Goal: Task Accomplishment & Management: Complete application form

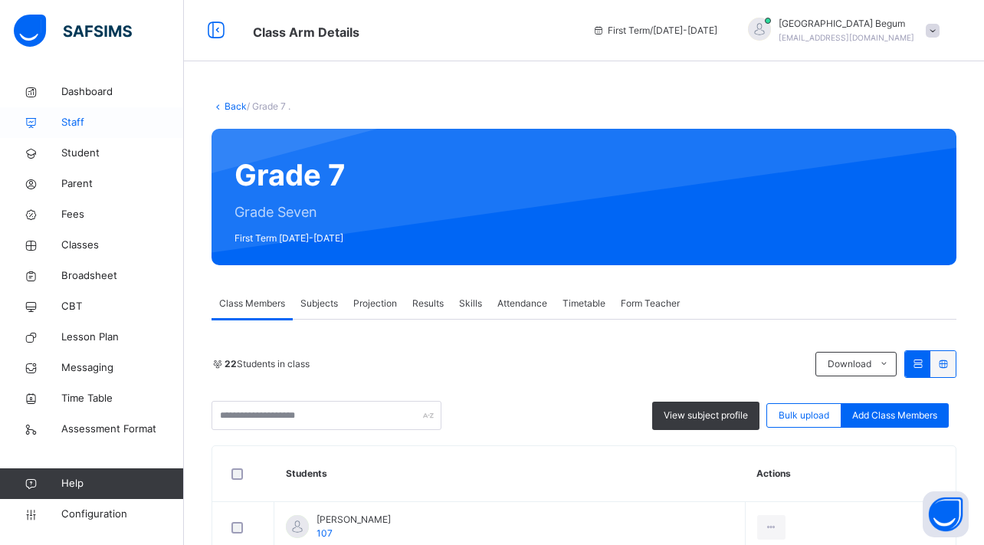
click at [122, 117] on span "Staff" at bounding box center [122, 122] width 123 height 15
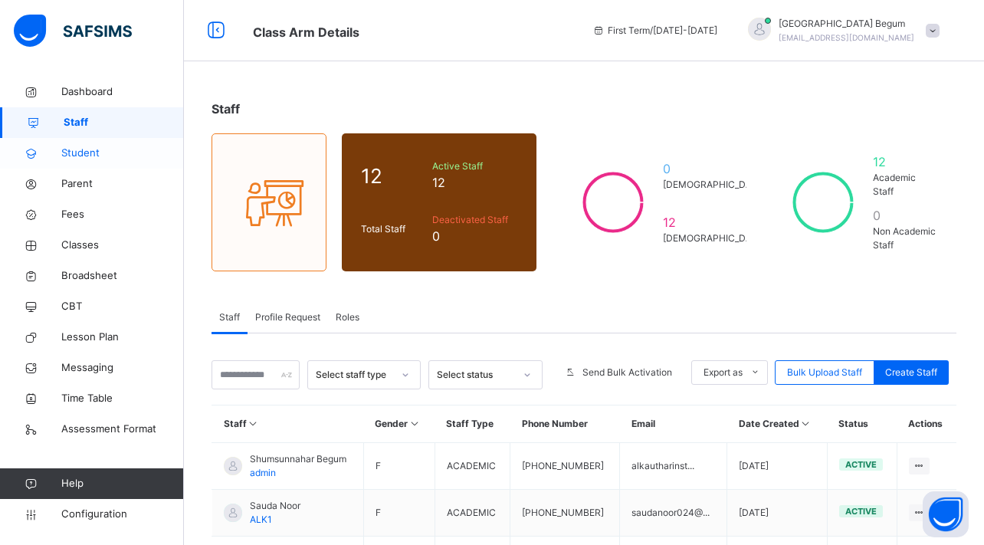
click at [122, 143] on link "Student" at bounding box center [92, 153] width 184 height 31
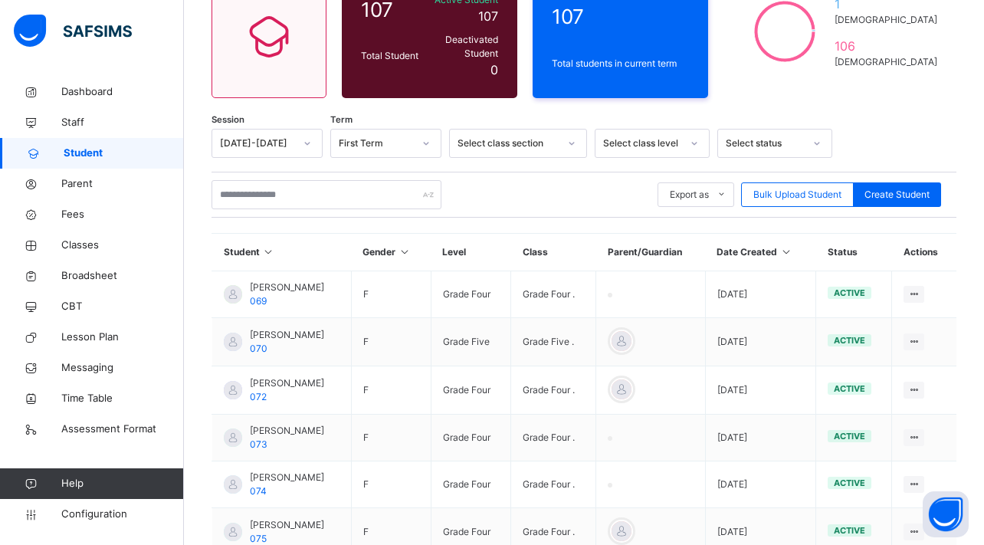
scroll to position [162, 0]
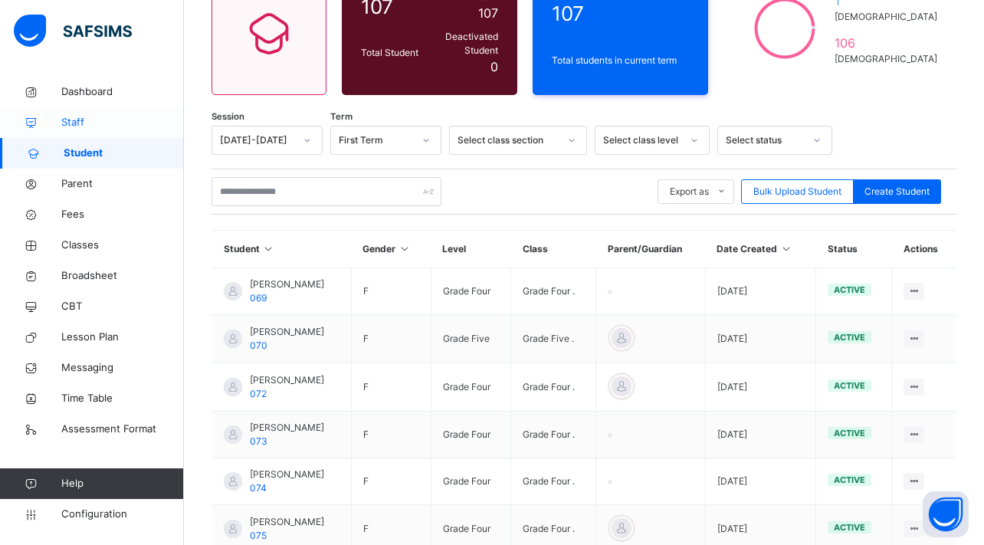
click at [141, 117] on span "Staff" at bounding box center [122, 122] width 123 height 15
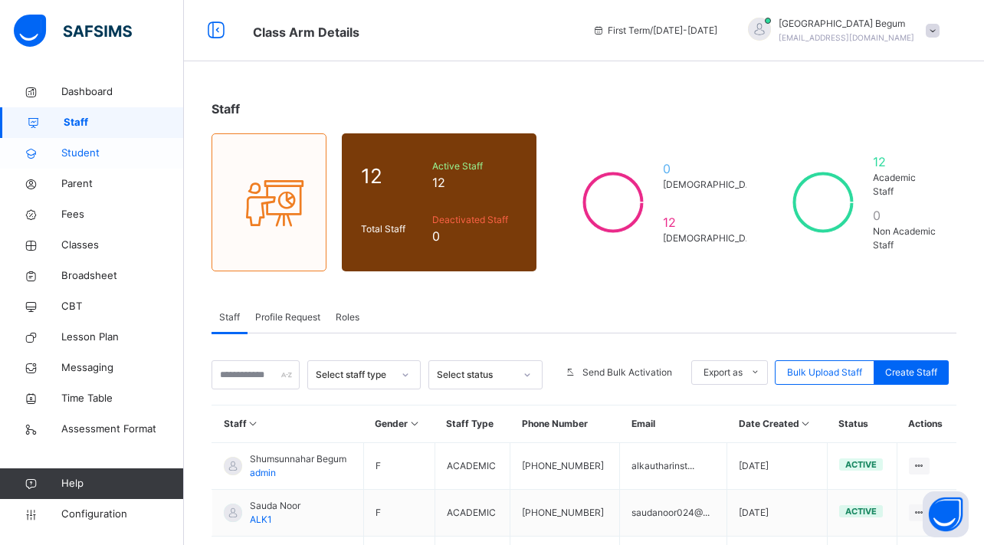
click at [125, 163] on link "Student" at bounding box center [92, 153] width 184 height 31
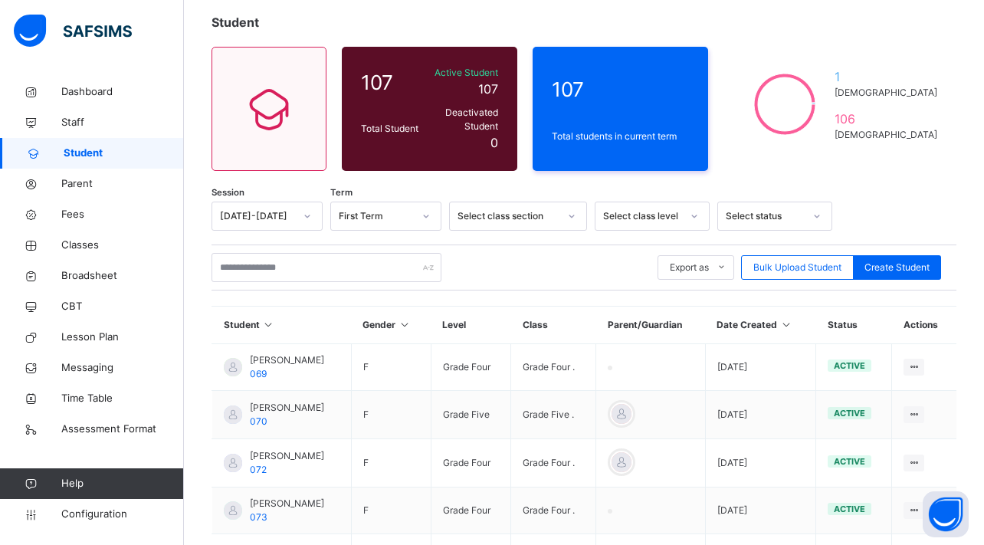
scroll to position [90, 0]
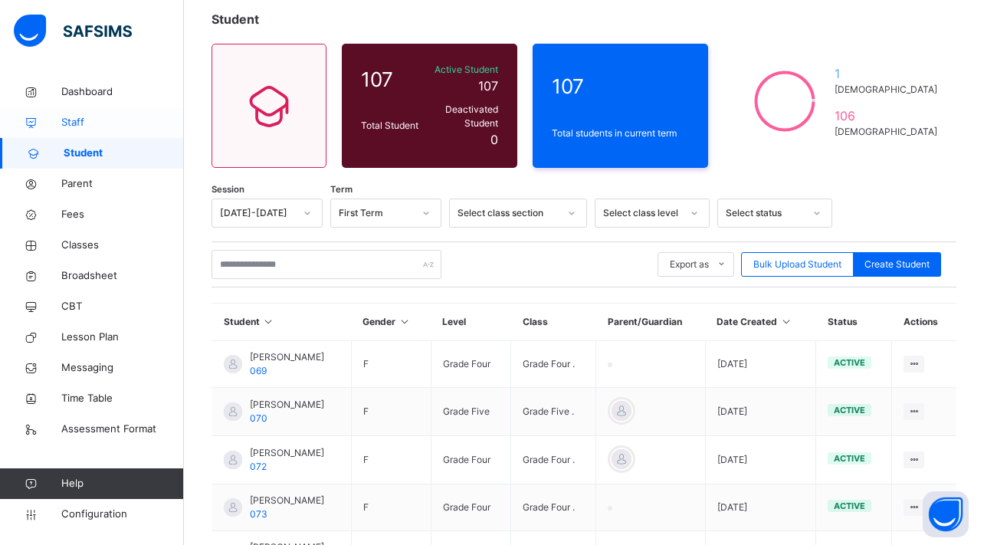
click at [82, 135] on link "Staff" at bounding box center [92, 122] width 184 height 31
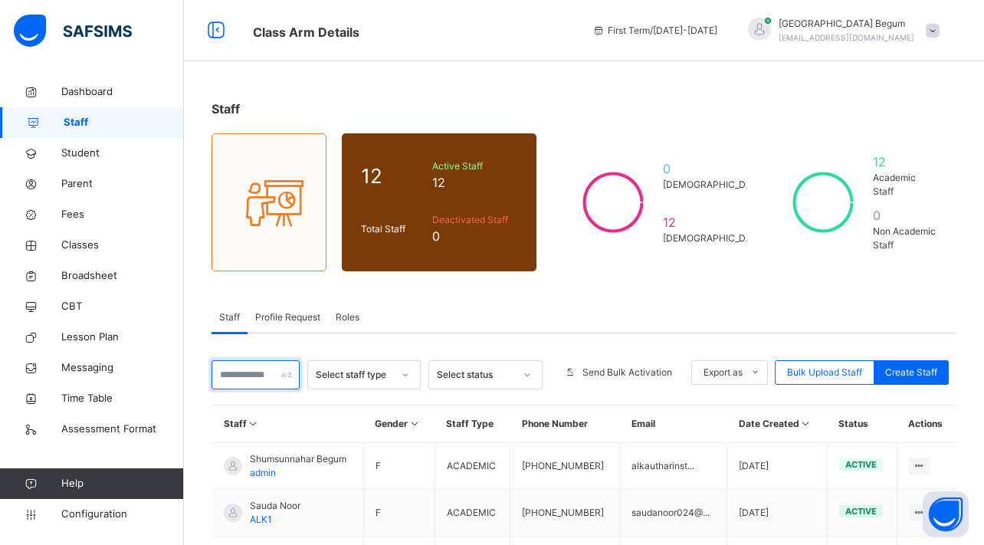
click at [267, 382] on input "text" at bounding box center [255, 374] width 88 height 29
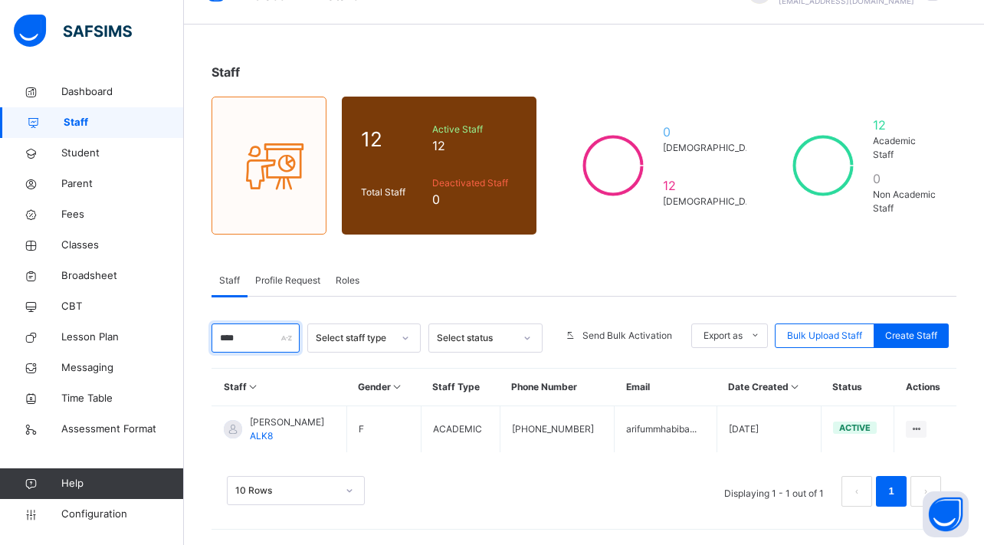
scroll to position [37, 0]
type input "*"
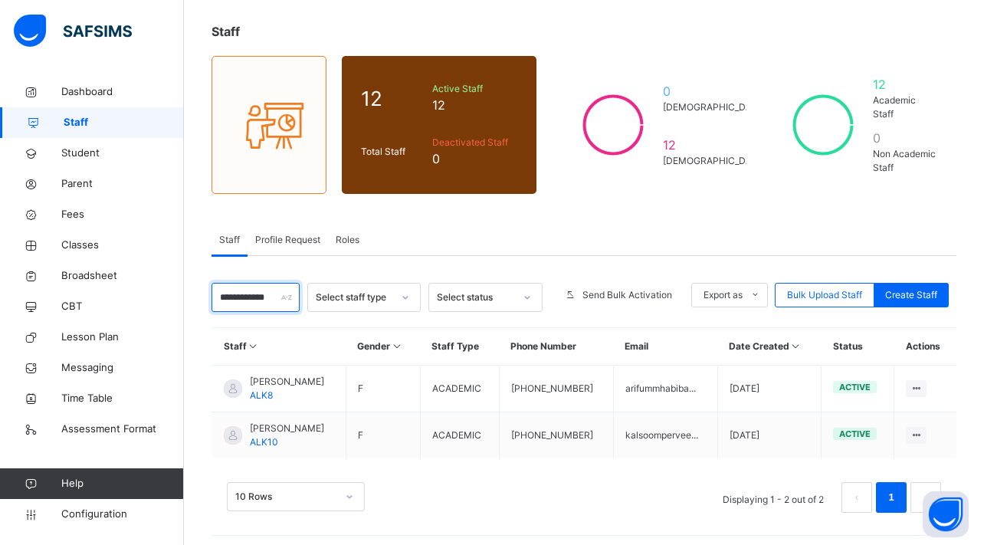
scroll to position [81, 0]
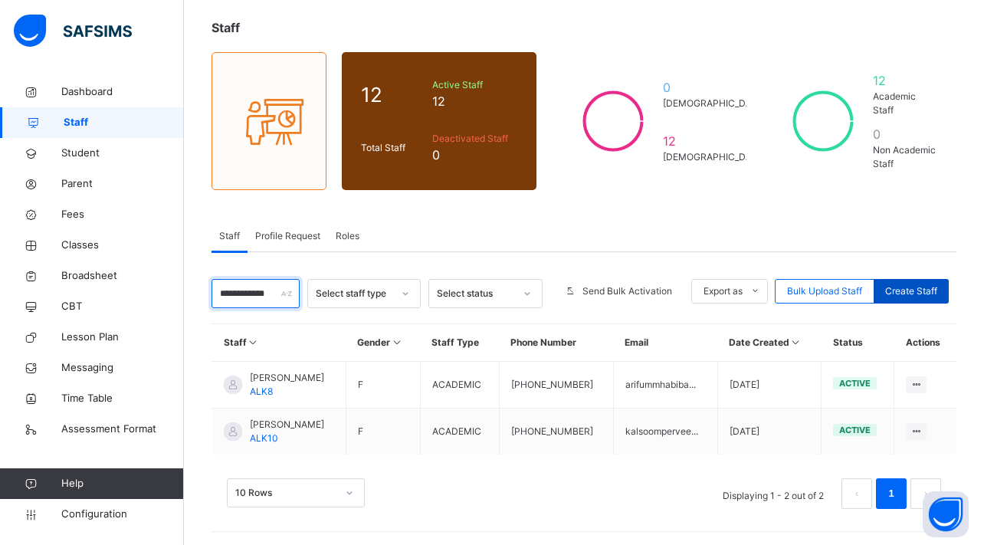
type input "**********"
click at [899, 283] on div "Create Staff" at bounding box center [910, 291] width 75 height 25
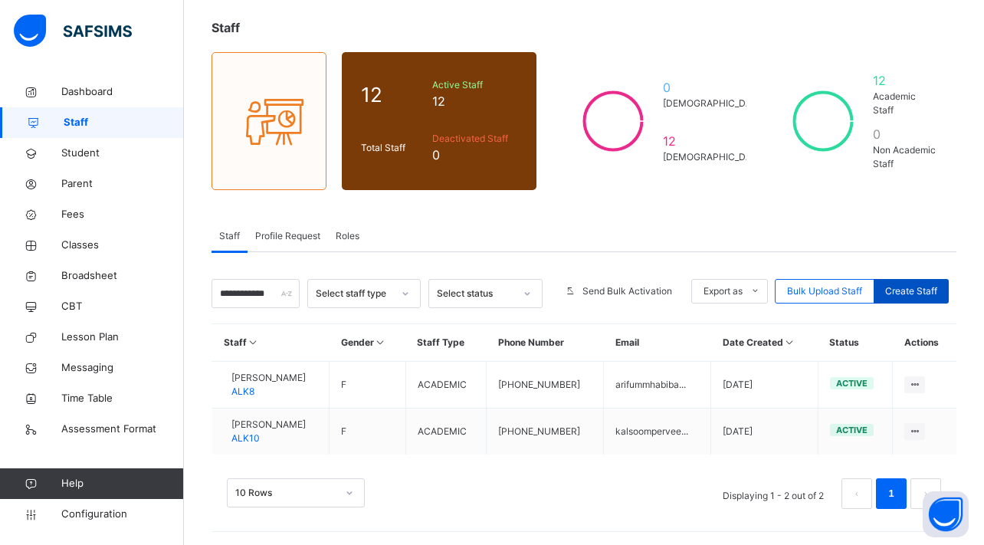
select select "**"
type input "*******"
type input "****"
paste input "**********"
type input "**********"
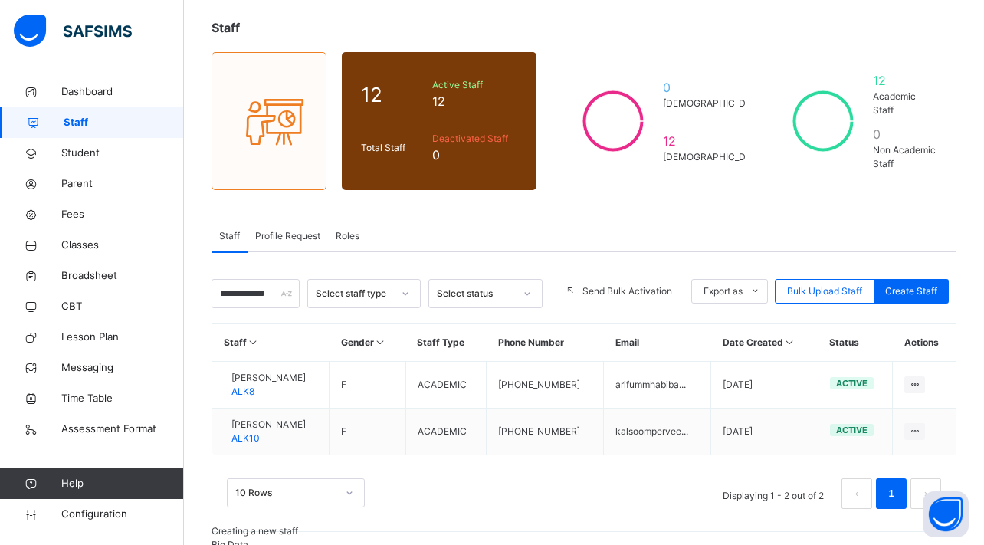
type input "**********"
type input "******"
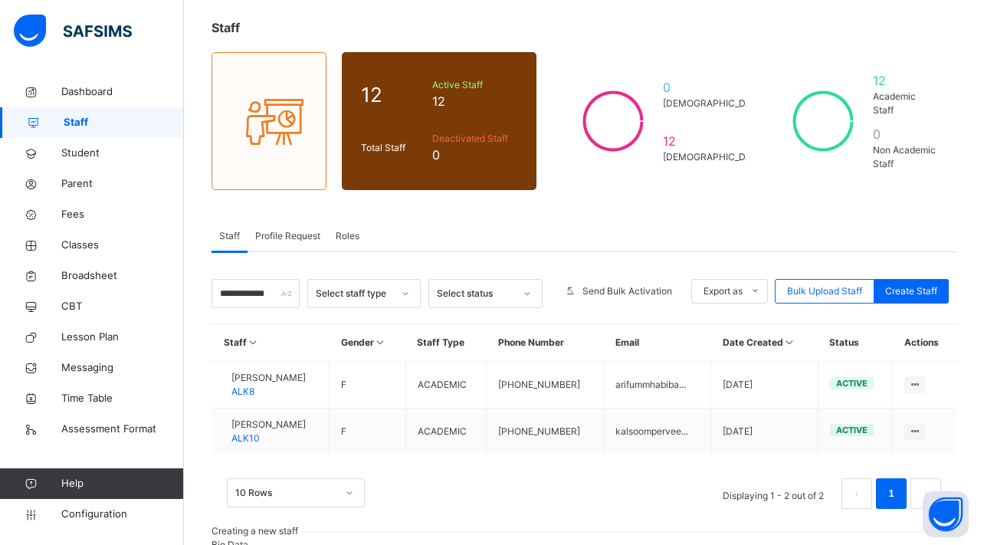
scroll to position [545, 0]
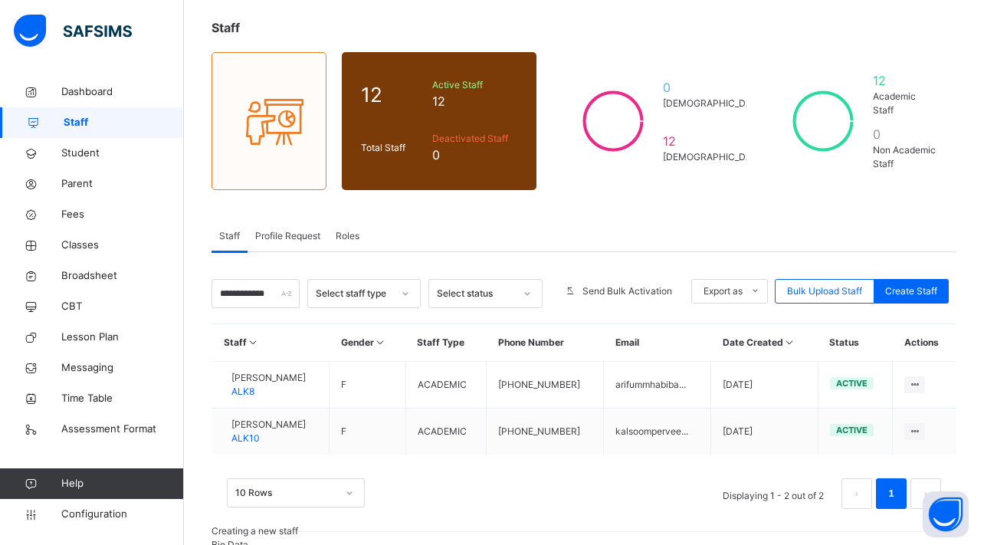
click at [251, 290] on input "**********" at bounding box center [255, 293] width 88 height 29
click at [251, 291] on input "**********" at bounding box center [255, 293] width 88 height 29
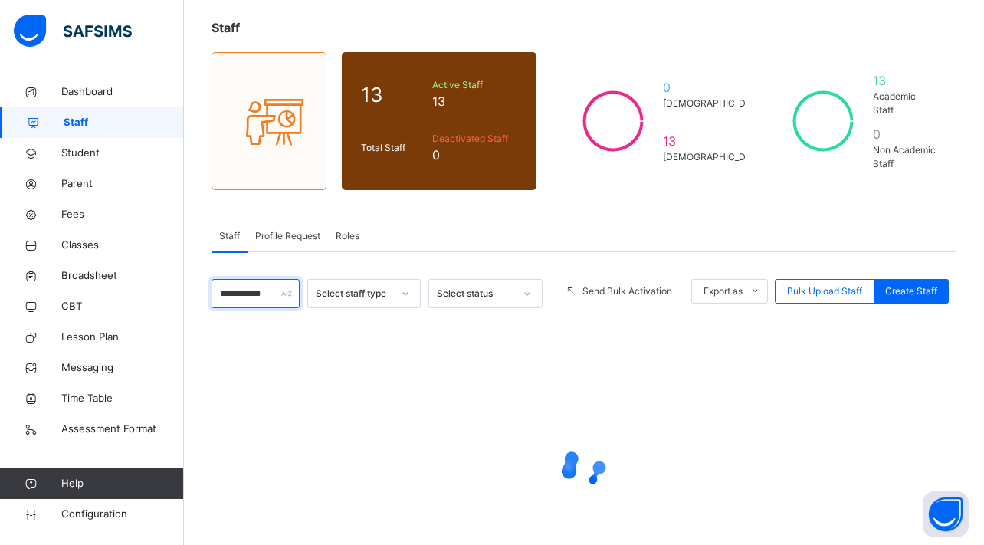
click at [251, 291] on input "**********" at bounding box center [255, 293] width 88 height 29
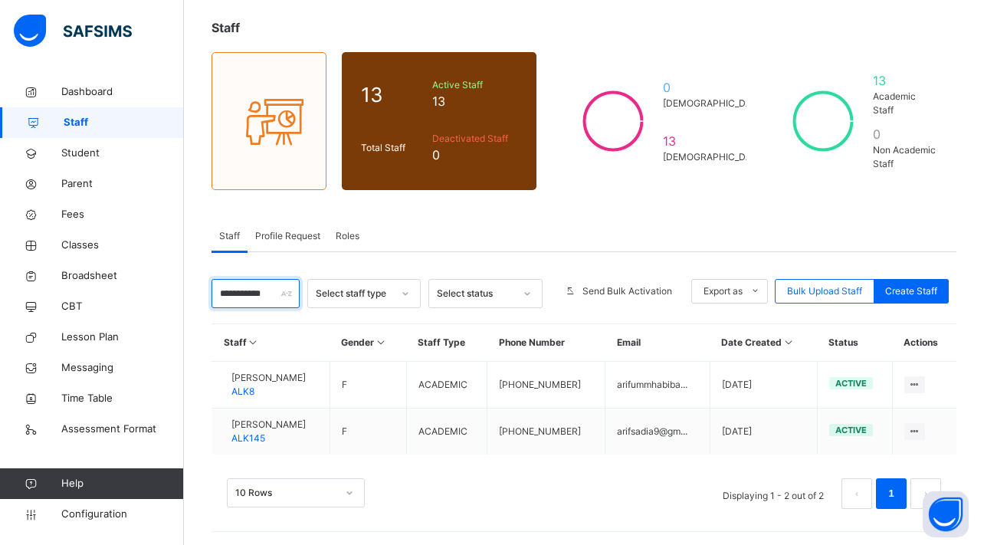
click at [251, 291] on input "**********" at bounding box center [255, 293] width 88 height 29
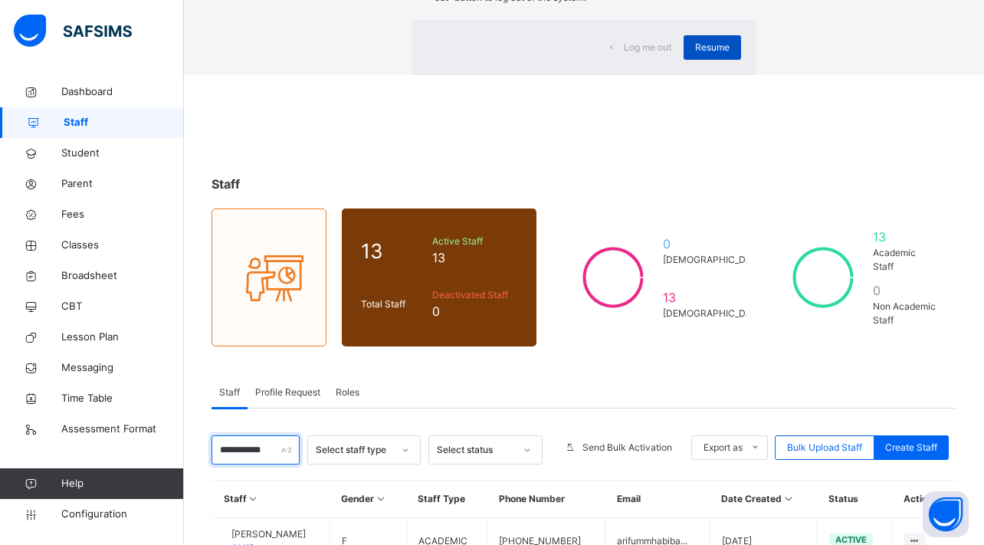
type input "**********"
click at [683, 60] on div "Resume" at bounding box center [711, 47] width 57 height 25
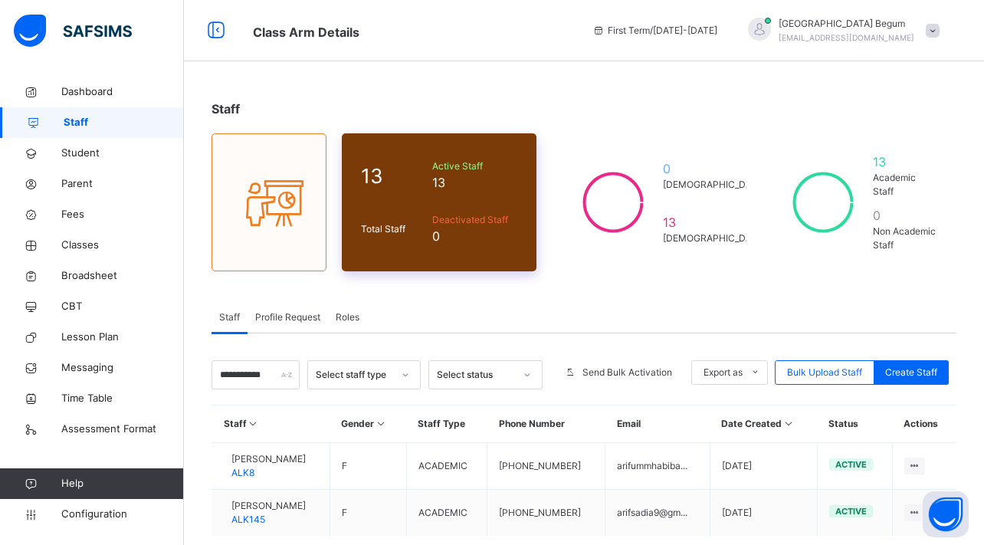
scroll to position [0, 0]
click at [124, 88] on span "Dashboard" at bounding box center [122, 91] width 123 height 15
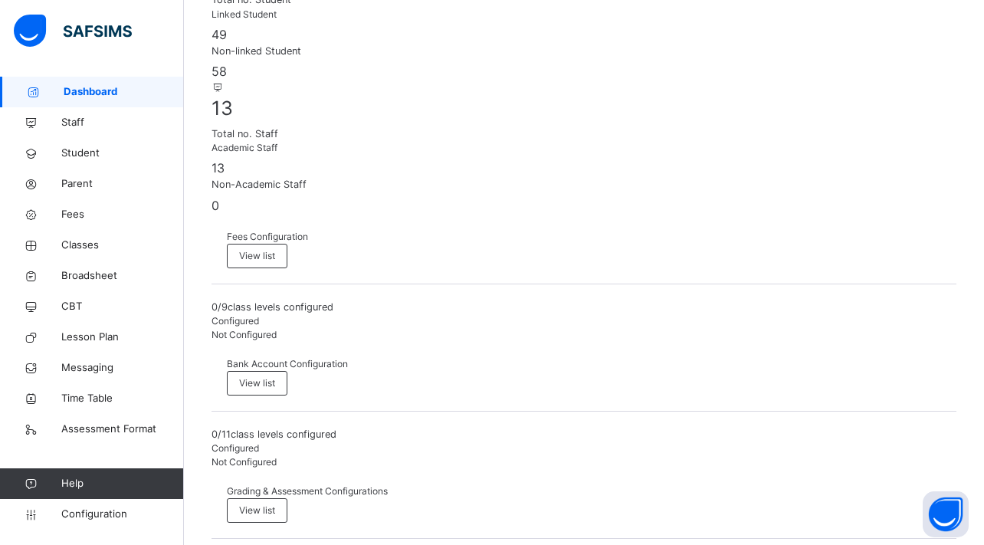
scroll to position [673, 0]
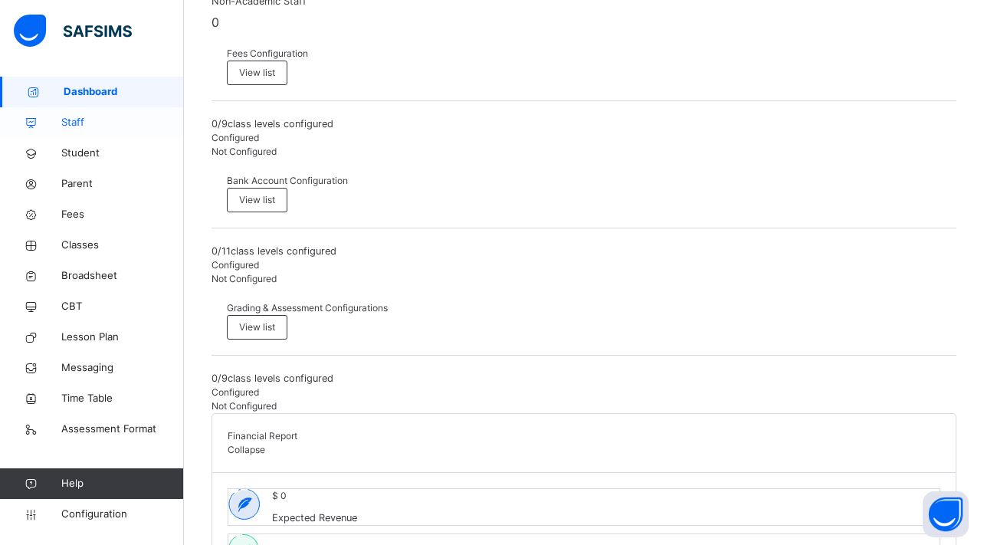
click at [84, 121] on span "Staff" at bounding box center [122, 122] width 123 height 15
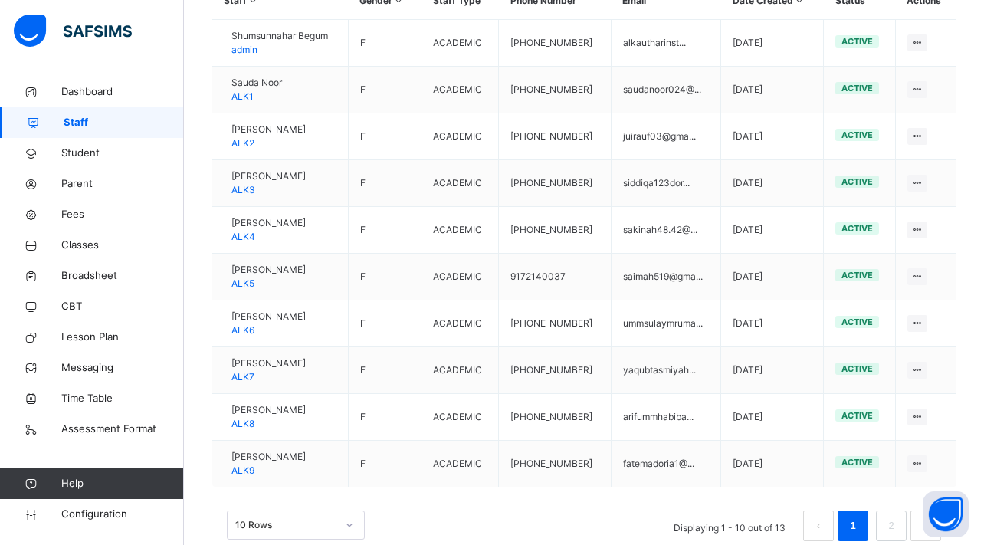
scroll to position [424, 0]
click at [97, 151] on span "Student" at bounding box center [122, 153] width 123 height 15
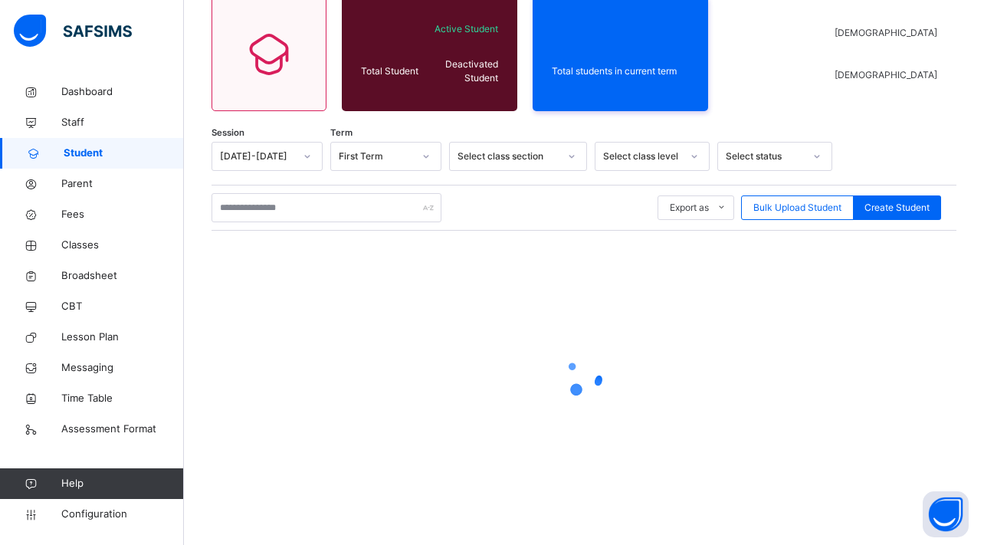
scroll to position [137, 0]
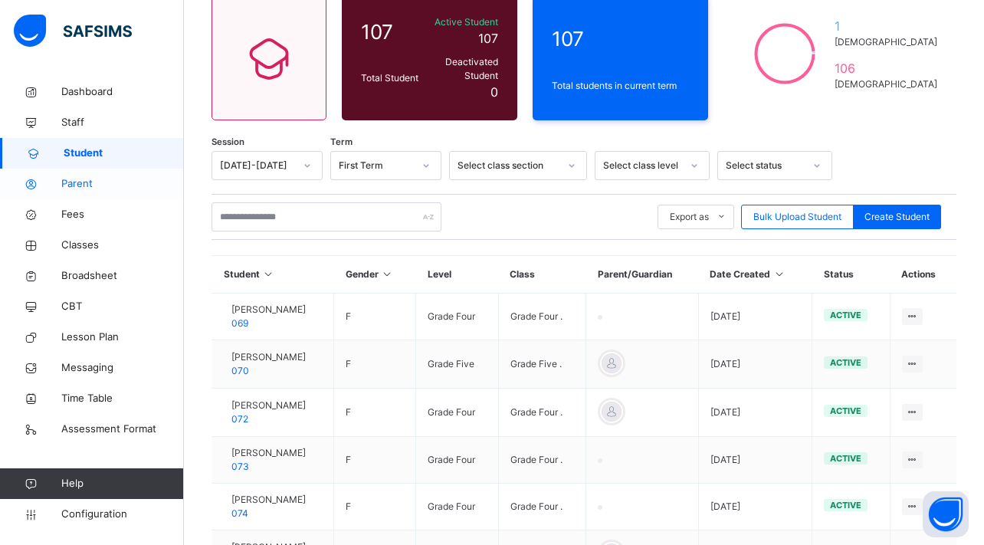
click at [90, 195] on link "Parent" at bounding box center [92, 184] width 184 height 31
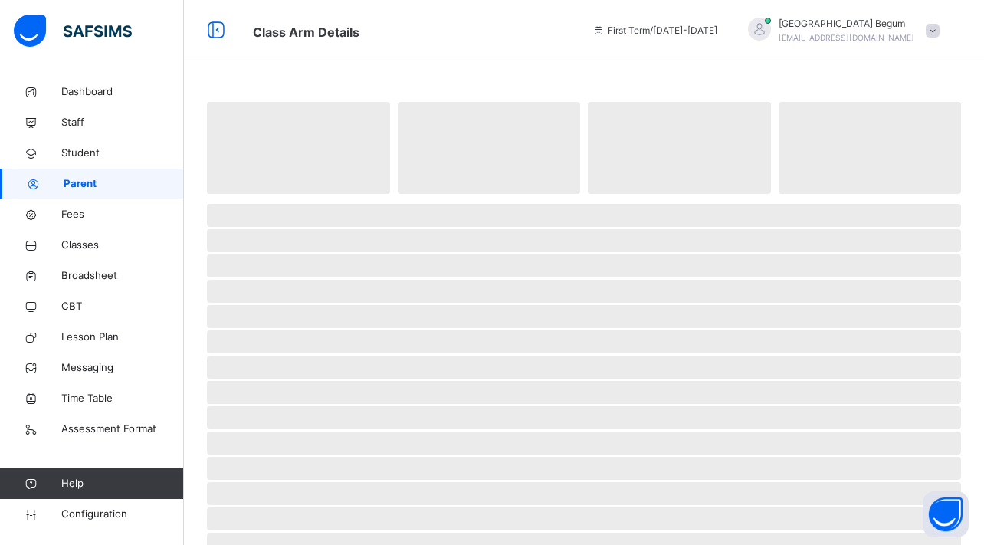
select select "**"
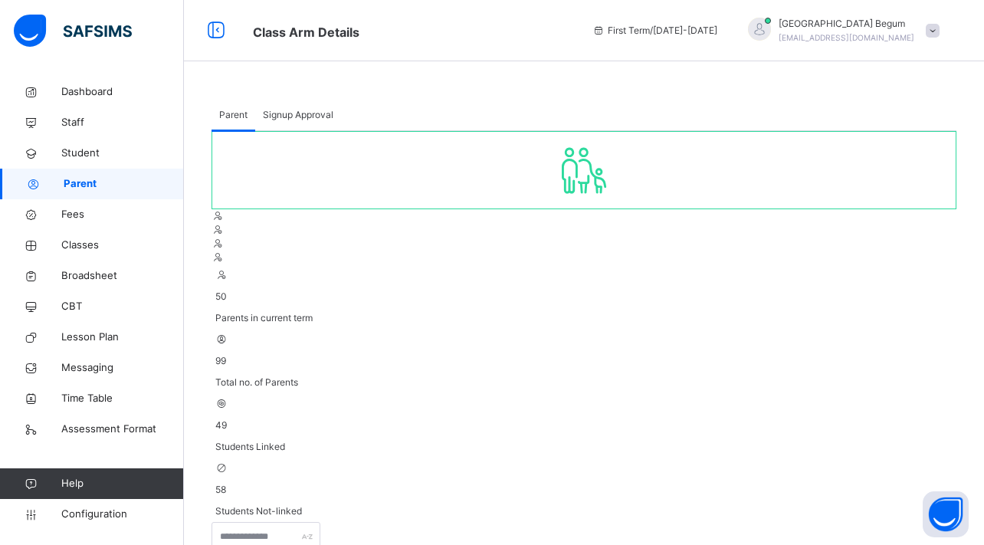
click at [88, 107] on link "Staff" at bounding box center [92, 122] width 184 height 31
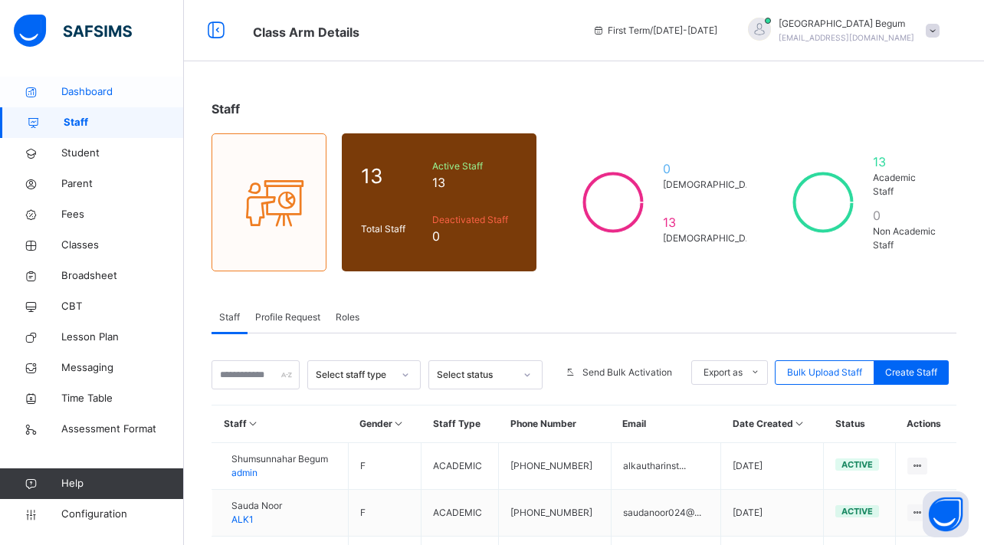
click at [81, 94] on span "Dashboard" at bounding box center [122, 91] width 123 height 15
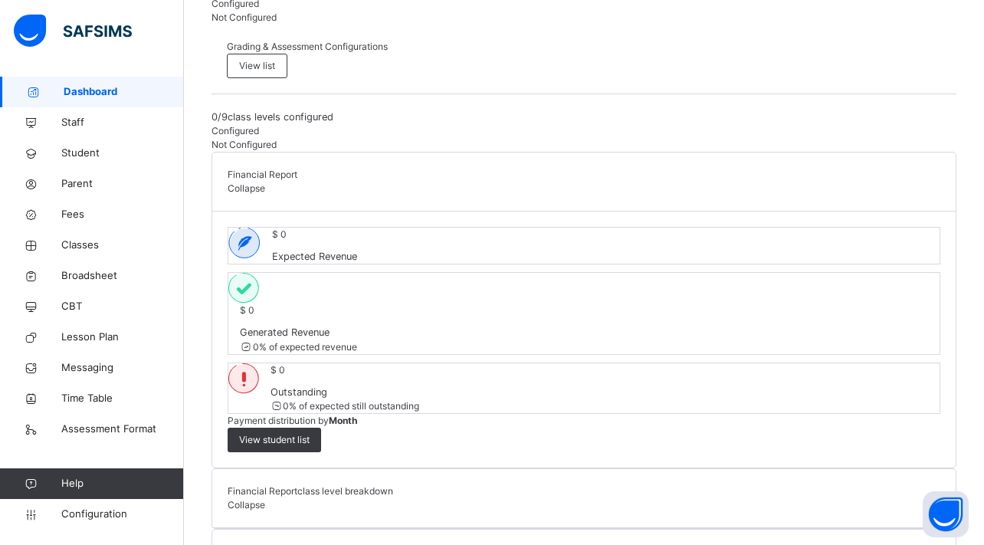
scroll to position [1099, 0]
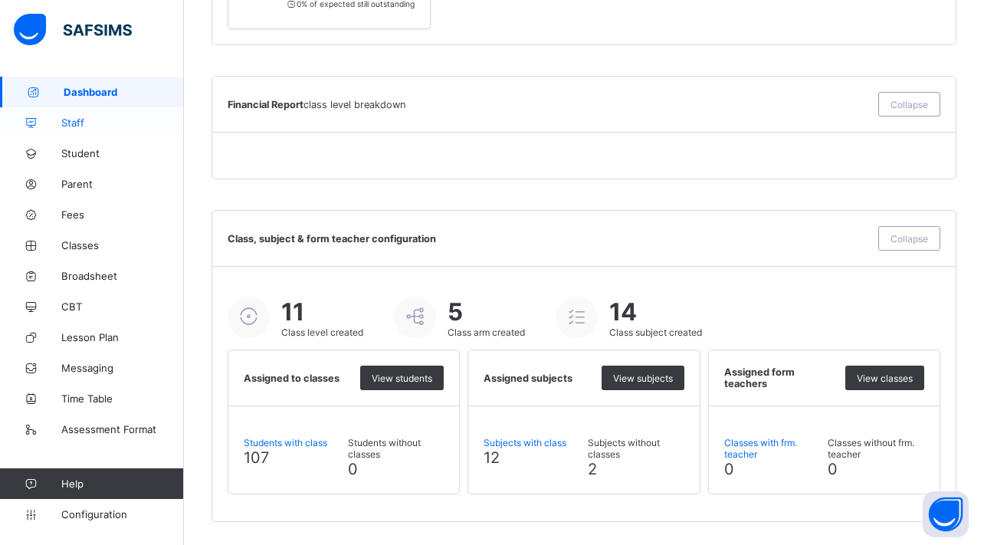
scroll to position [1022, 0]
click at [87, 241] on span "Classes" at bounding box center [122, 245] width 123 height 12
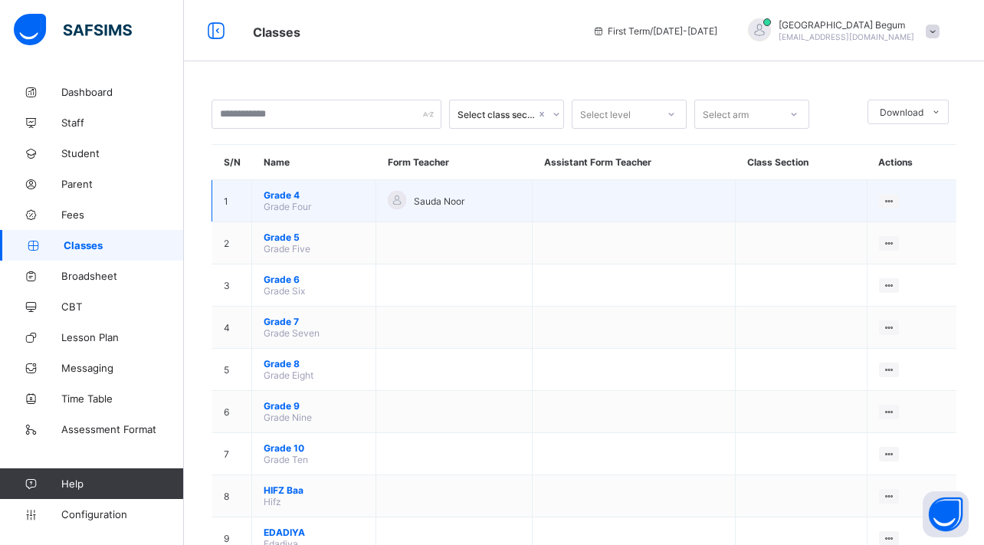
click at [296, 202] on span "Grade Four" at bounding box center [287, 206] width 47 height 11
click at [292, 198] on span "Grade 4" at bounding box center [314, 194] width 100 height 11
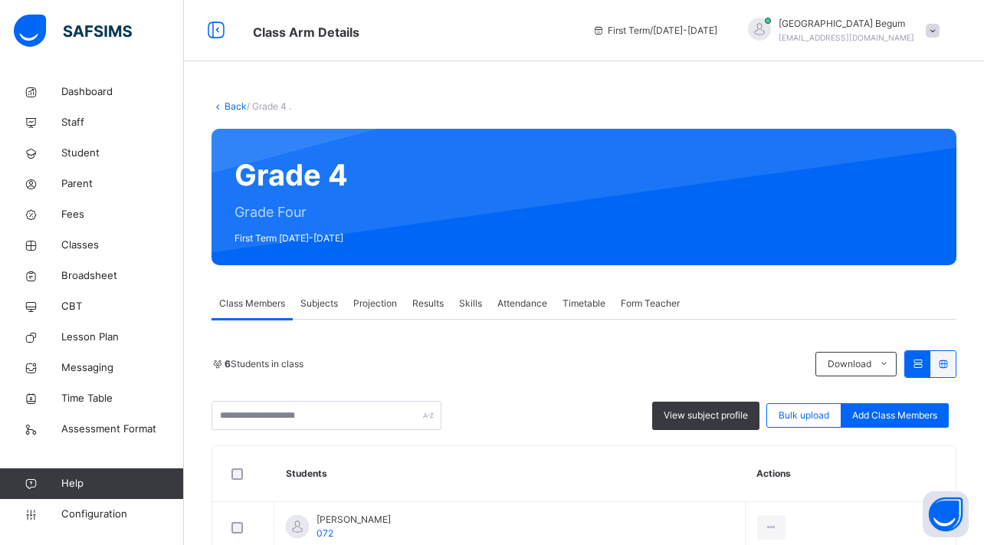
click at [317, 306] on span "Subjects" at bounding box center [319, 303] width 38 height 14
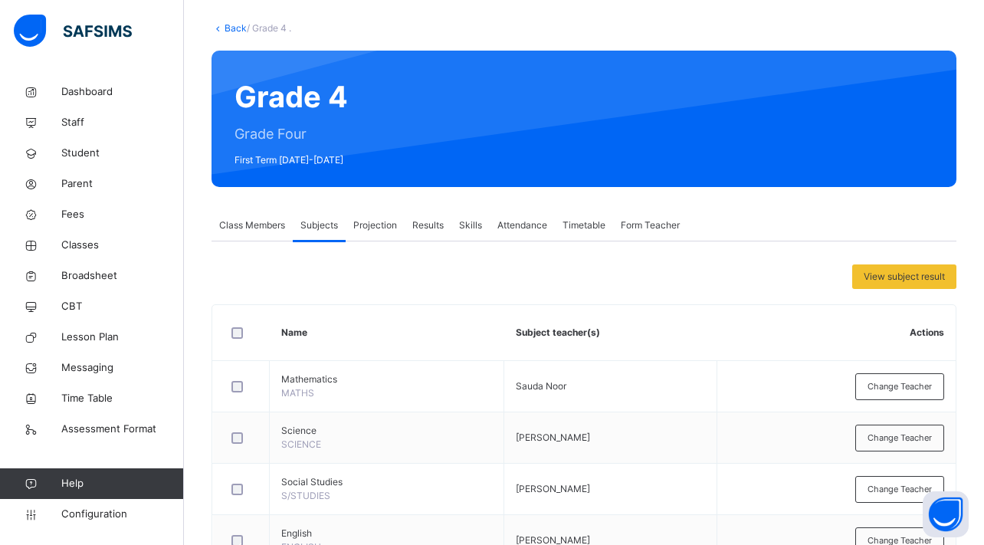
scroll to position [285, 0]
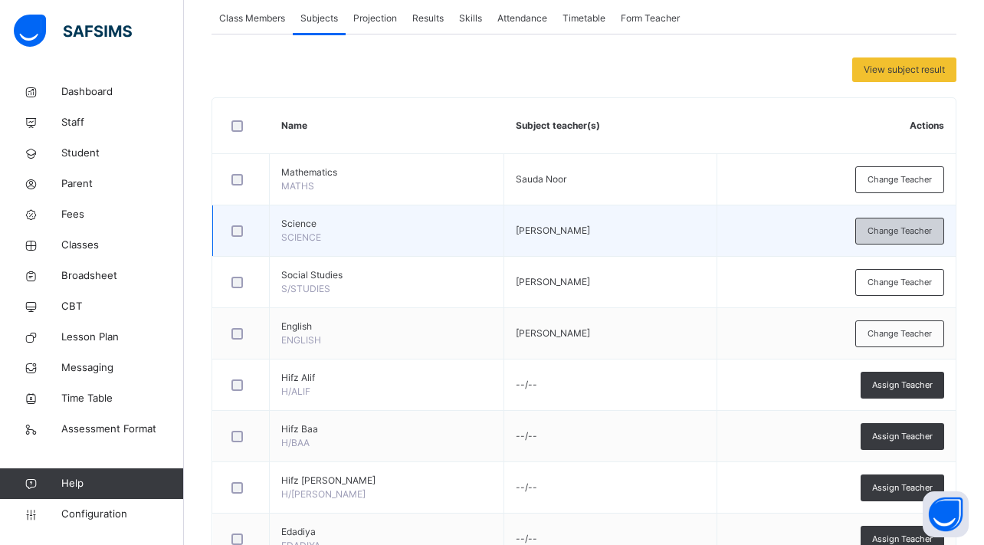
click at [874, 233] on span "Change Teacher" at bounding box center [899, 230] width 64 height 13
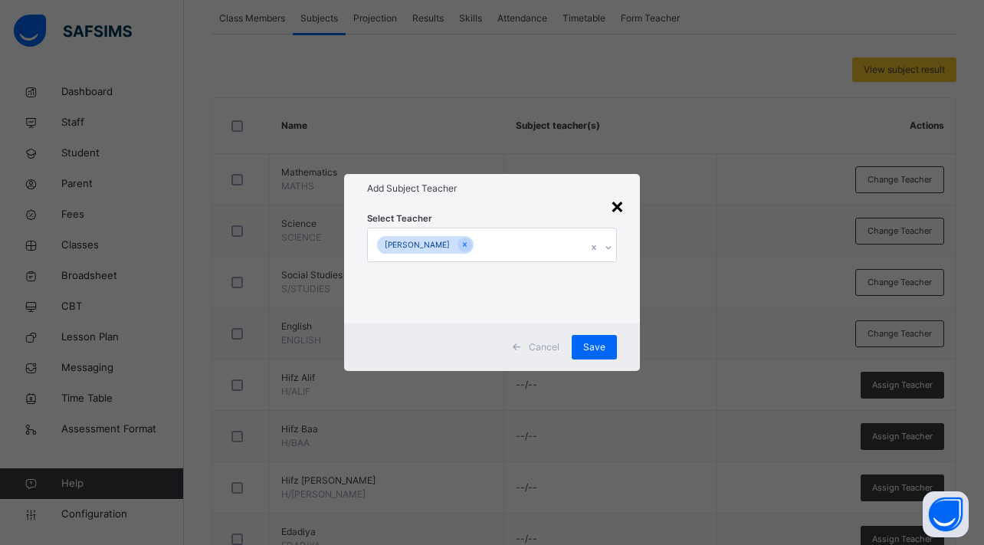
click at [619, 208] on div "×" at bounding box center [617, 205] width 15 height 32
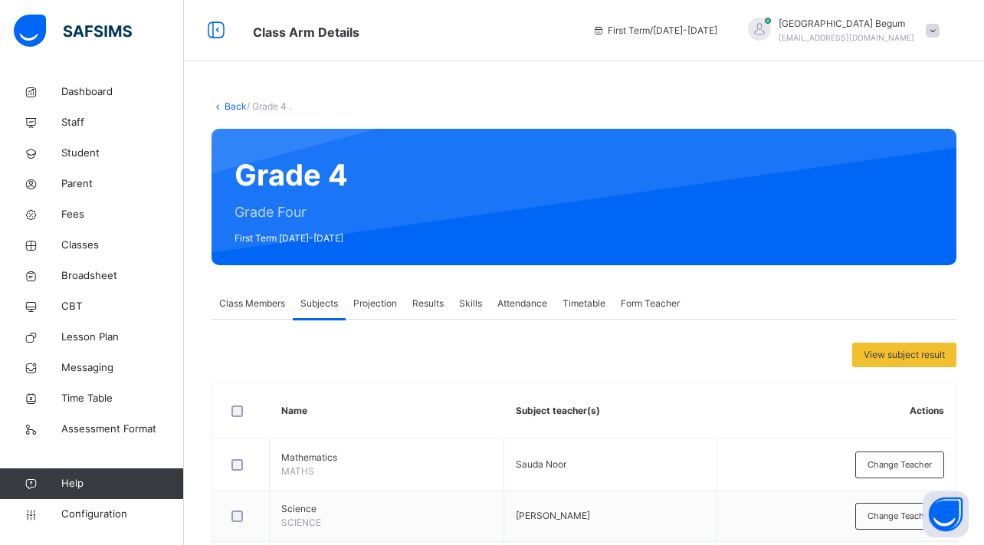
scroll to position [0, 0]
click at [83, 154] on span "Student" at bounding box center [122, 153] width 123 height 15
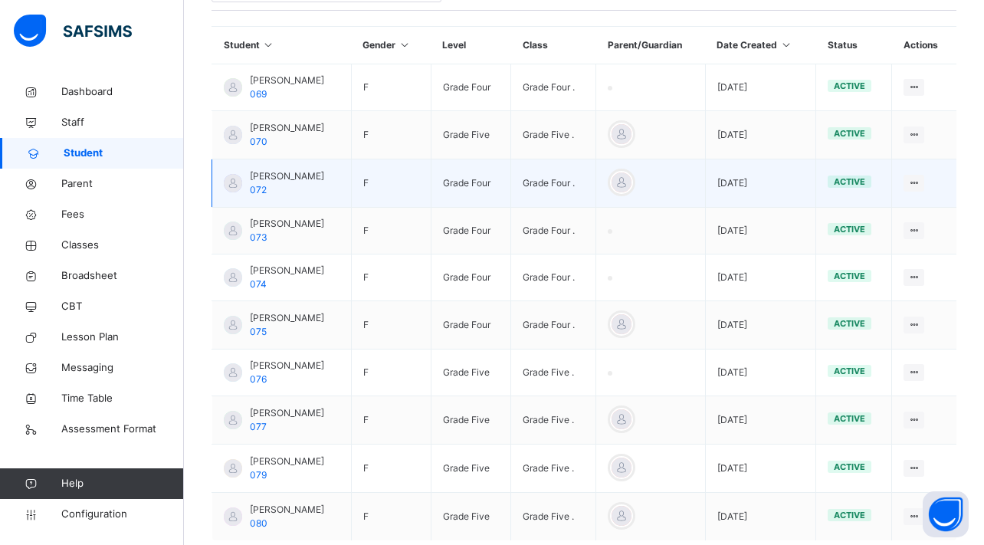
scroll to position [372, 0]
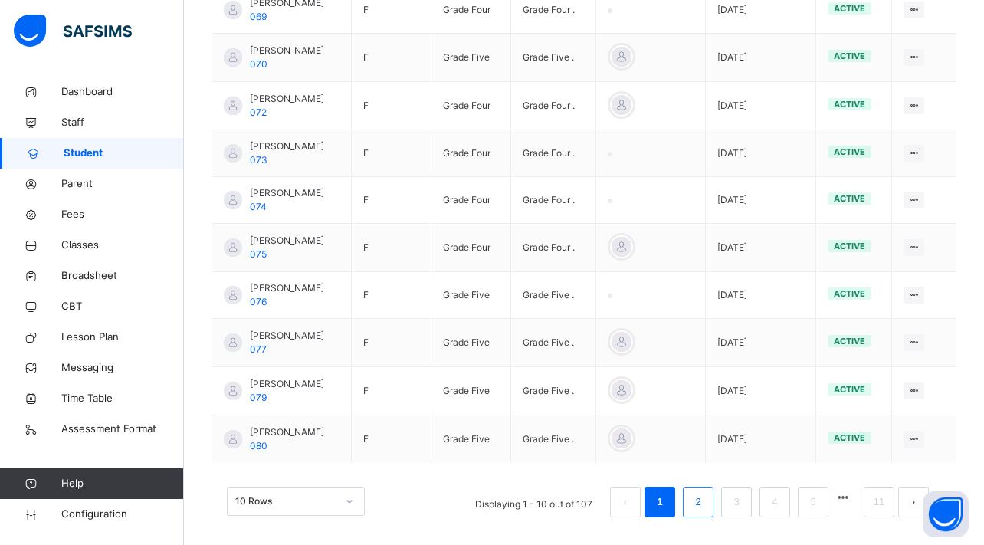
click at [702, 492] on link "2" at bounding box center [697, 502] width 15 height 20
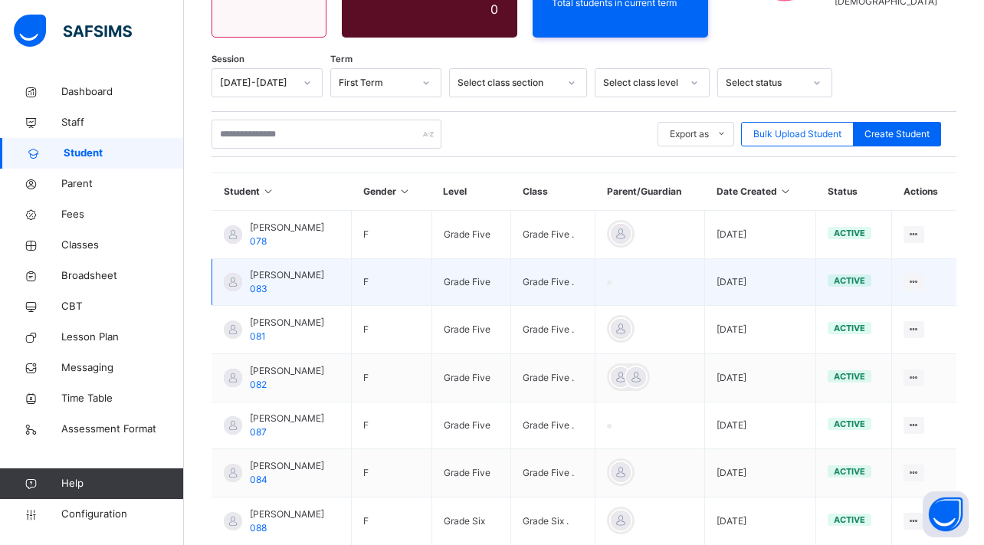
scroll to position [235, 0]
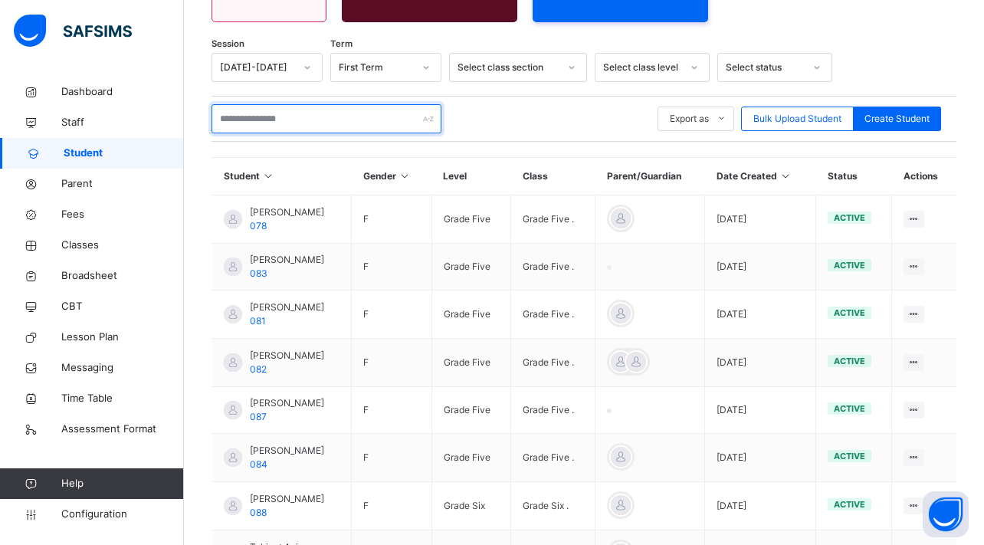
click at [295, 104] on input "text" at bounding box center [326, 118] width 230 height 29
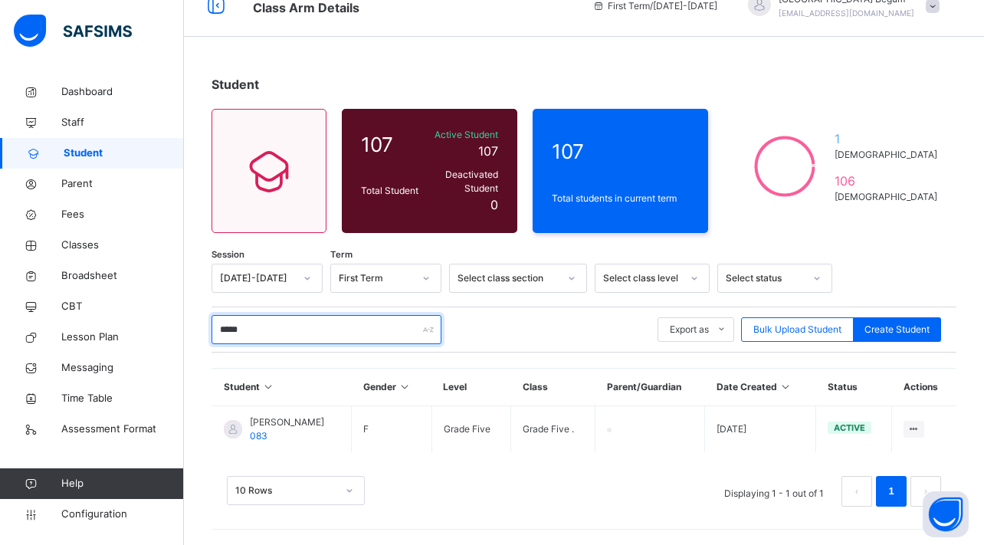
scroll to position [15, 0]
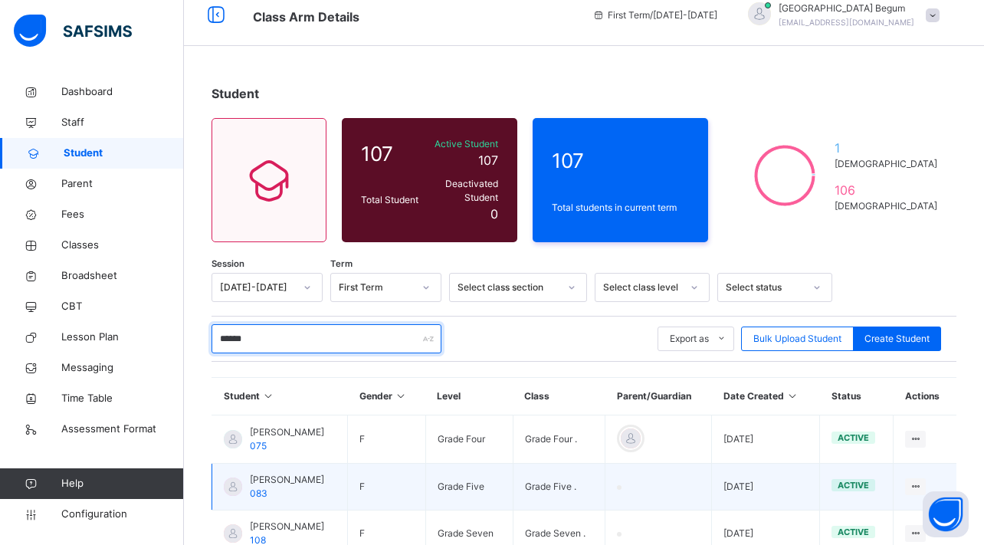
type input "*****"
click at [283, 474] on span "Aysha Khan" at bounding box center [287, 480] width 74 height 14
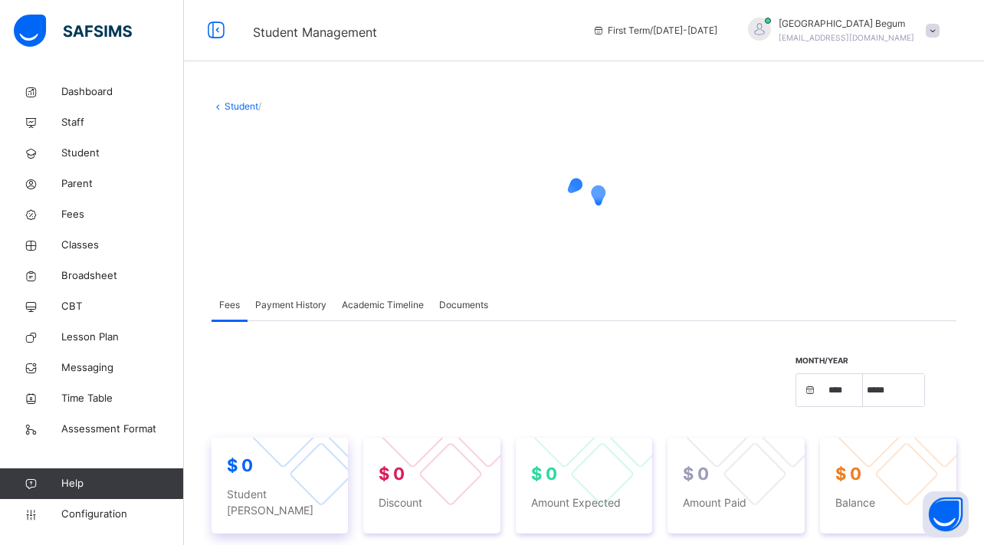
select select "****"
select select "*"
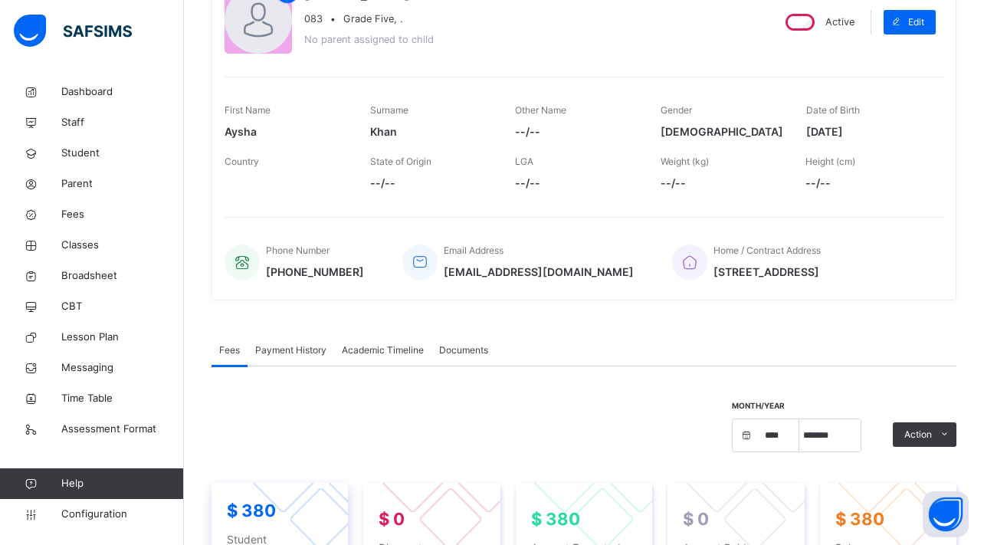
scroll to position [176, 0]
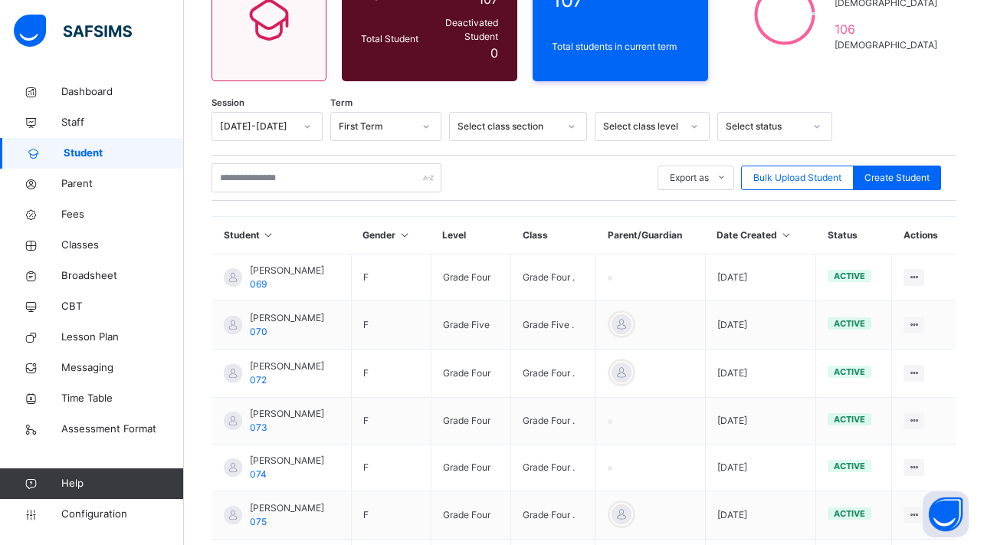
scroll to position [15, 0]
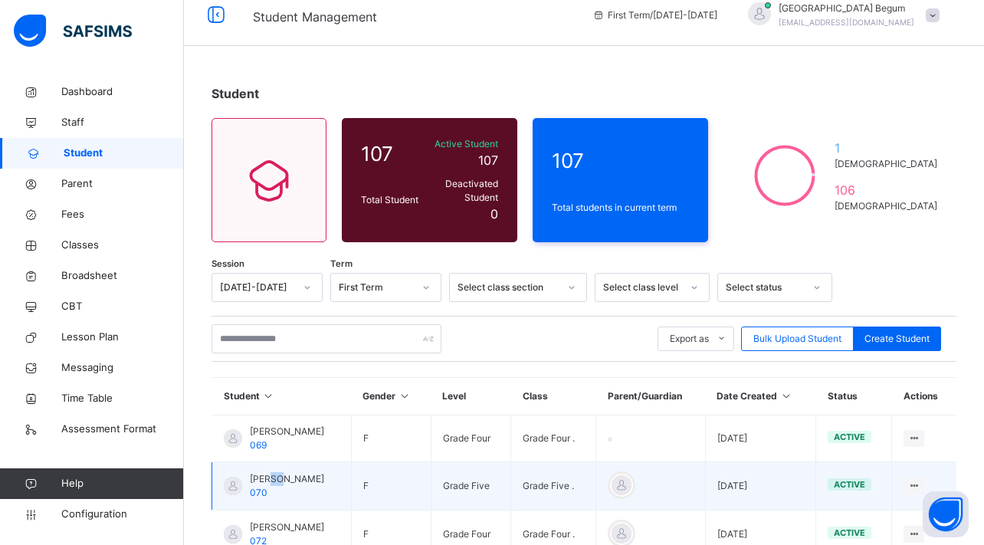
drag, startPoint x: 283, startPoint y: 474, endPoint x: 271, endPoint y: 463, distance: 15.7
click at [271, 472] on span "Areebah Khan" at bounding box center [287, 479] width 74 height 14
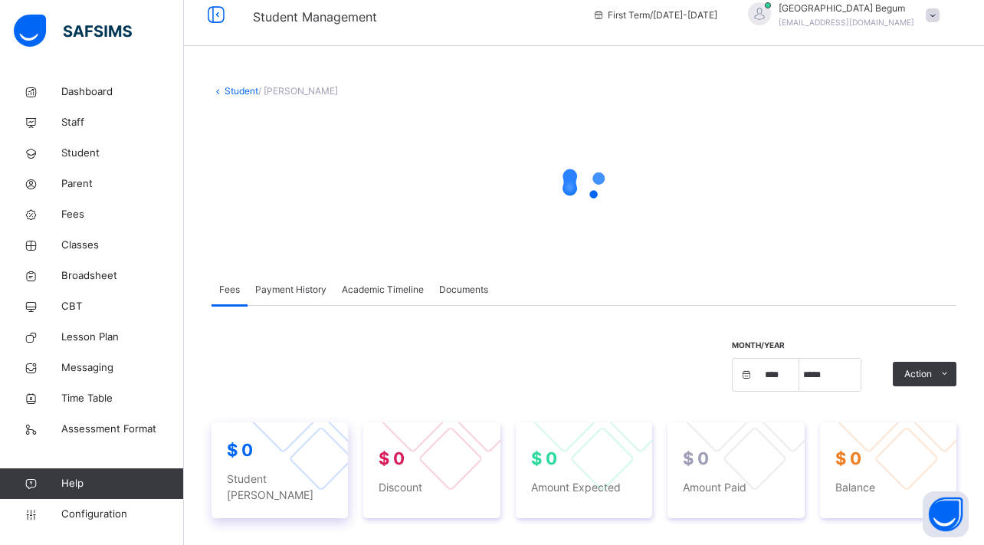
select select "****"
select select "*"
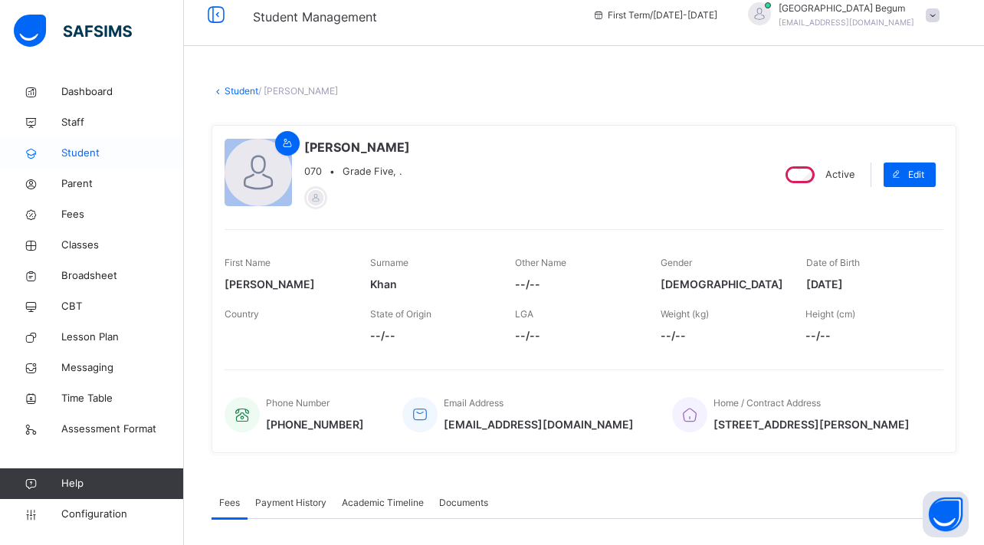
click at [95, 160] on span "Student" at bounding box center [122, 153] width 123 height 15
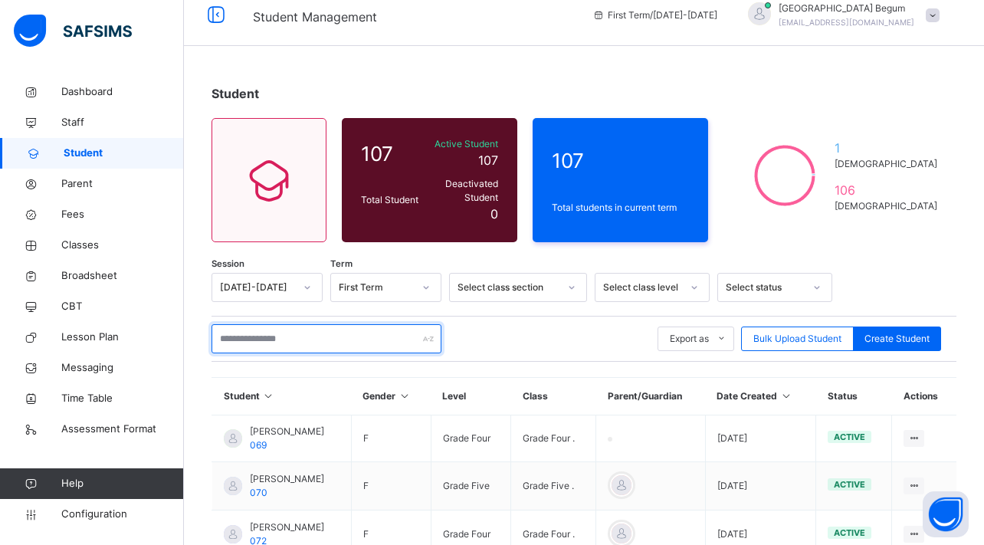
click at [293, 329] on input "text" at bounding box center [326, 338] width 230 height 29
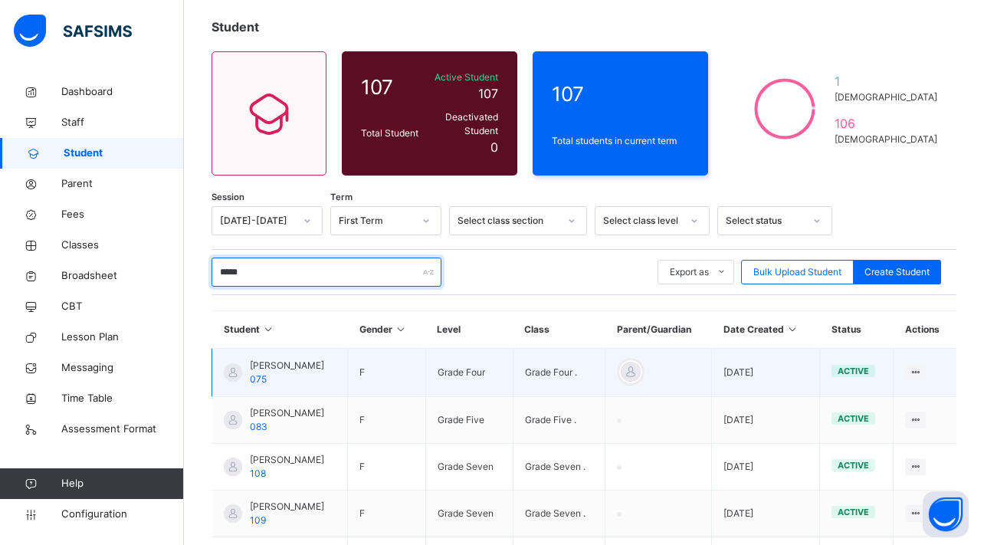
scroll to position [103, 0]
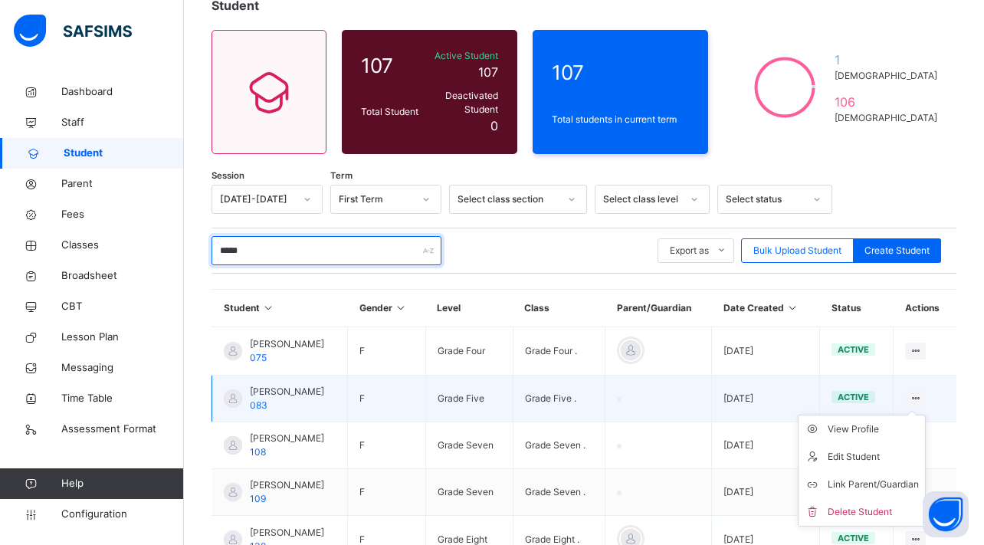
type input "*****"
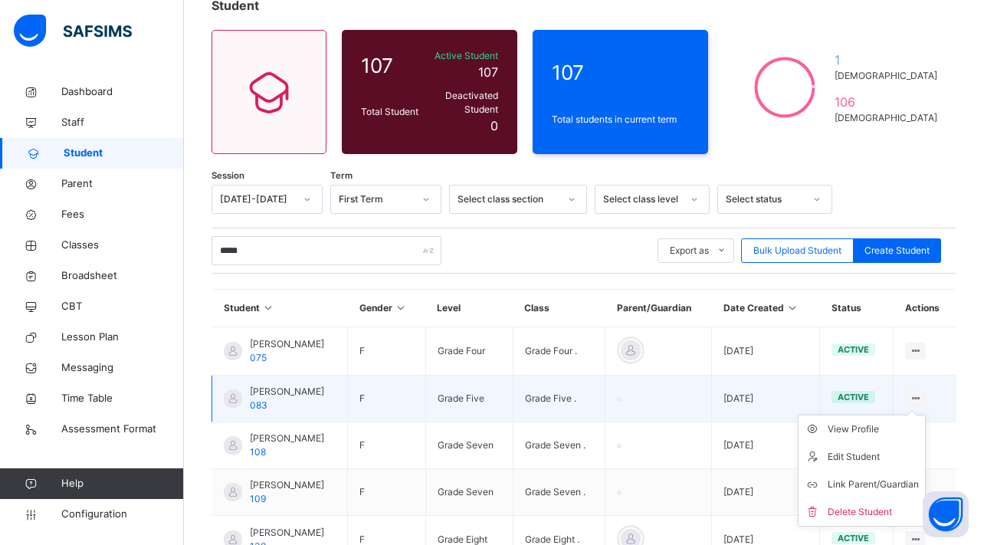
click at [917, 414] on ul "View Profile Edit Student Link Parent/Guardian Delete Student" at bounding box center [862, 470] width 128 height 112
click at [272, 392] on div "Aysha Khan 083" at bounding box center [287, 399] width 74 height 28
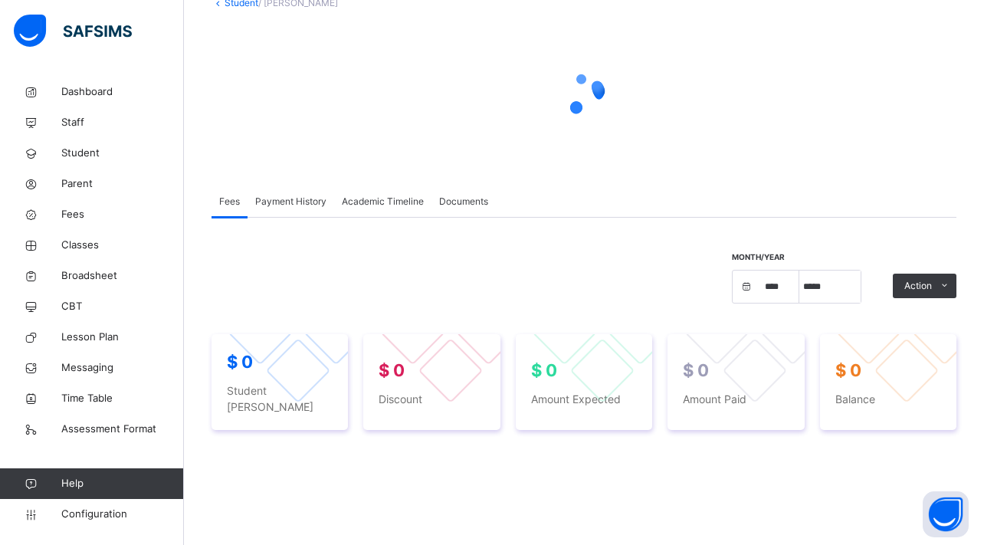
select select "****"
select select "*"
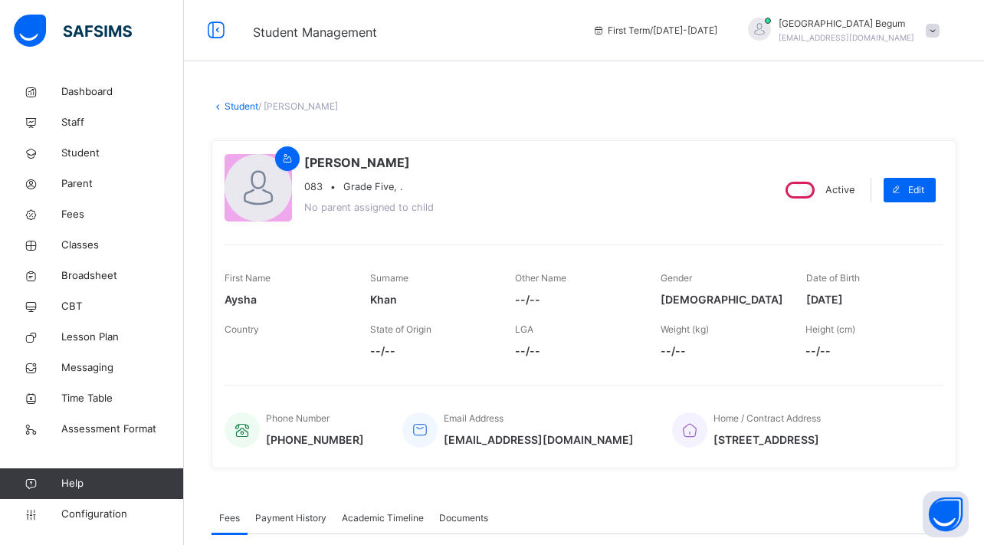
click at [246, 103] on link "Student" at bounding box center [241, 105] width 34 height 11
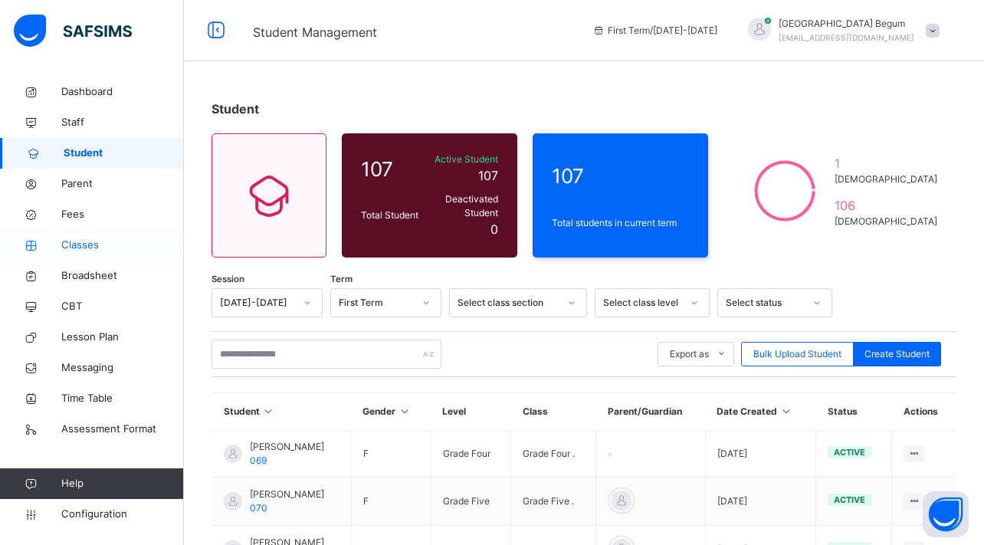
click at [70, 250] on span "Classes" at bounding box center [122, 244] width 123 height 15
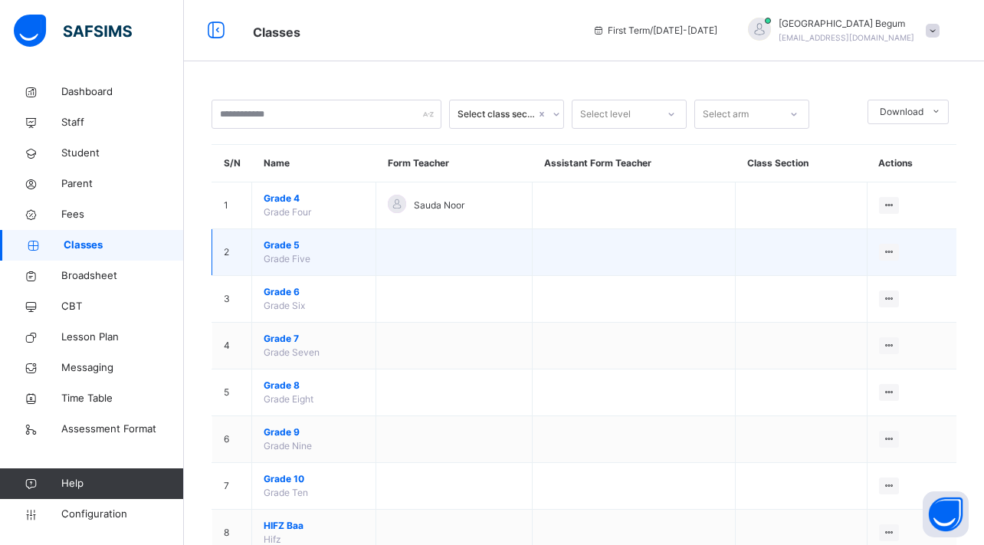
click at [291, 245] on span "Grade 5" at bounding box center [314, 245] width 100 height 14
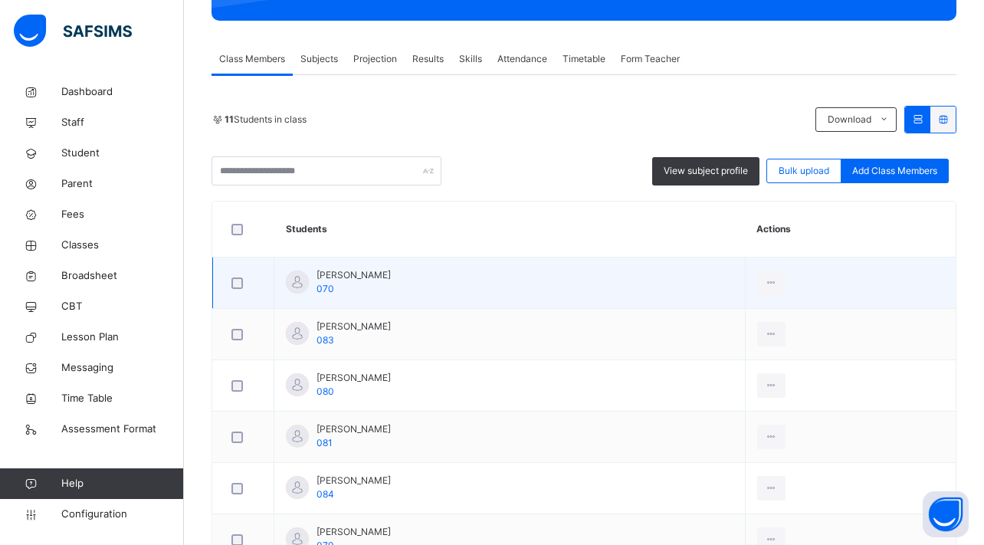
scroll to position [267, 0]
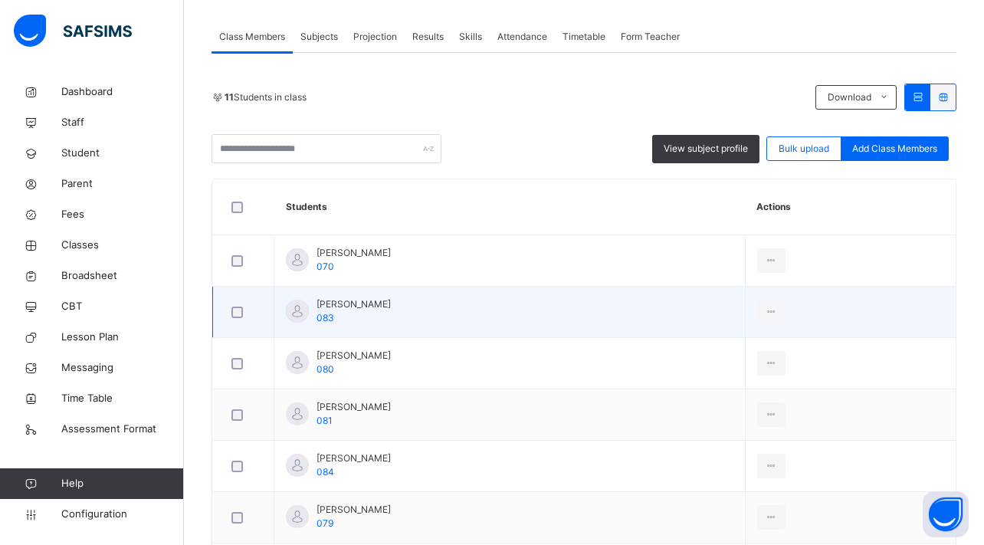
click at [326, 304] on span "Aysha Khan" at bounding box center [353, 304] width 74 height 14
click at [317, 305] on span "Aysha Khan" at bounding box center [353, 304] width 74 height 14
click at [309, 305] on div "Aysha Khan 083" at bounding box center [338, 311] width 105 height 28
click at [303, 313] on div at bounding box center [297, 311] width 23 height 23
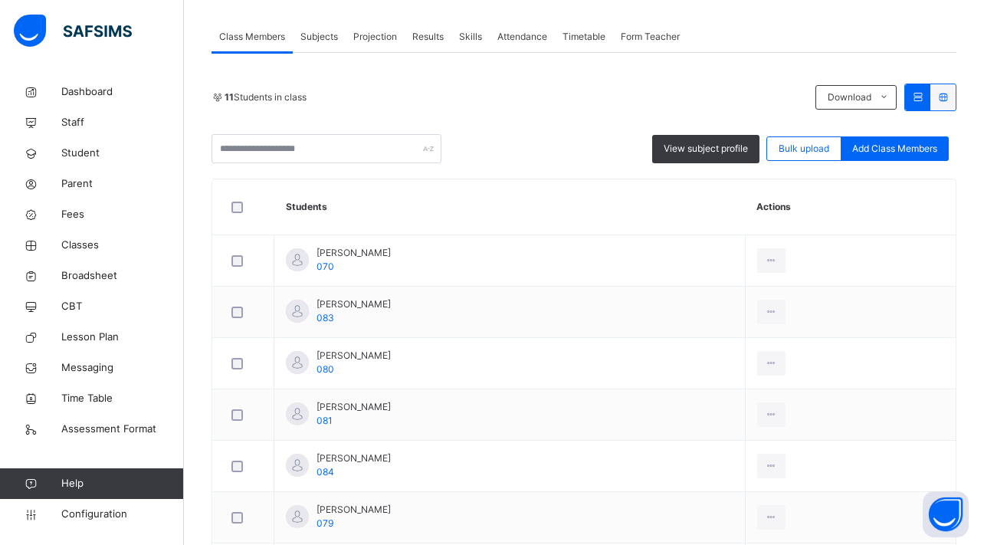
click at [394, 42] on span "Projection" at bounding box center [375, 37] width 44 height 14
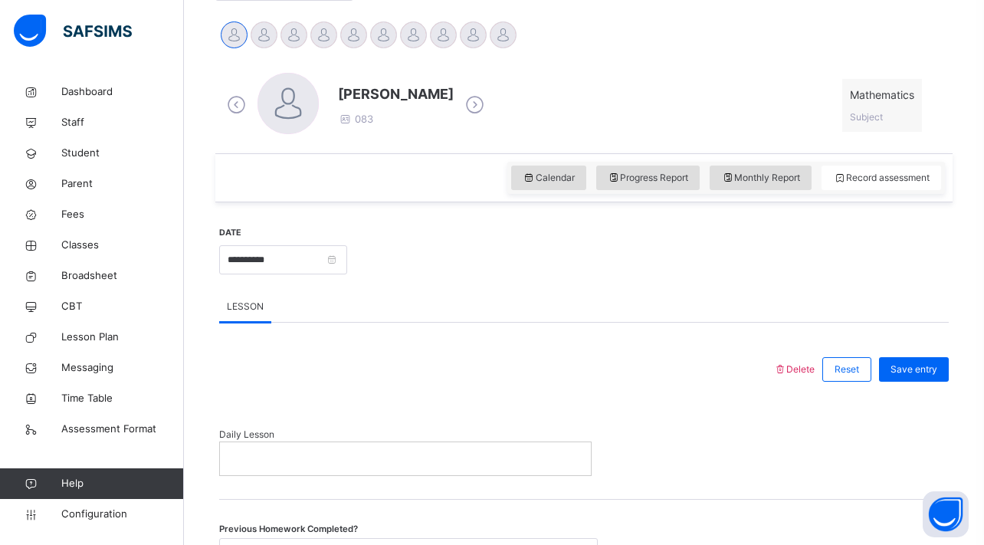
scroll to position [282, 0]
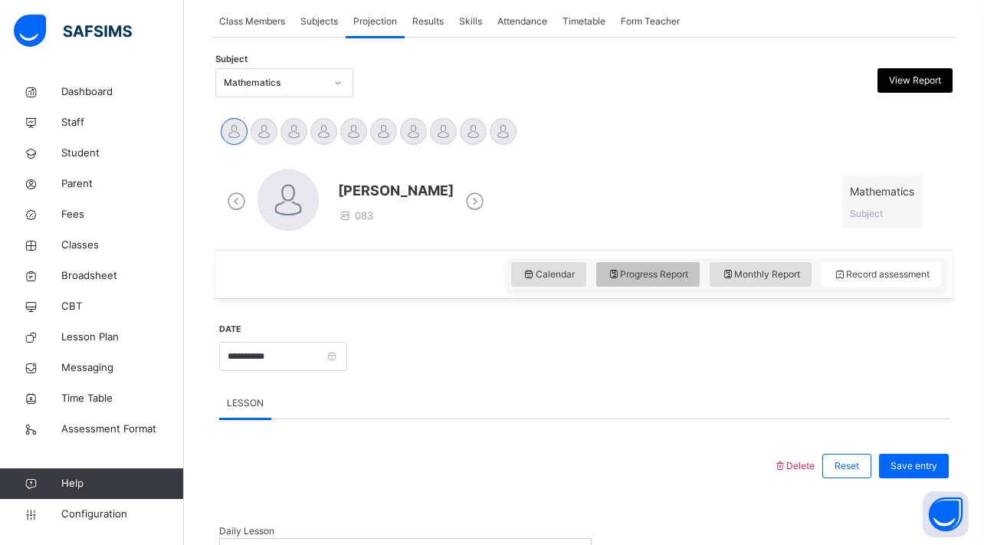
click at [644, 268] on span "Progress Report" at bounding box center [648, 274] width 81 height 14
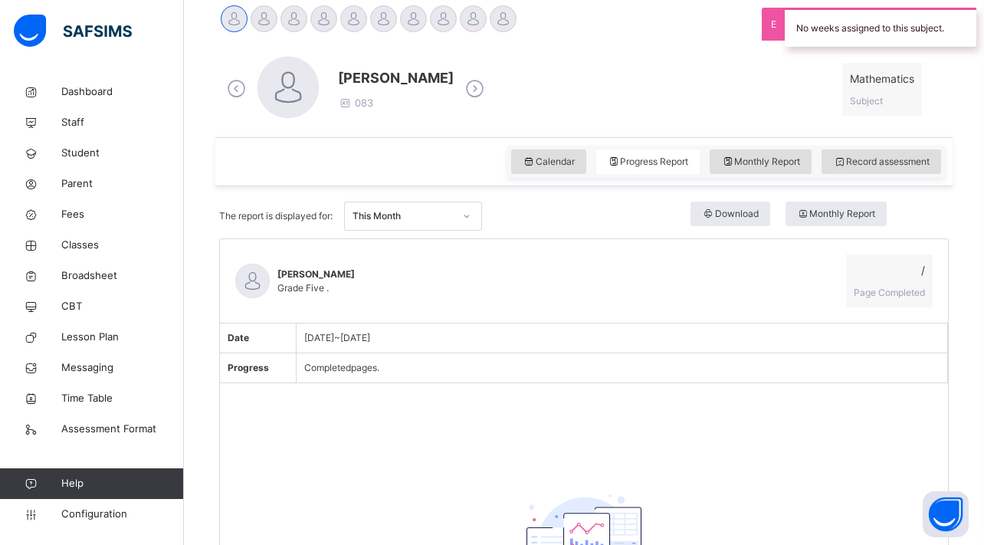
scroll to position [355, 0]
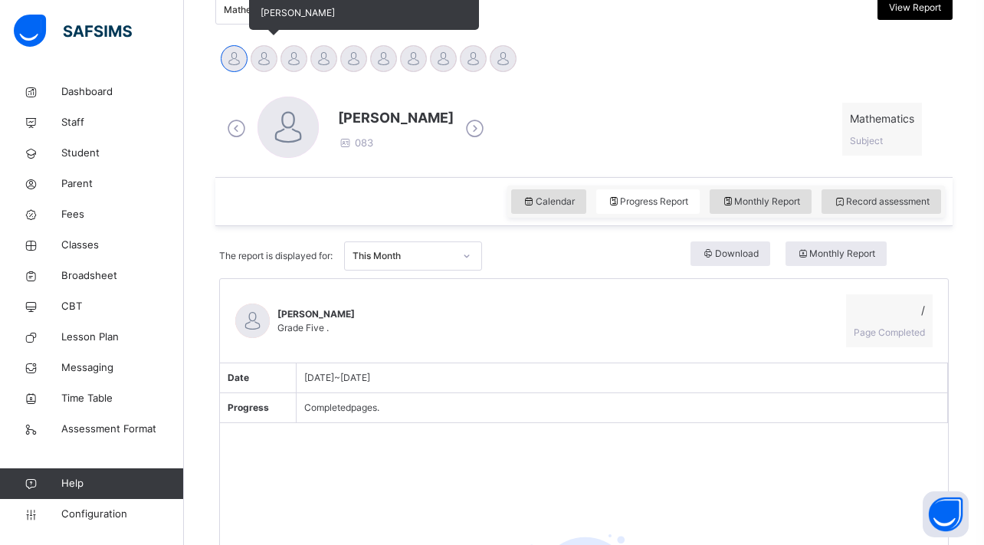
click at [269, 70] on div at bounding box center [264, 58] width 27 height 27
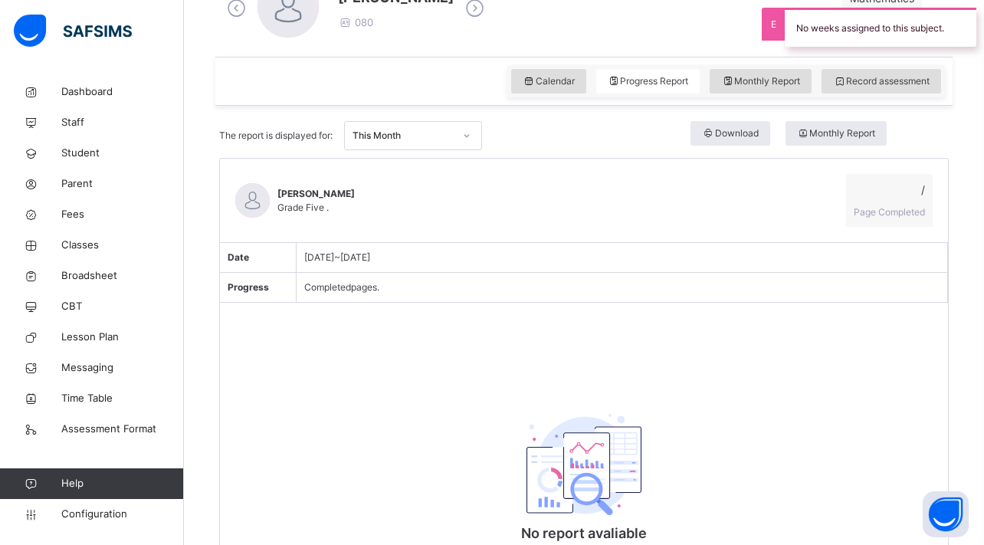
scroll to position [184, 0]
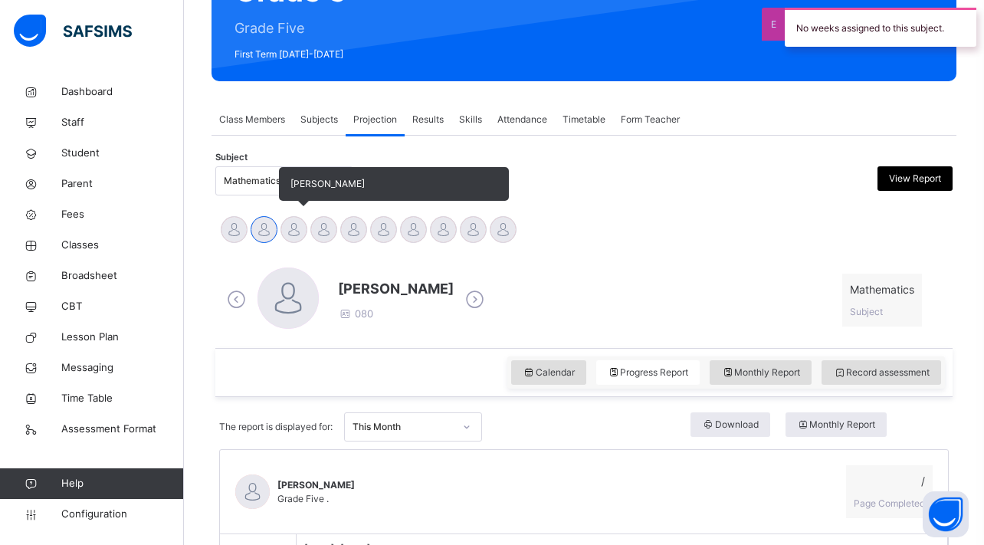
click at [288, 234] on div at bounding box center [293, 229] width 27 height 27
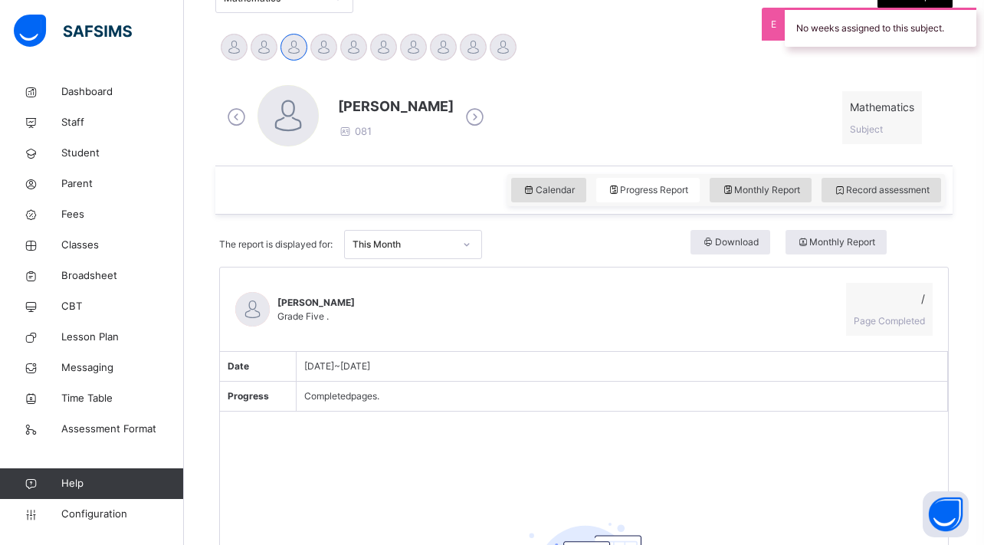
scroll to position [276, 0]
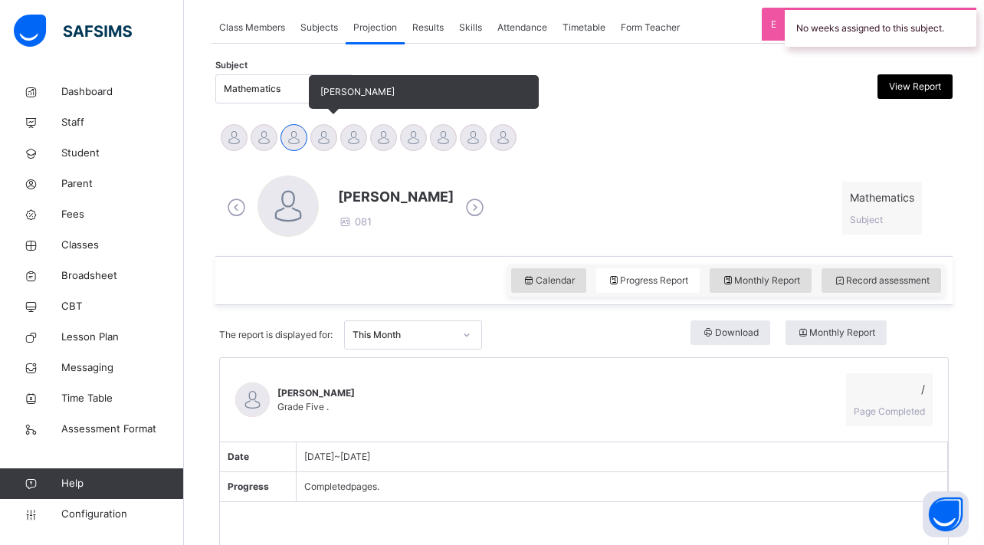
click at [316, 133] on div at bounding box center [323, 137] width 27 height 27
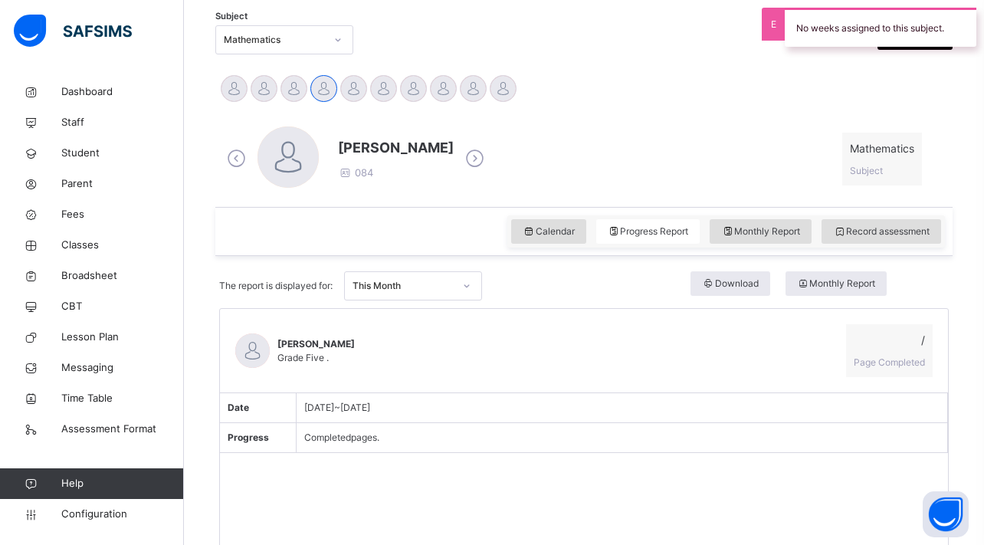
scroll to position [315, 0]
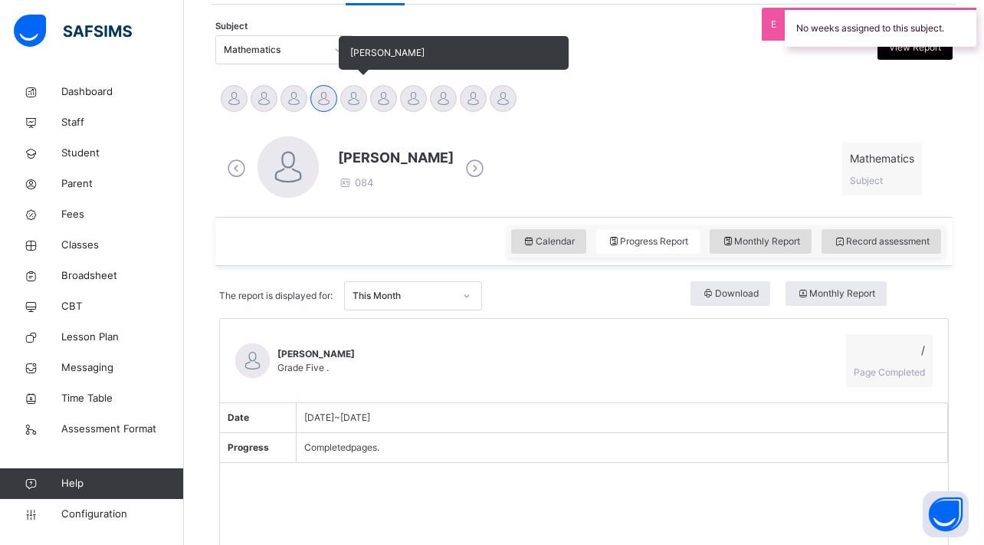
click at [353, 104] on div at bounding box center [353, 98] width 27 height 27
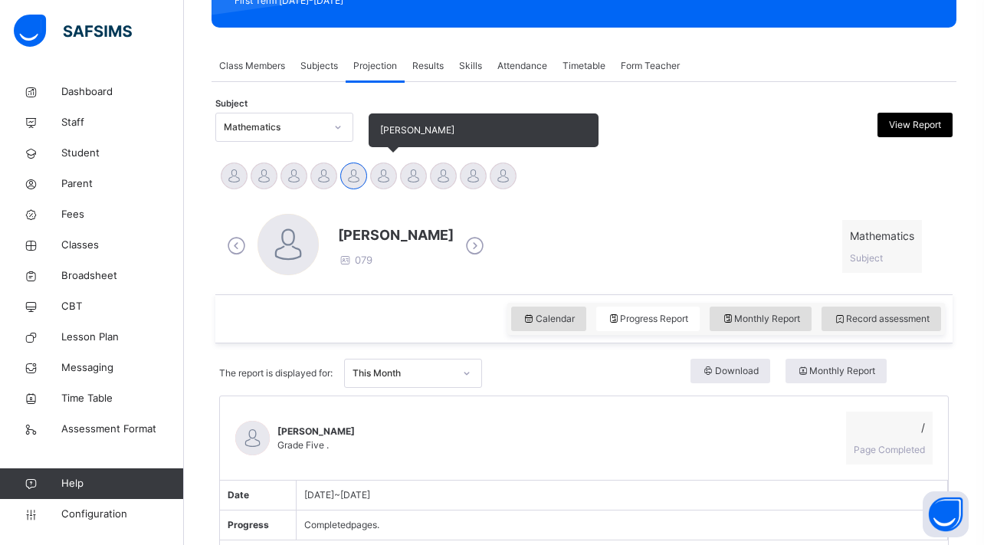
click at [375, 185] on div at bounding box center [383, 175] width 27 height 27
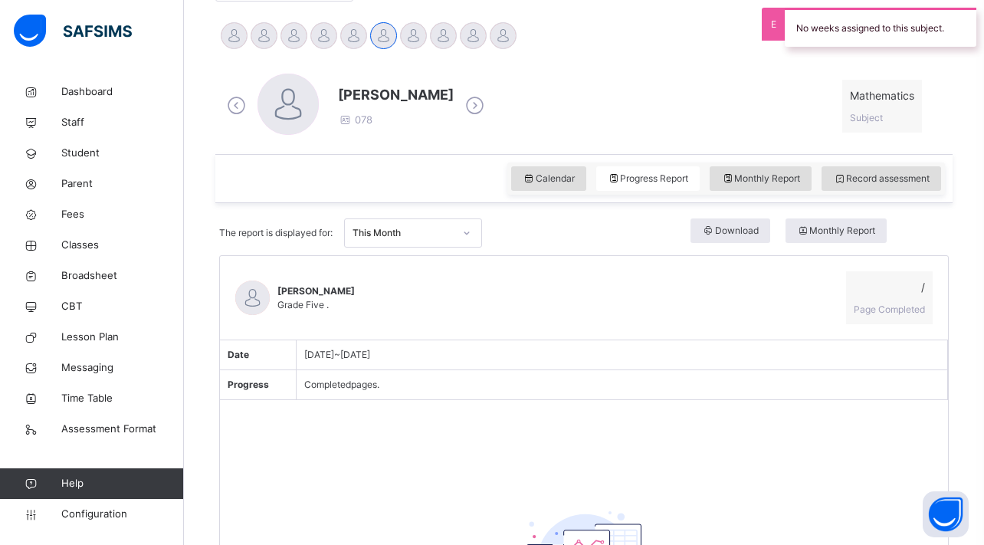
scroll to position [456, 0]
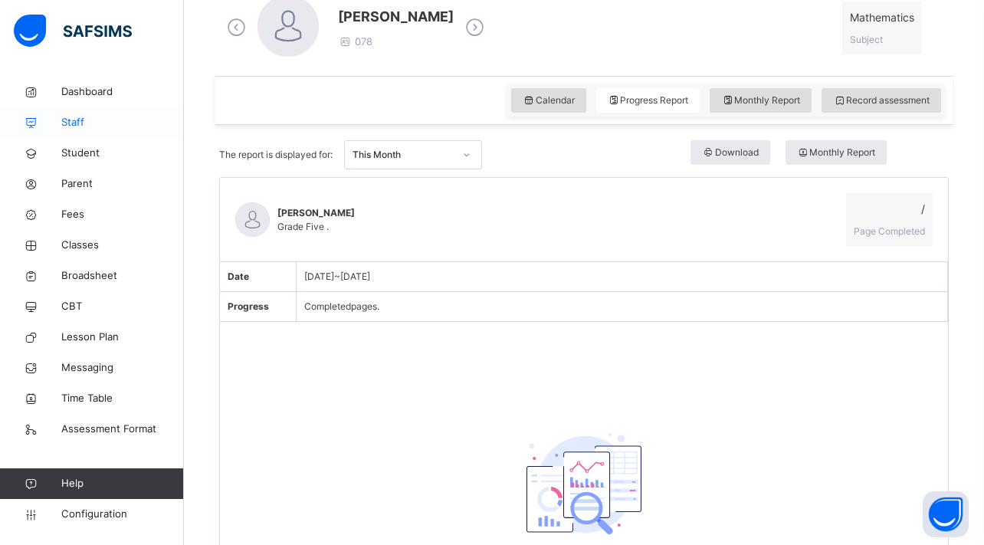
click at [73, 120] on span "Staff" at bounding box center [122, 122] width 123 height 15
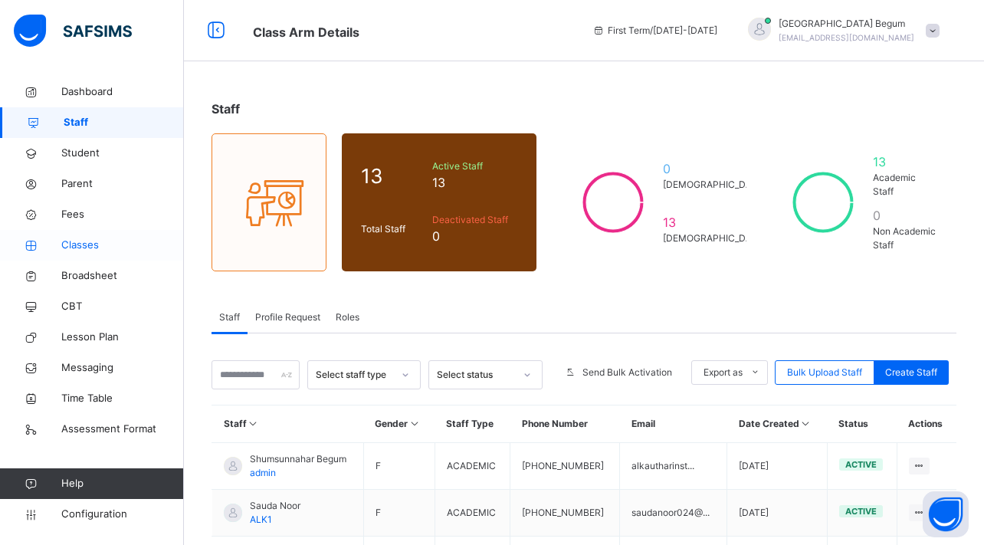
click at [103, 252] on span "Classes" at bounding box center [122, 244] width 123 height 15
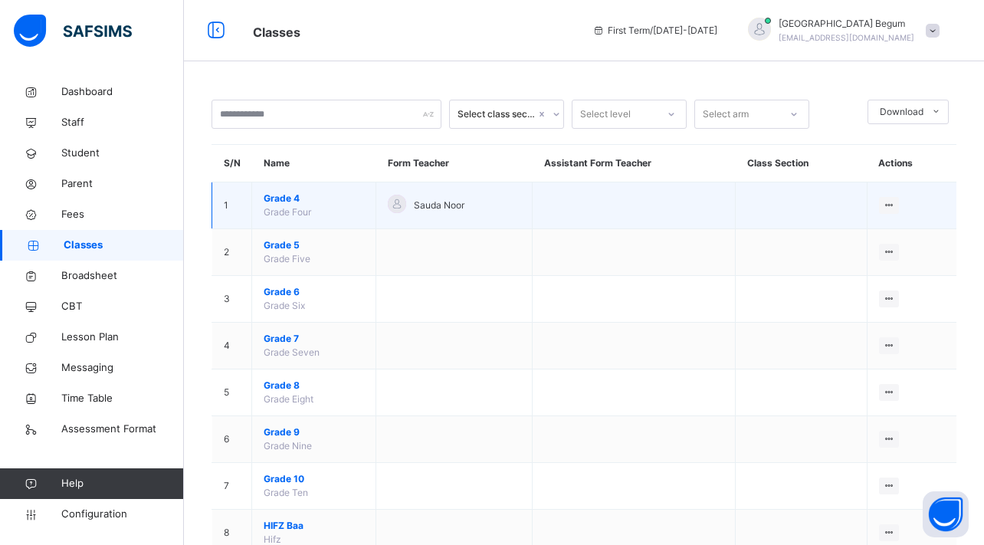
click at [291, 198] on span "Grade 4" at bounding box center [314, 199] width 100 height 14
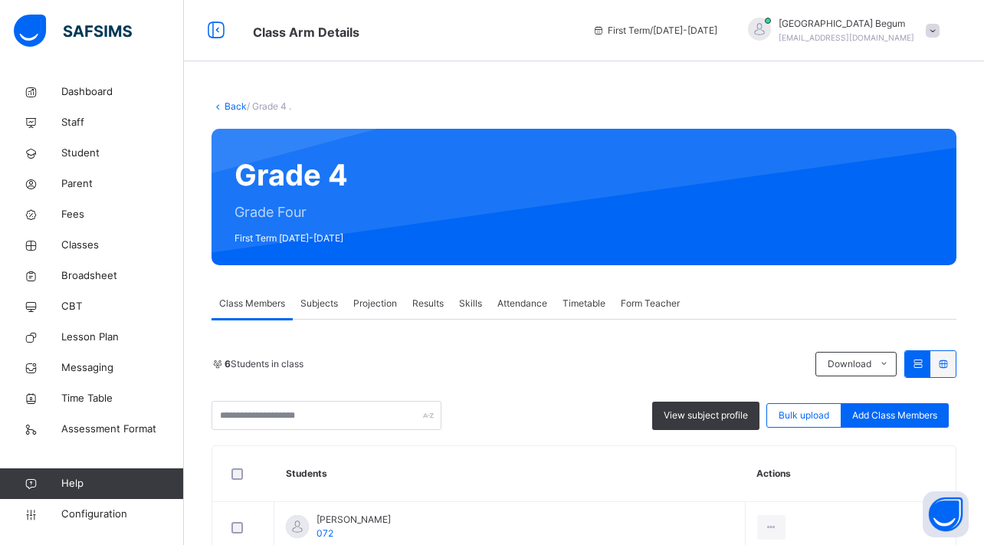
click at [379, 297] on span "Projection" at bounding box center [375, 303] width 44 height 14
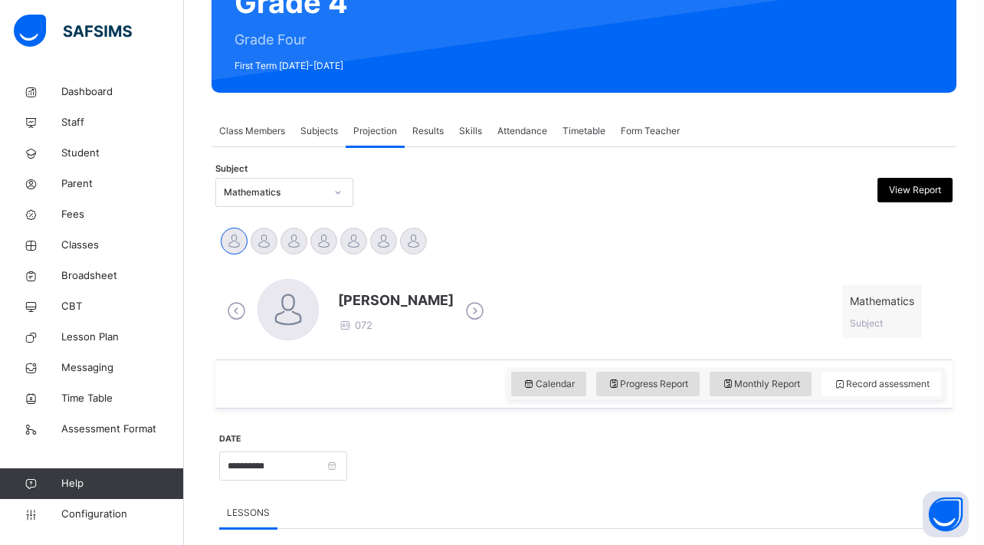
scroll to position [311, 0]
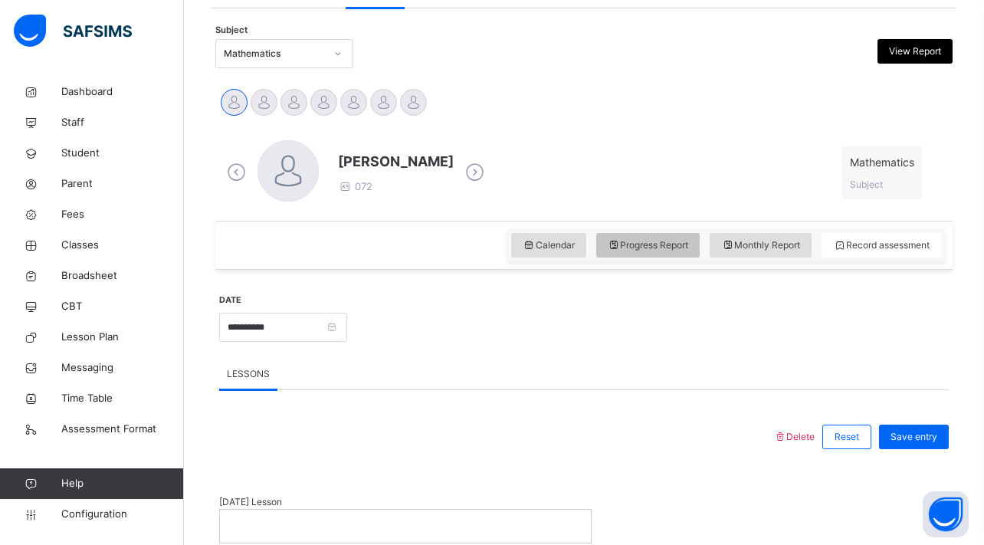
click at [640, 254] on div "Progress Report" at bounding box center [648, 245] width 104 height 25
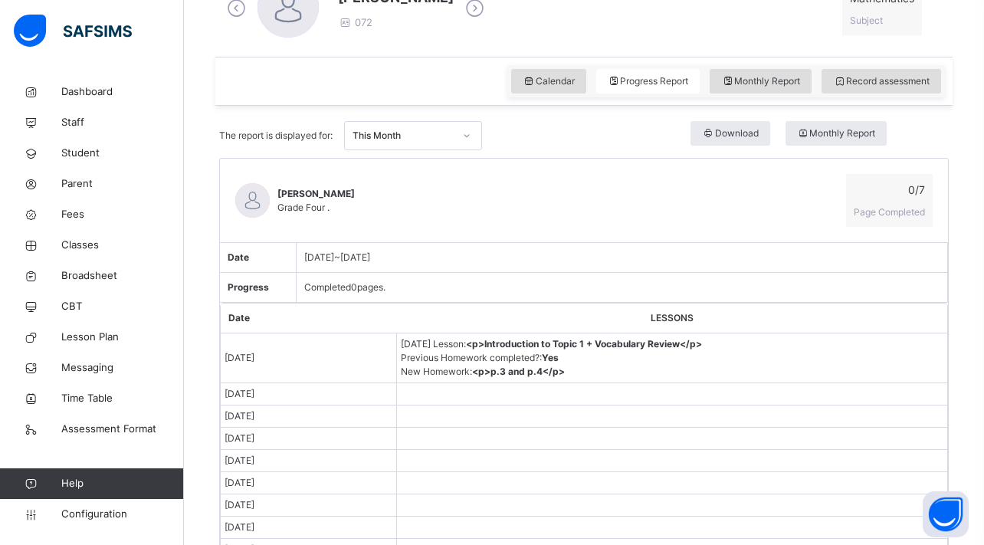
scroll to position [472, 0]
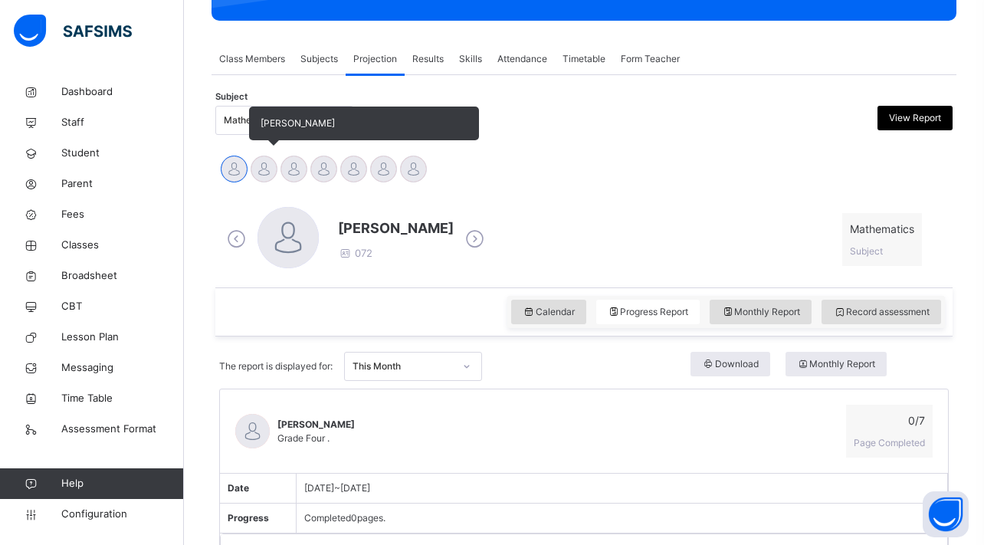
click at [262, 164] on div at bounding box center [264, 169] width 27 height 27
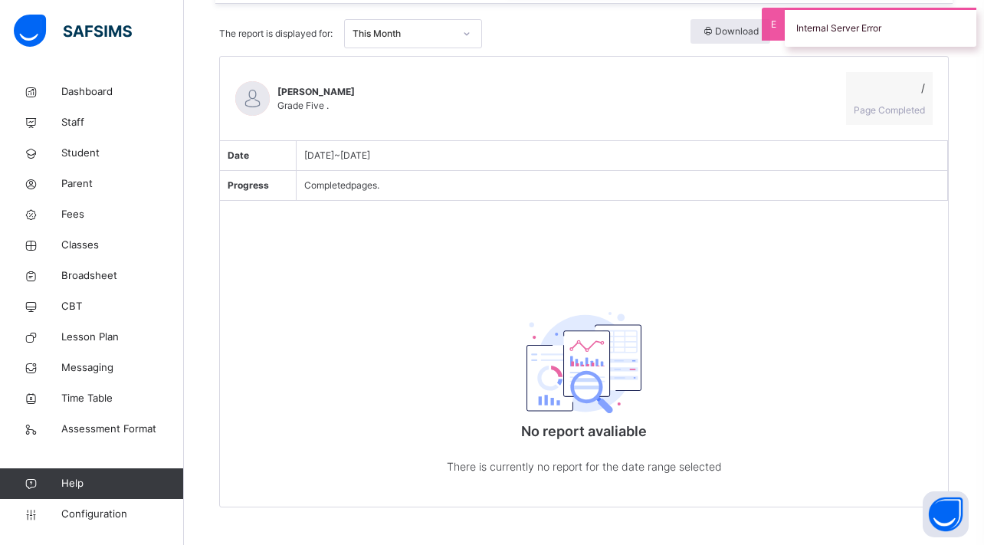
scroll to position [322, 0]
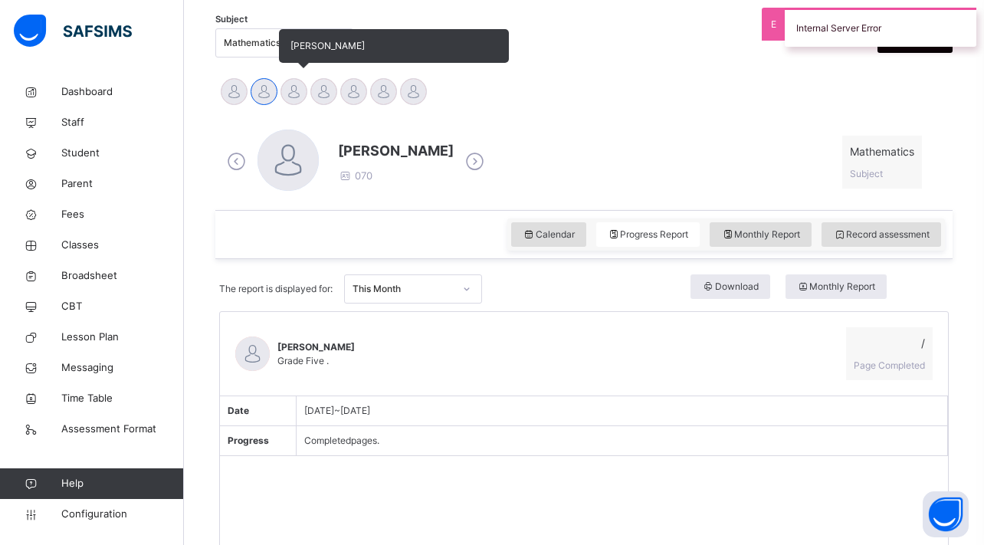
click at [291, 105] on div "Arshiya Uddin" at bounding box center [294, 94] width 30 height 34
click at [302, 101] on div at bounding box center [293, 91] width 27 height 27
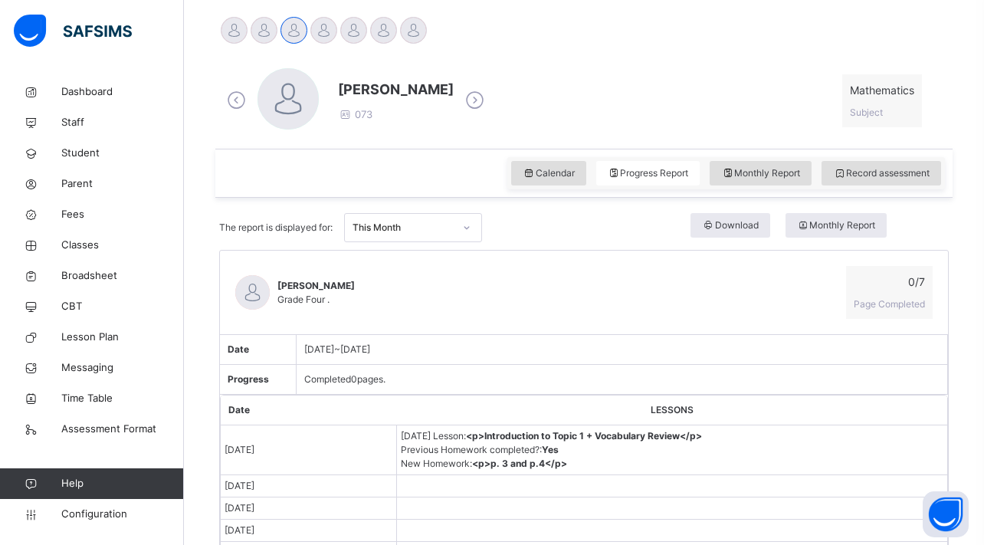
scroll to position [325, 0]
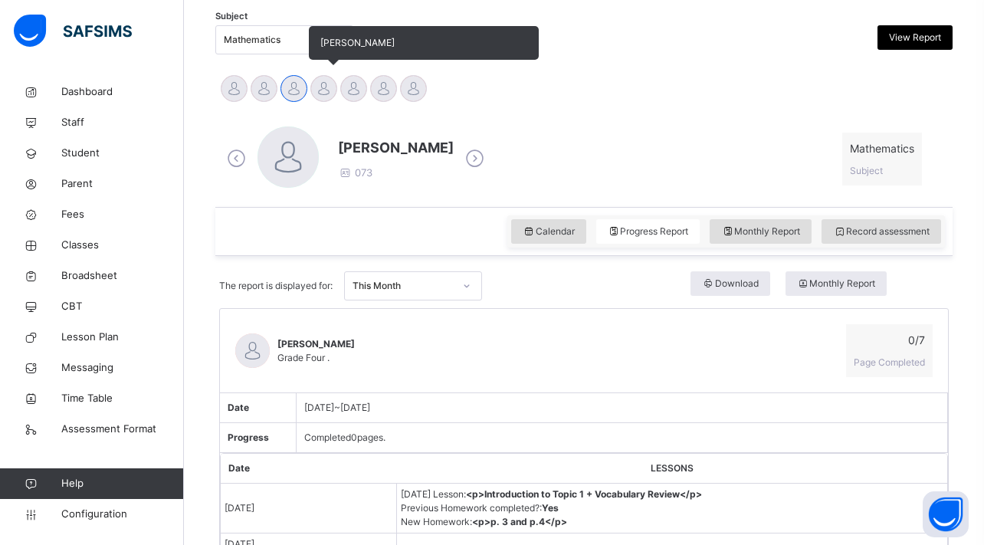
click at [320, 92] on div at bounding box center [323, 88] width 27 height 27
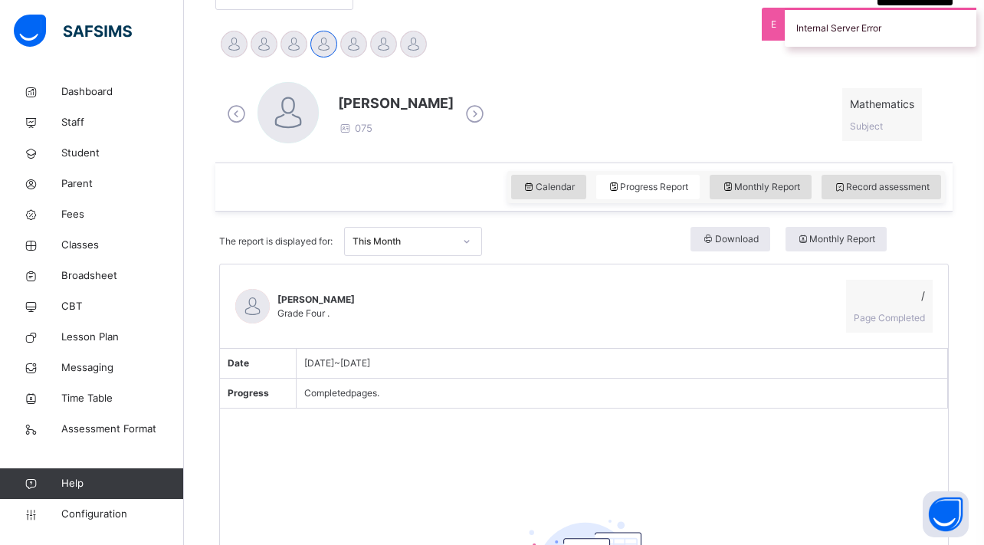
scroll to position [110, 0]
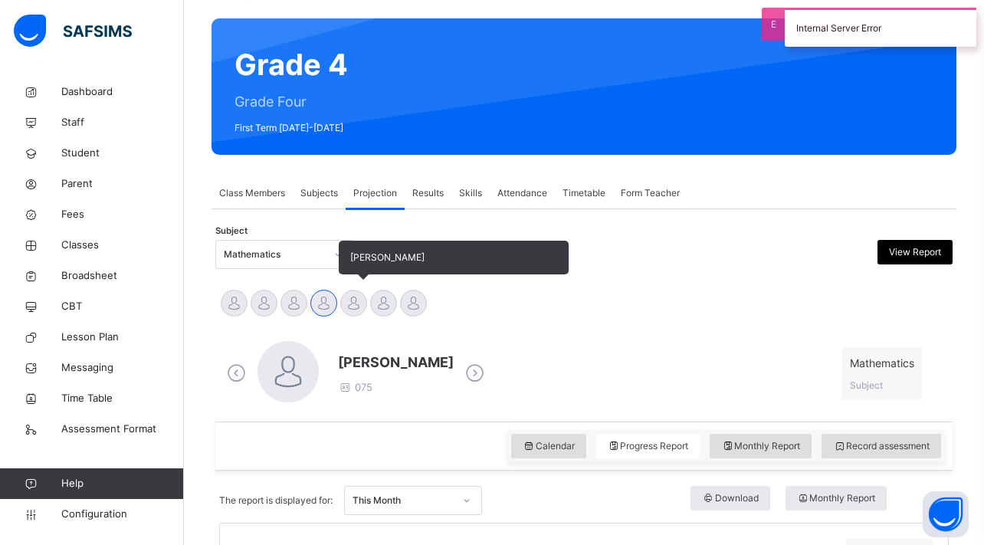
click at [358, 306] on div at bounding box center [353, 303] width 27 height 27
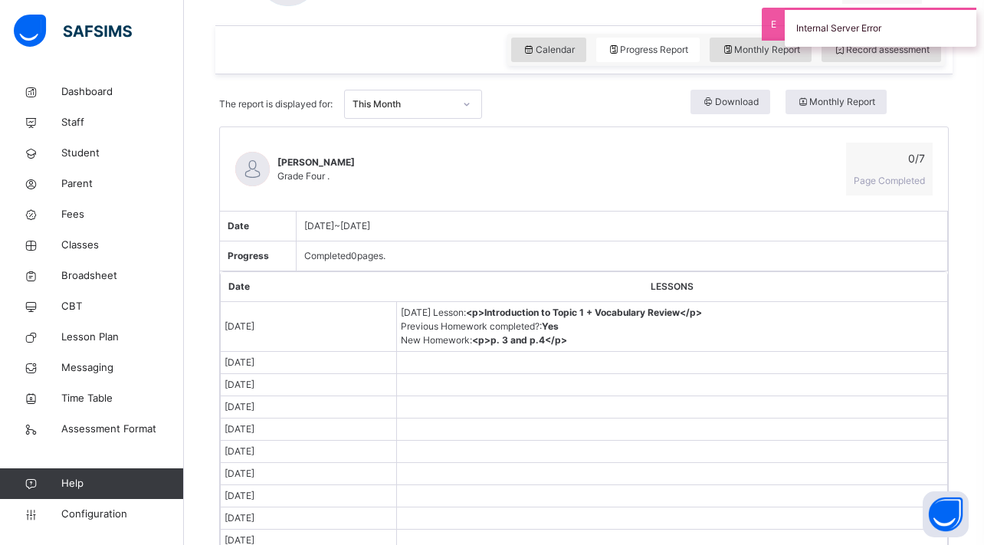
scroll to position [103, 0]
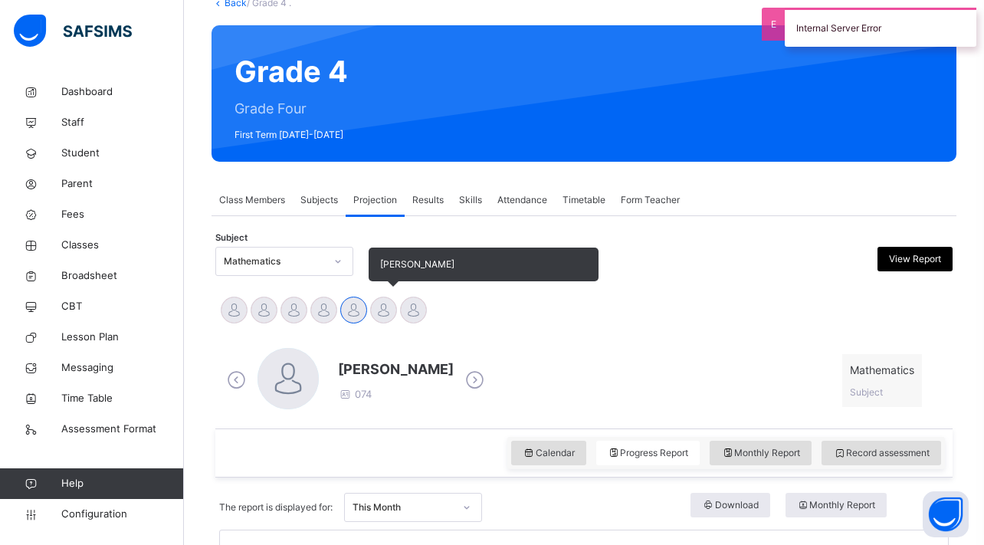
click at [382, 306] on div at bounding box center [383, 309] width 27 height 27
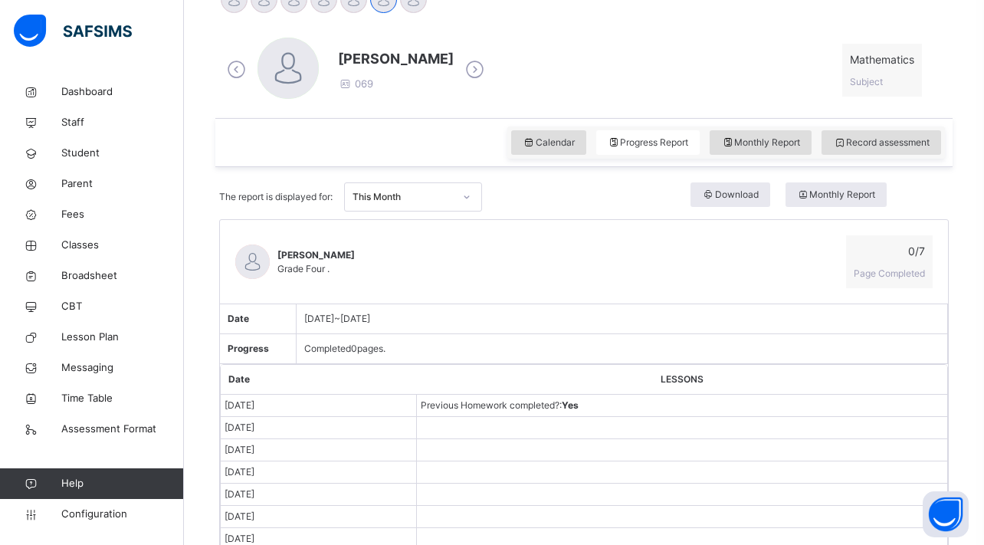
scroll to position [379, 0]
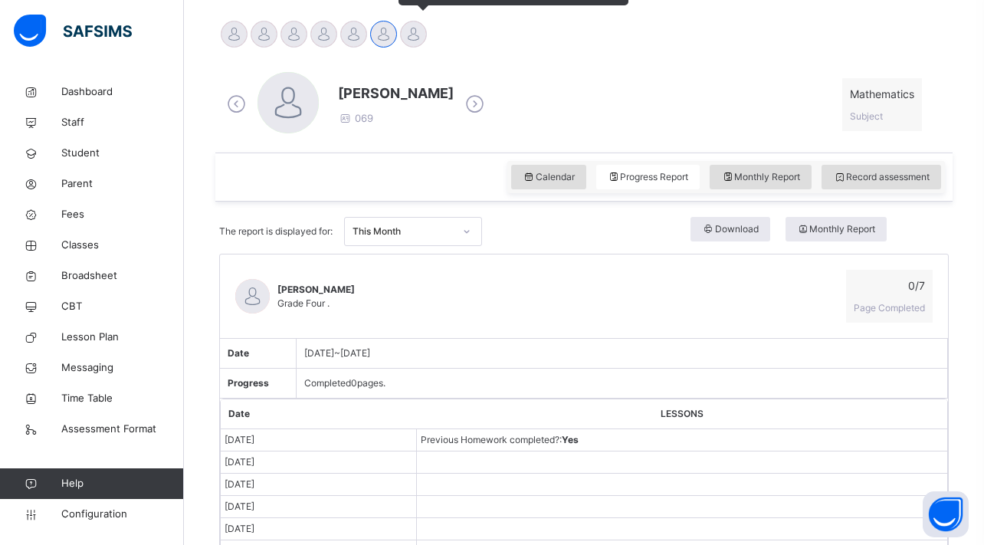
click at [413, 47] on div at bounding box center [413, 34] width 27 height 27
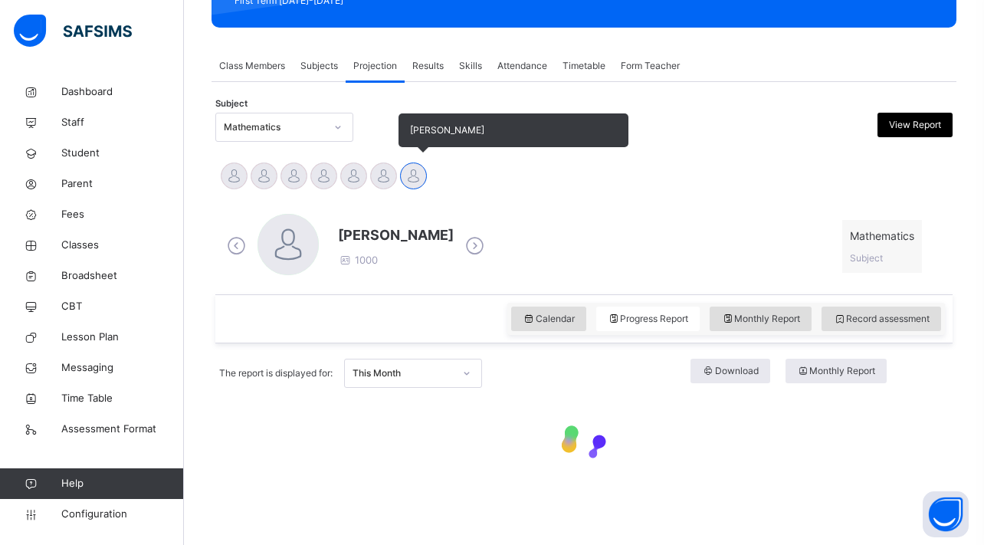
scroll to position [237, 0]
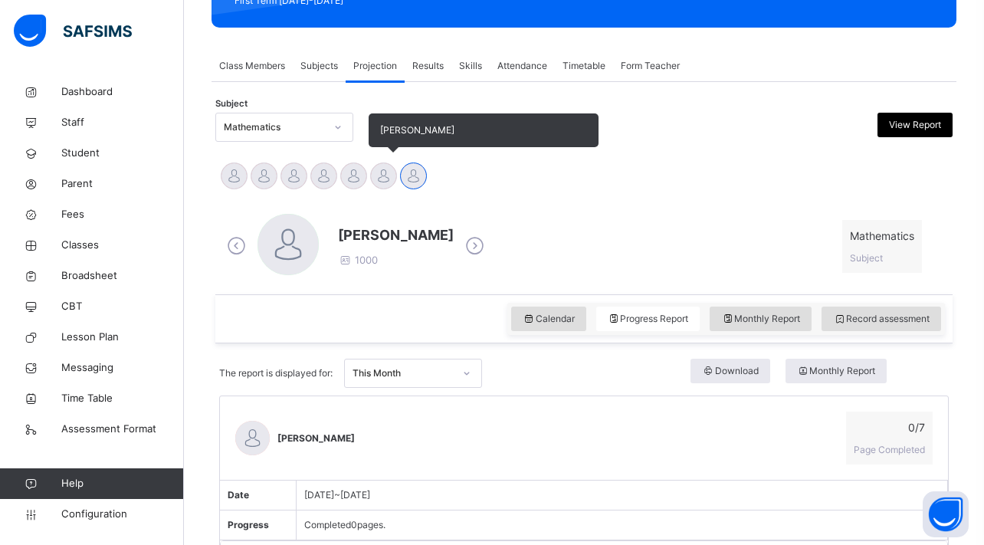
click at [383, 173] on div at bounding box center [383, 175] width 27 height 27
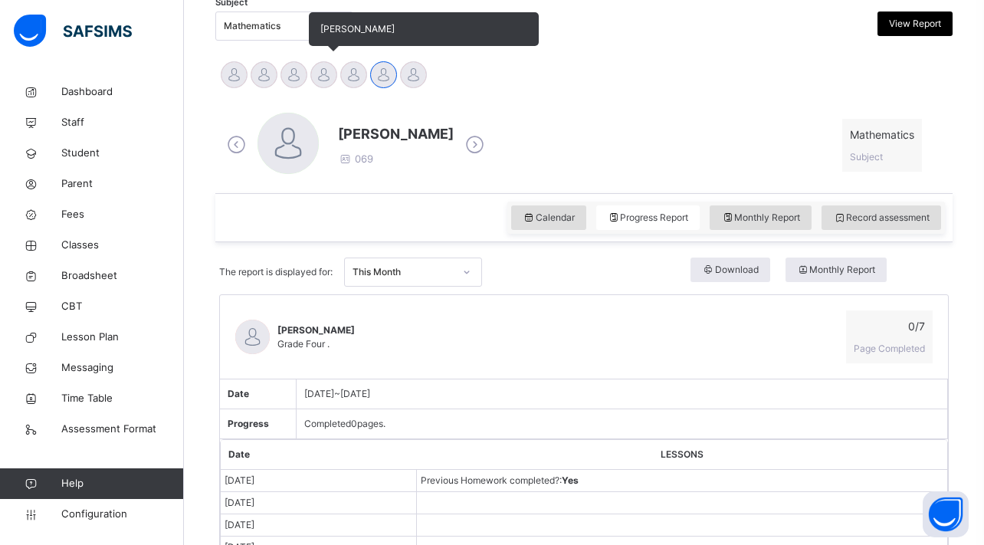
scroll to position [334, 0]
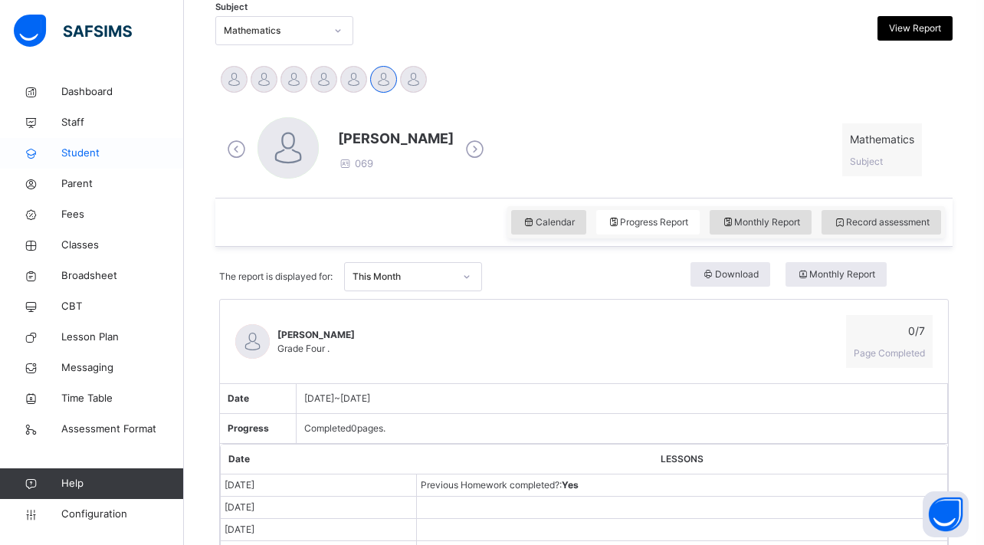
click at [122, 159] on span "Student" at bounding box center [122, 153] width 123 height 15
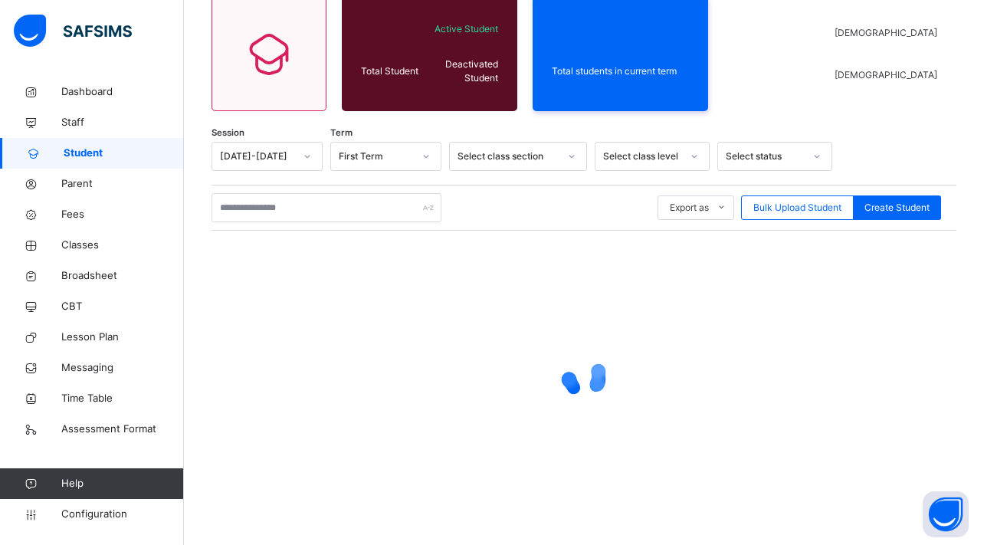
scroll to position [137, 0]
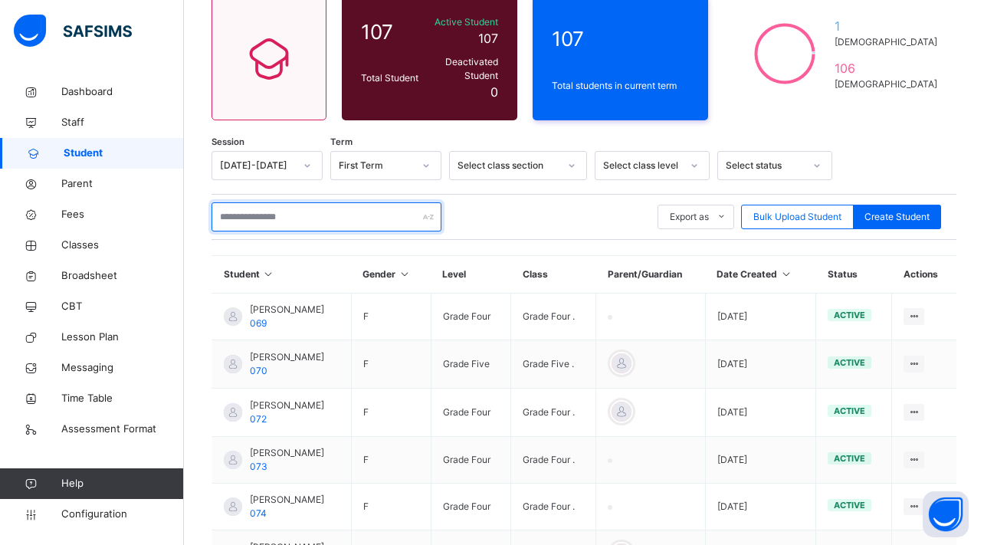
click at [319, 202] on input "text" at bounding box center [326, 216] width 230 height 29
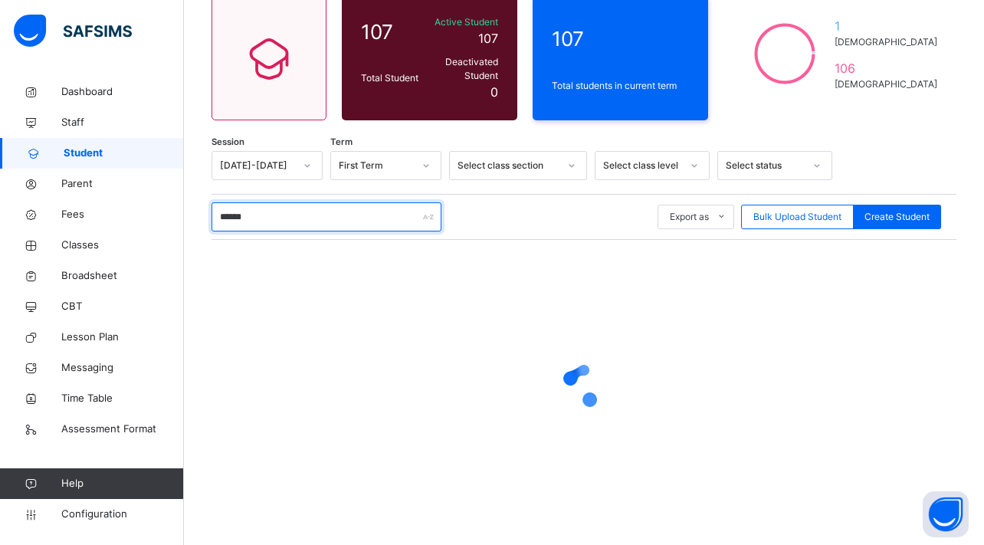
scroll to position [17, 0]
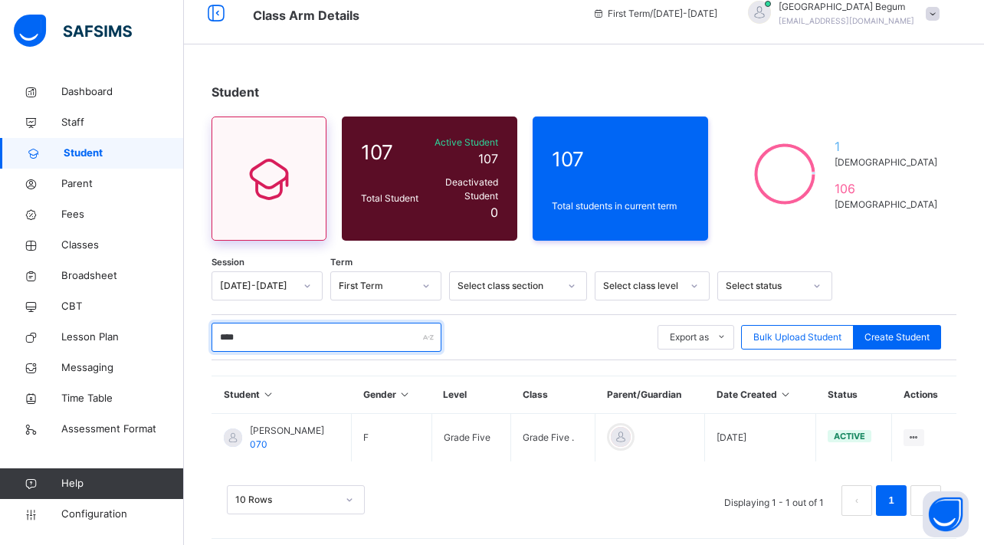
type input "****"
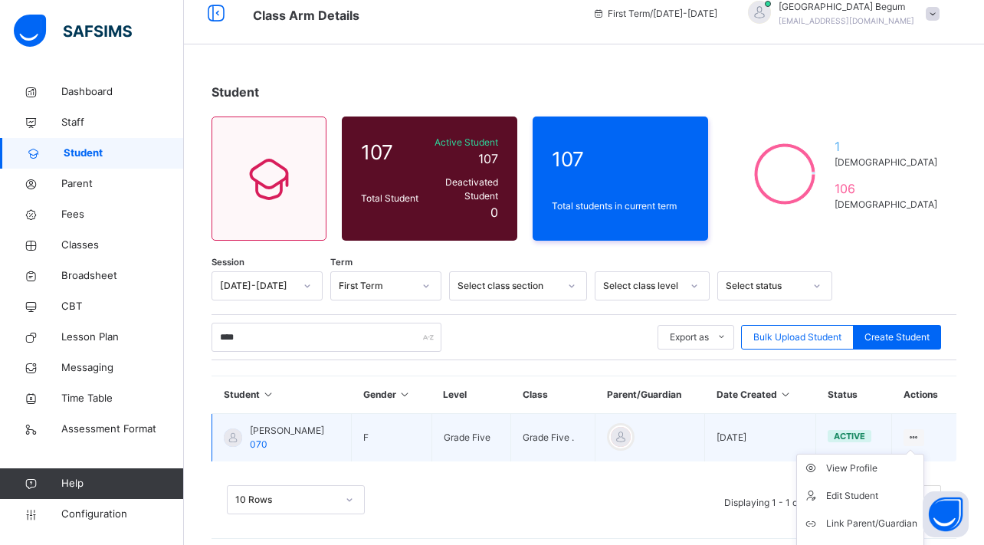
drag, startPoint x: 319, startPoint y: 201, endPoint x: 909, endPoint y: 429, distance: 633.0
click at [909, 431] on icon at bounding box center [913, 436] width 13 height 11
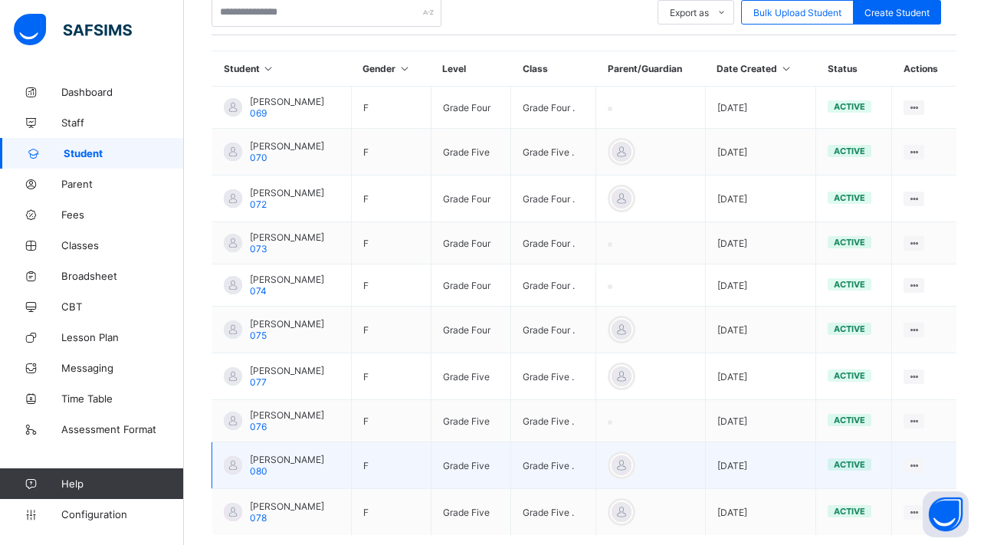
scroll to position [279, 0]
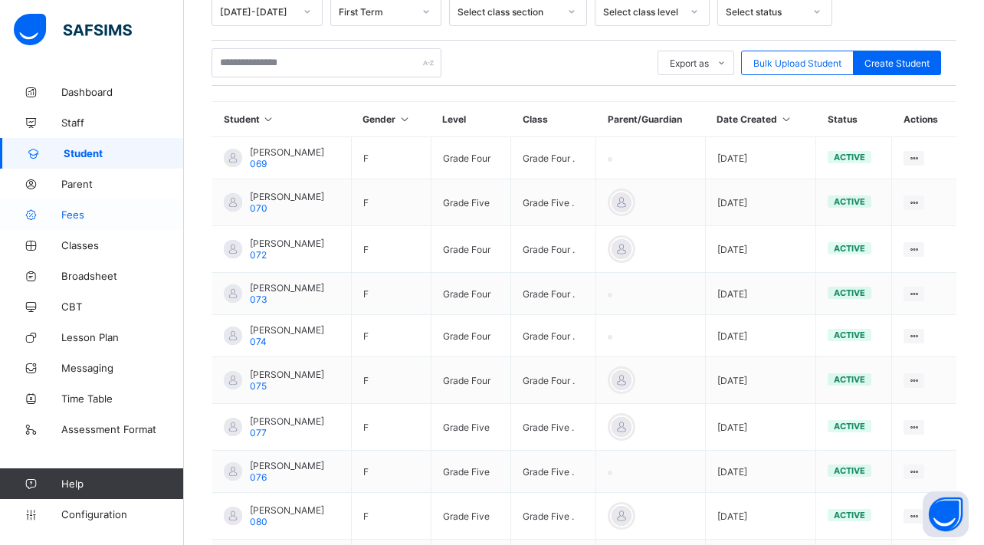
click at [102, 224] on link "Fees" at bounding box center [92, 214] width 184 height 31
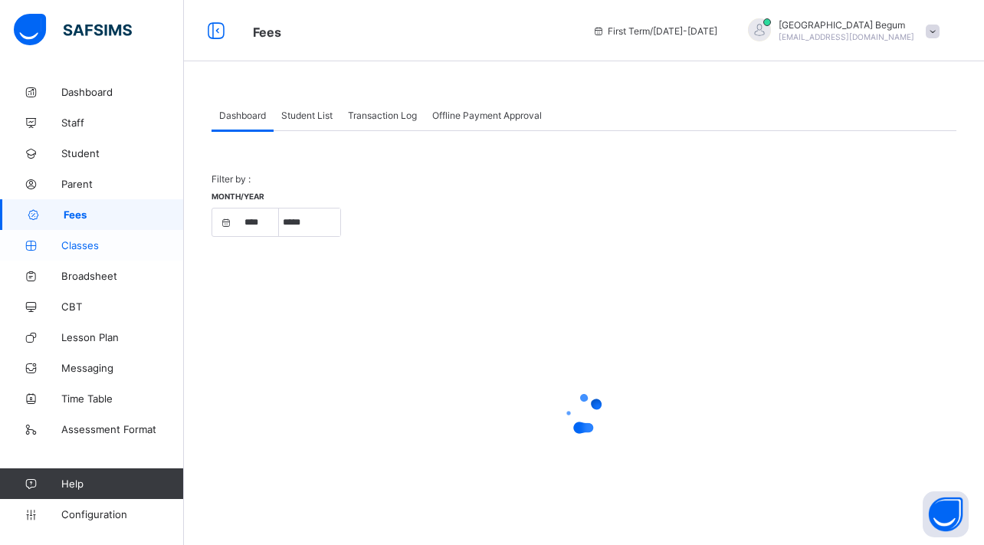
click at [101, 247] on span "Classes" at bounding box center [122, 245] width 123 height 12
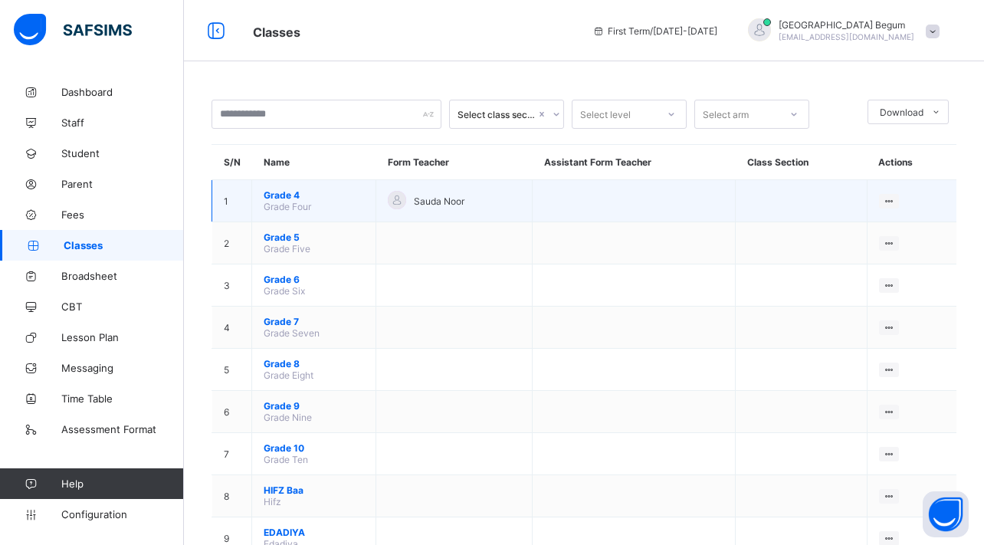
click at [294, 195] on span "Grade 4" at bounding box center [314, 194] width 100 height 11
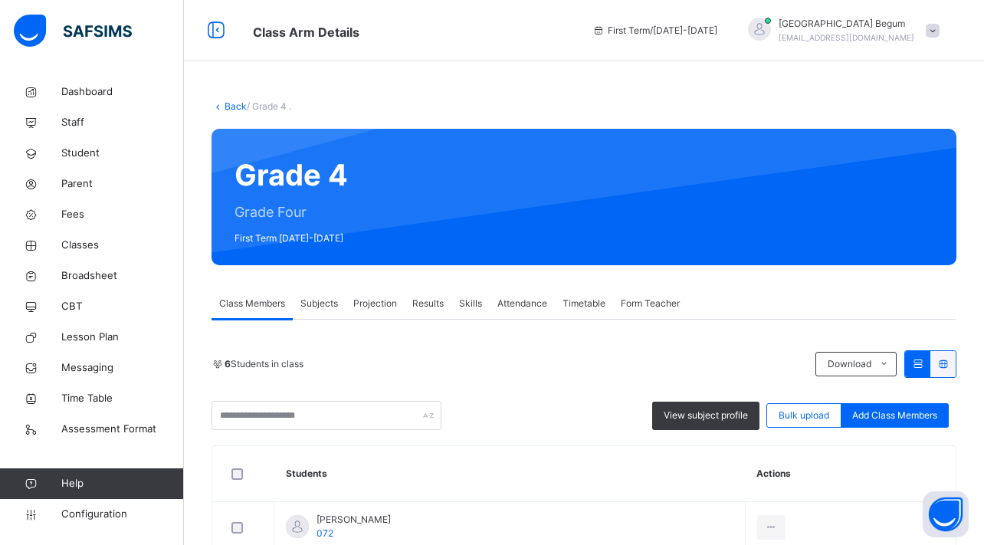
click at [375, 298] on span "Projection" at bounding box center [375, 303] width 44 height 14
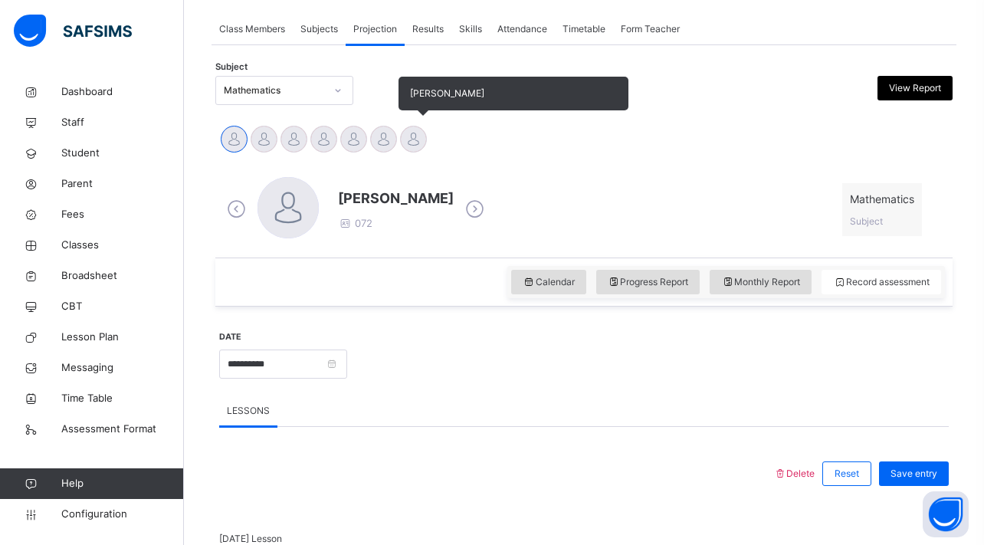
click at [408, 142] on div at bounding box center [413, 139] width 27 height 27
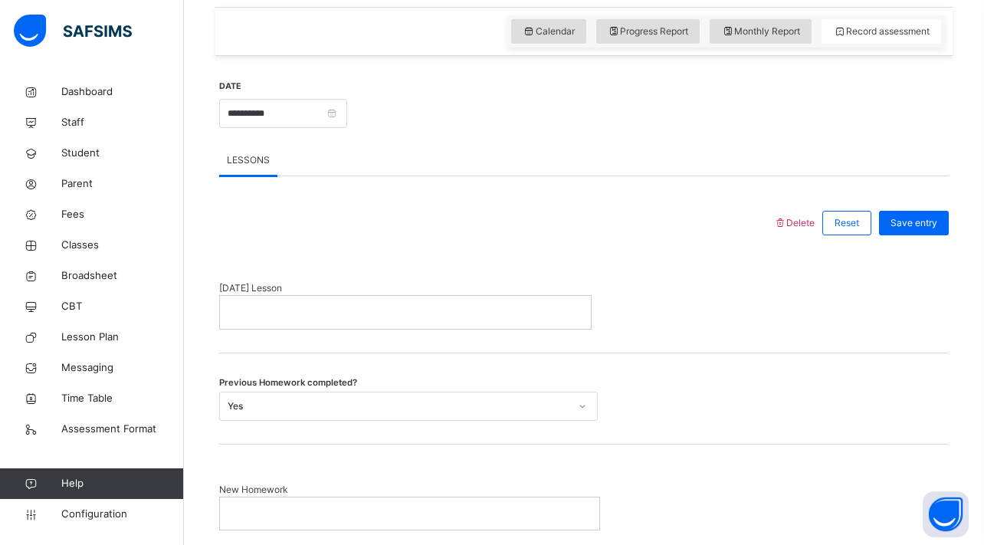
scroll to position [542, 0]
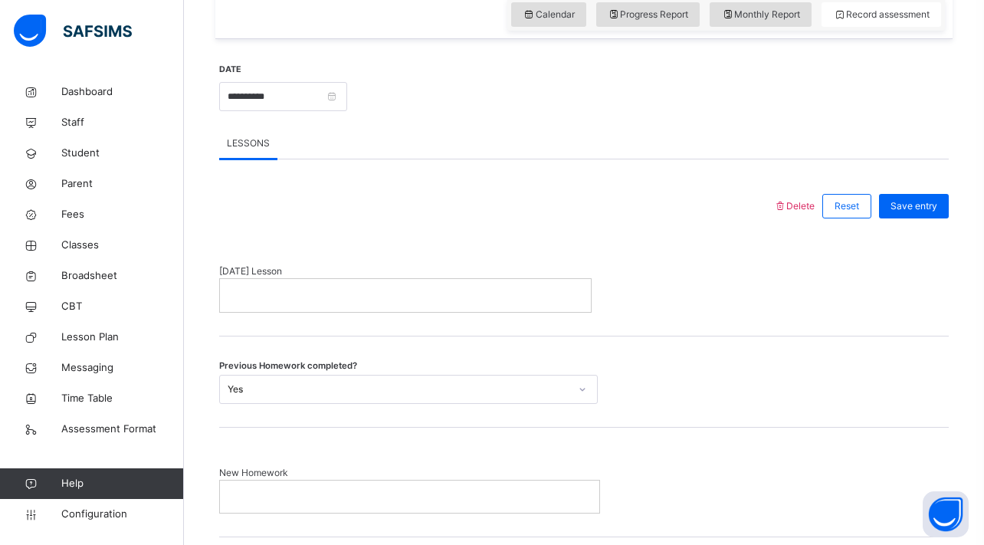
click at [329, 302] on div at bounding box center [405, 295] width 371 height 32
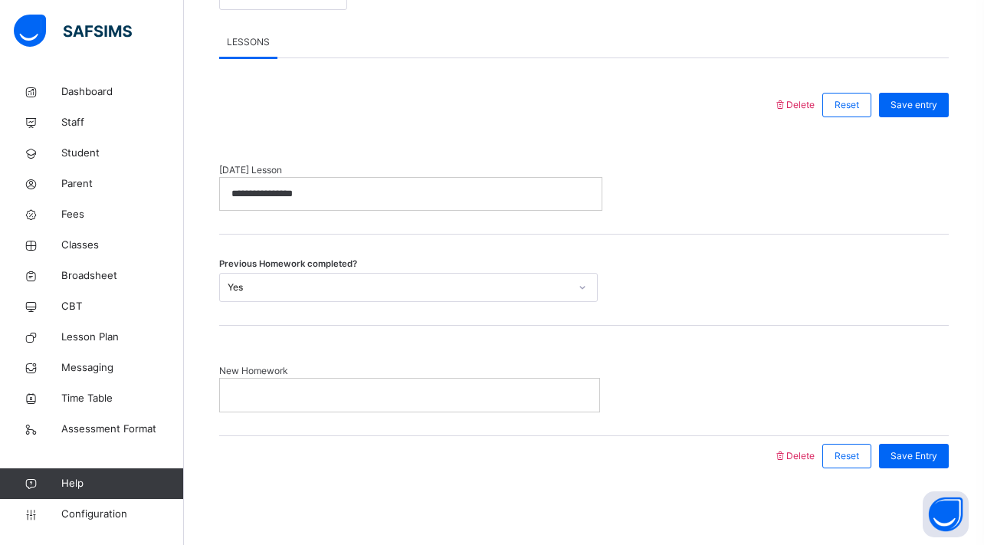
scroll to position [642, 0]
click at [273, 405] on div at bounding box center [409, 395] width 379 height 32
click at [910, 446] on div "Save Entry" at bounding box center [914, 456] width 70 height 25
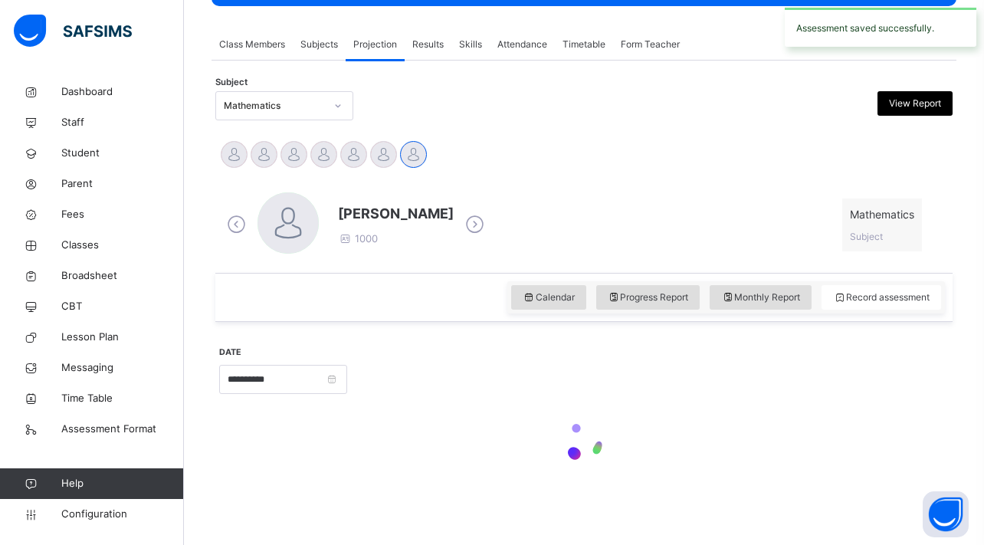
scroll to position [259, 0]
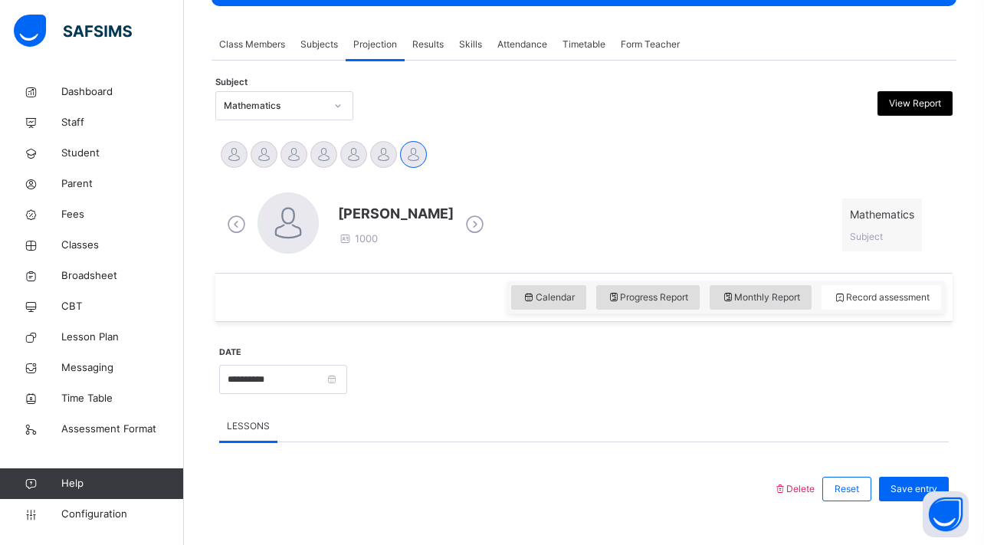
click at [519, 167] on div "Amna Ali Areebah Khan Arshiya Uddin Ayesha Shazia Fatima Sabah Maryam Uddin Yah…" at bounding box center [583, 156] width 729 height 34
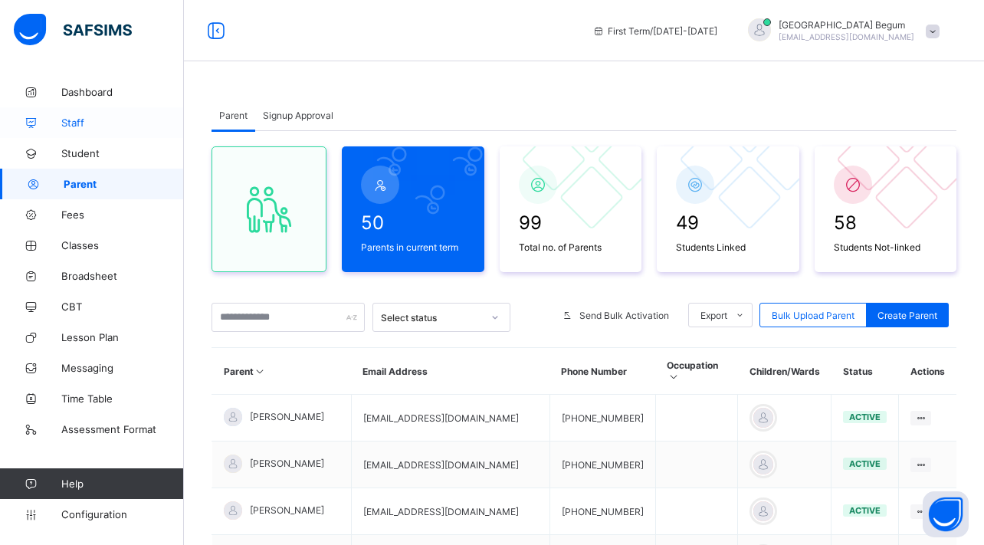
click at [118, 125] on span "Staff" at bounding box center [122, 122] width 123 height 12
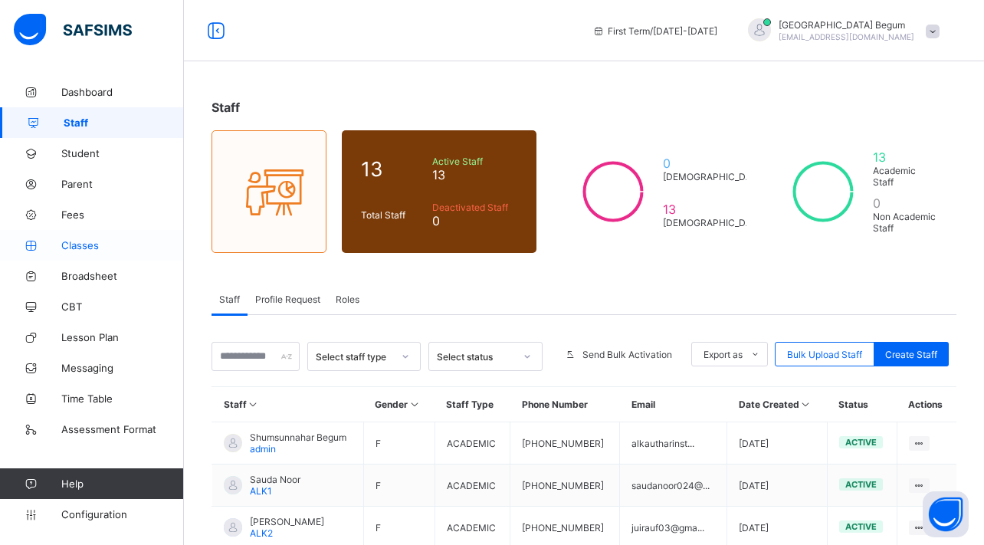
click at [125, 251] on span "Classes" at bounding box center [122, 245] width 123 height 12
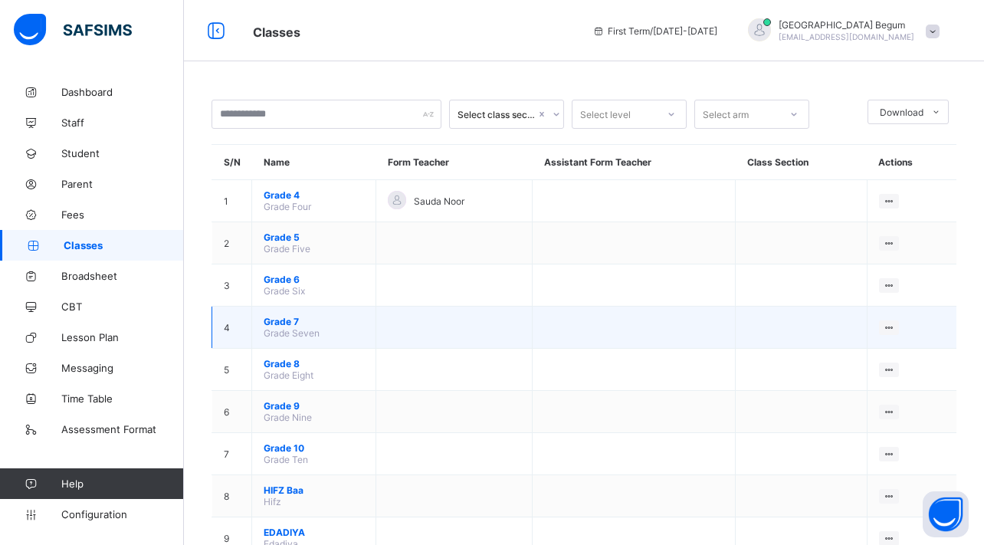
click at [289, 323] on span "Grade 7" at bounding box center [314, 321] width 100 height 11
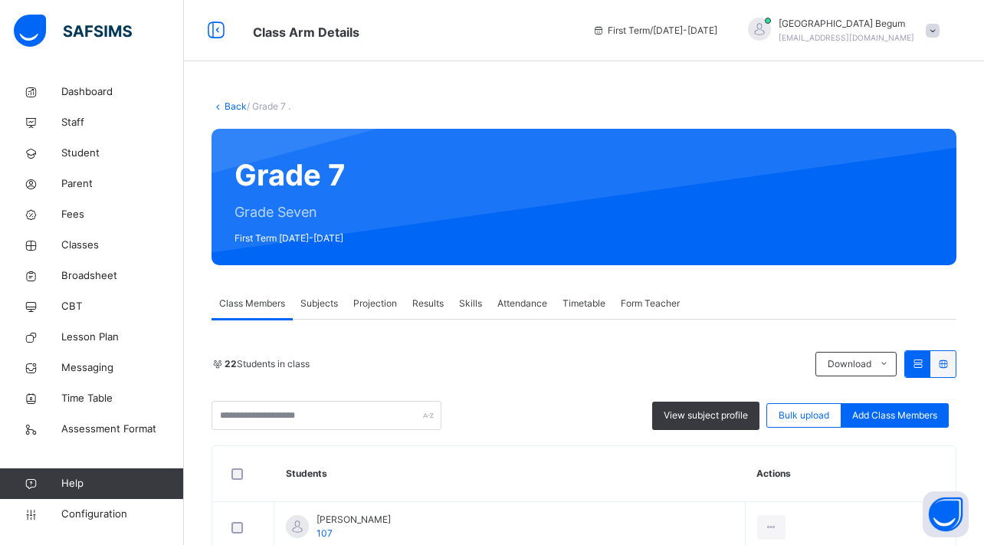
click at [382, 313] on div "Projection" at bounding box center [375, 303] width 59 height 31
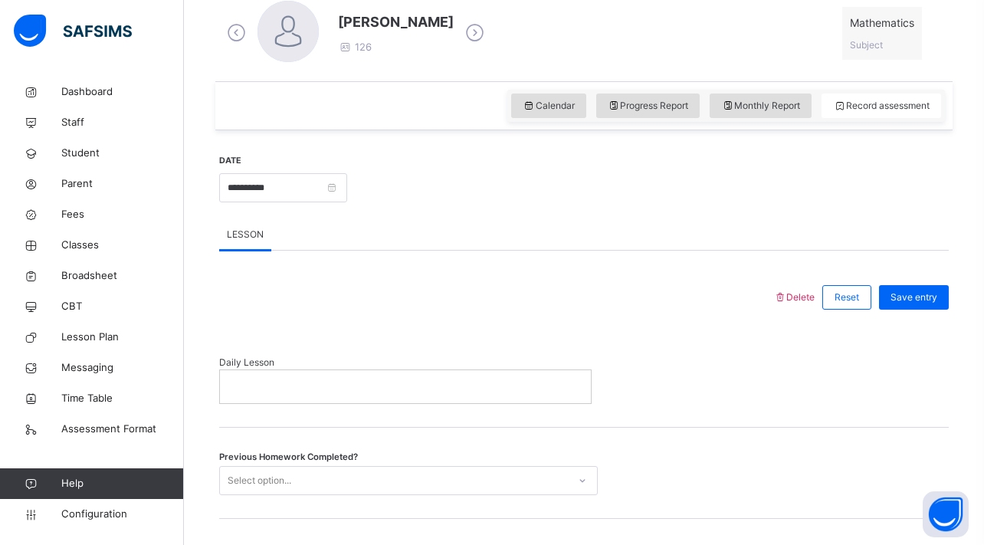
scroll to position [365, 0]
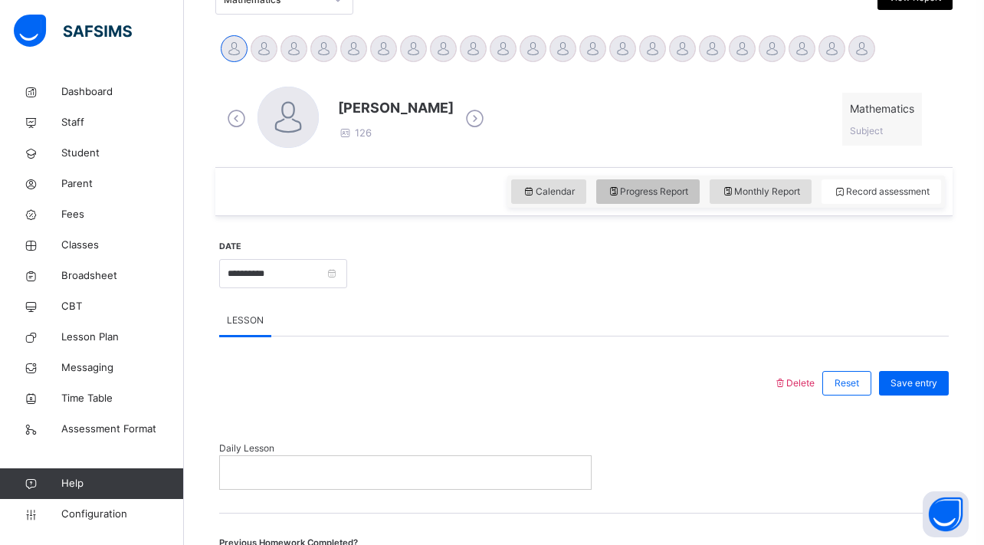
click at [629, 192] on span "Progress Report" at bounding box center [648, 192] width 81 height 14
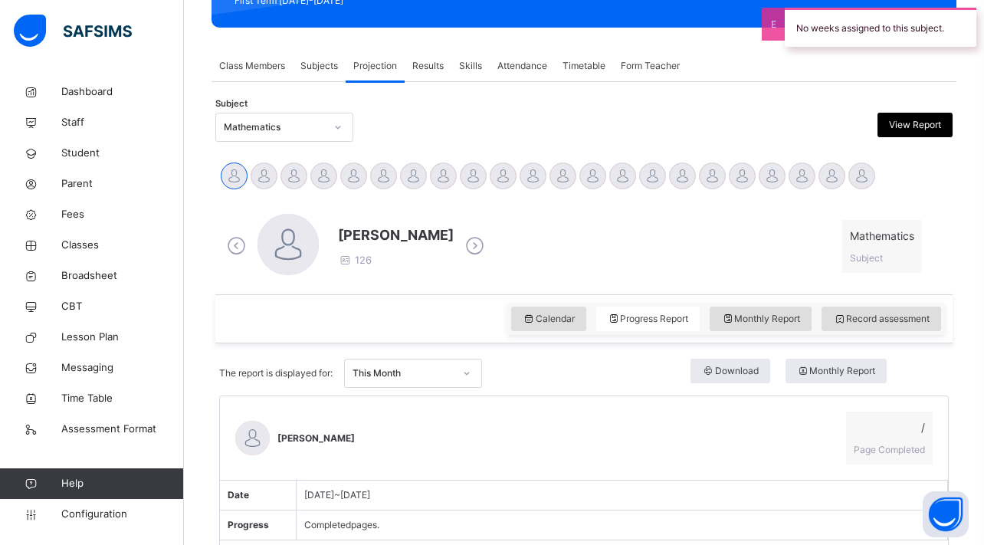
scroll to position [329, 0]
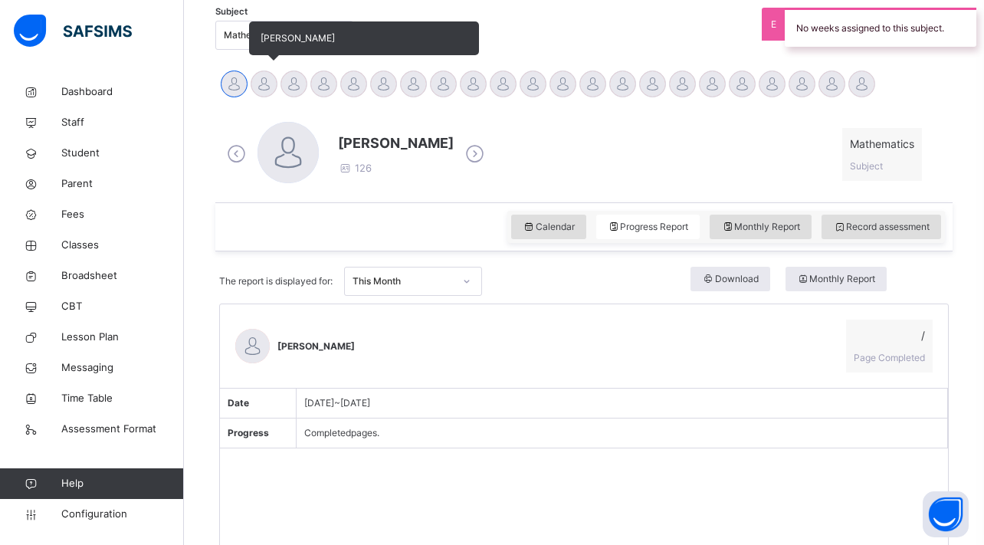
click at [269, 87] on div at bounding box center [264, 83] width 27 height 27
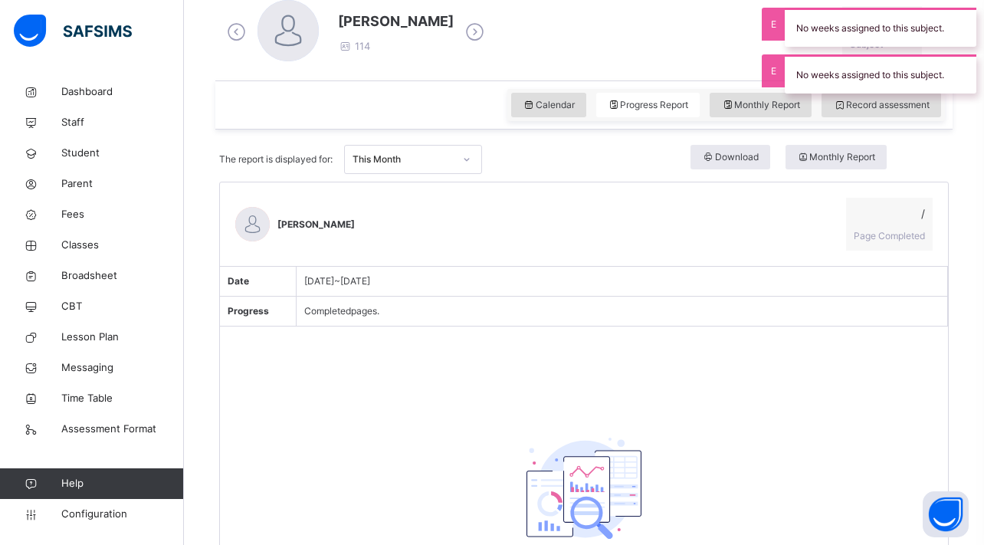
scroll to position [277, 0]
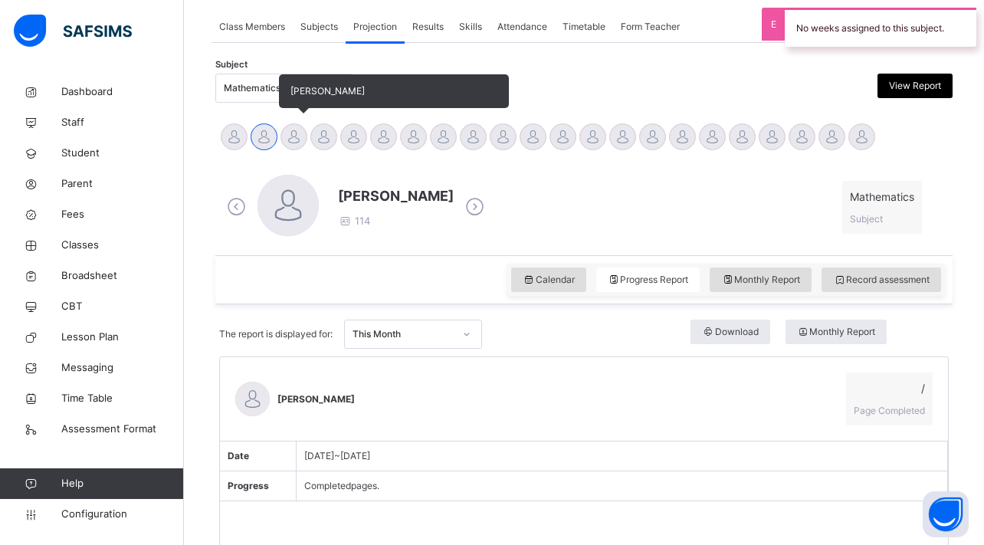
click at [303, 147] on div "[PERSON_NAME]" at bounding box center [294, 139] width 30 height 34
click at [300, 146] on div at bounding box center [293, 136] width 27 height 27
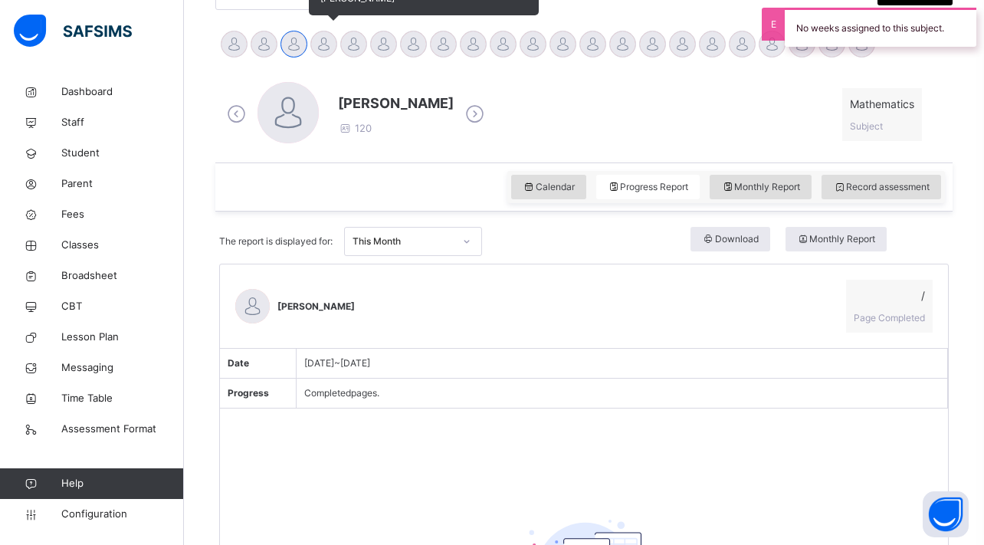
click at [321, 51] on div at bounding box center [323, 44] width 27 height 27
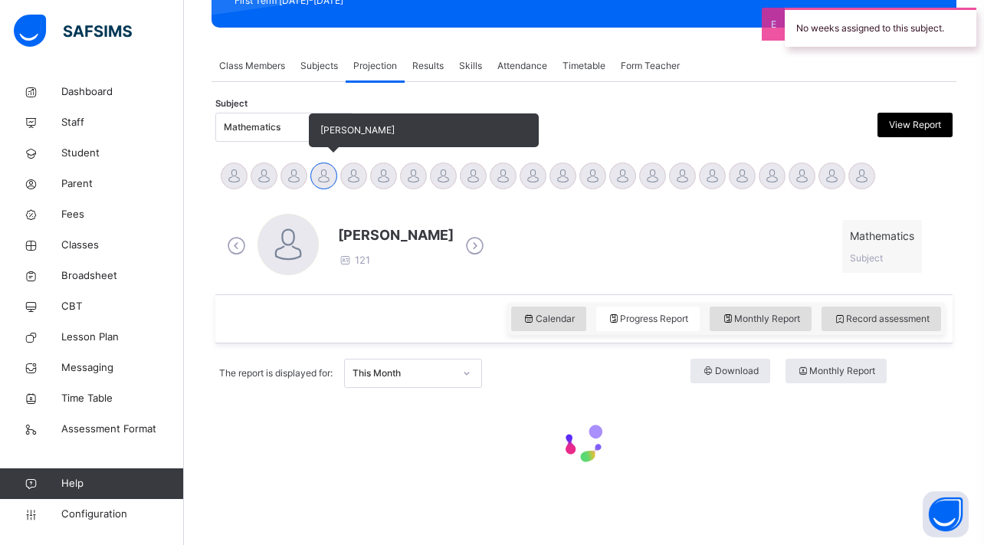
scroll to position [237, 0]
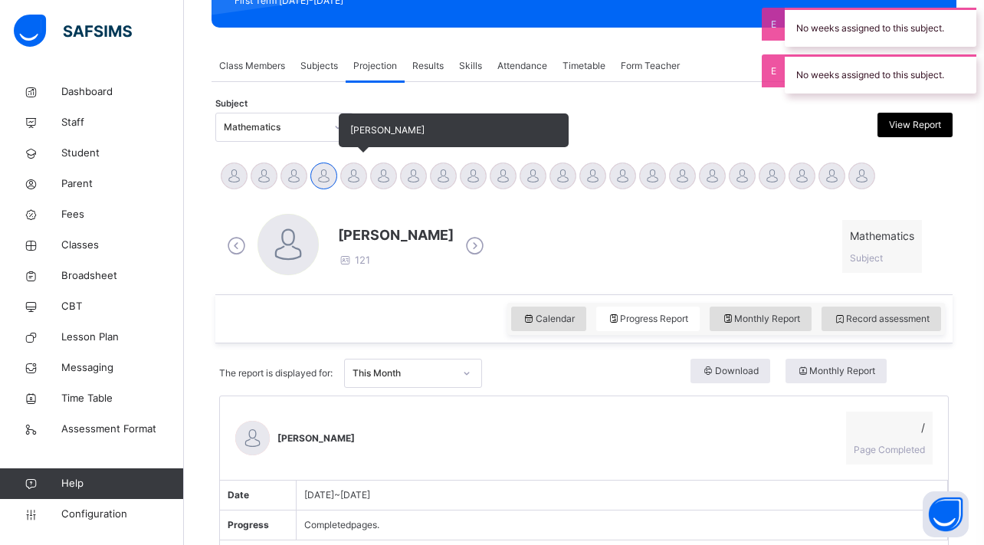
click at [360, 178] on div at bounding box center [353, 175] width 27 height 27
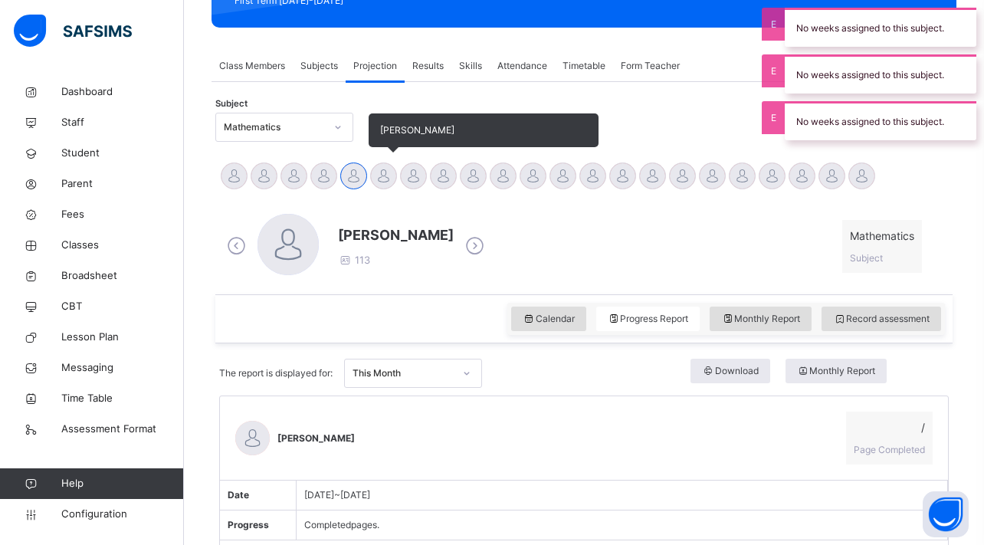
click at [390, 180] on div at bounding box center [383, 175] width 27 height 27
click at [425, 180] on div at bounding box center [413, 175] width 27 height 27
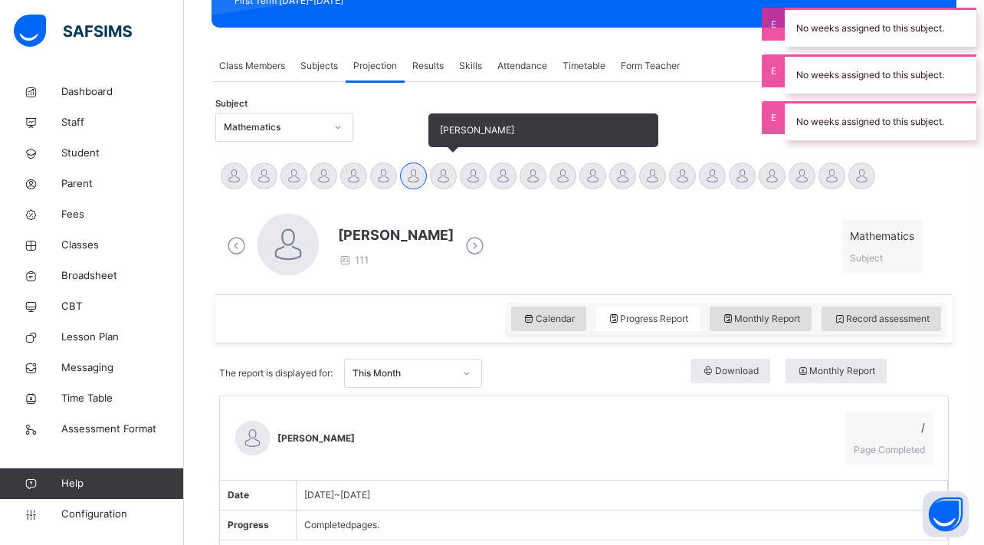
click at [440, 176] on div at bounding box center [443, 175] width 27 height 27
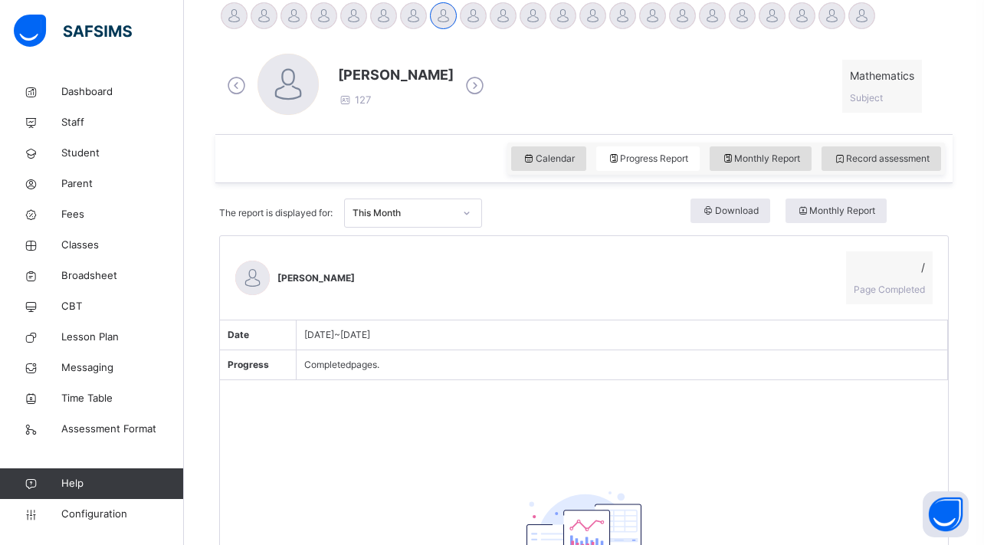
scroll to position [467, 0]
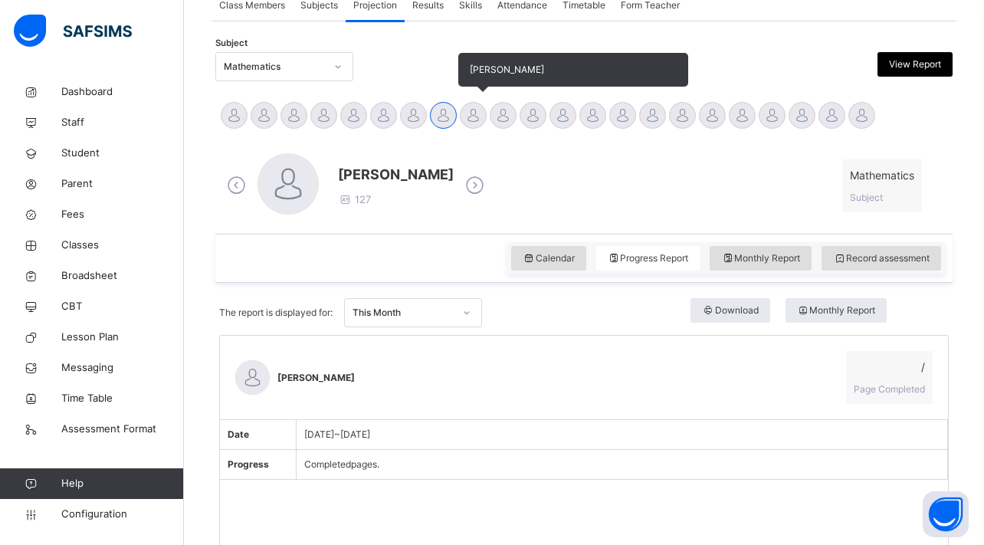
click at [468, 117] on div at bounding box center [473, 115] width 27 height 27
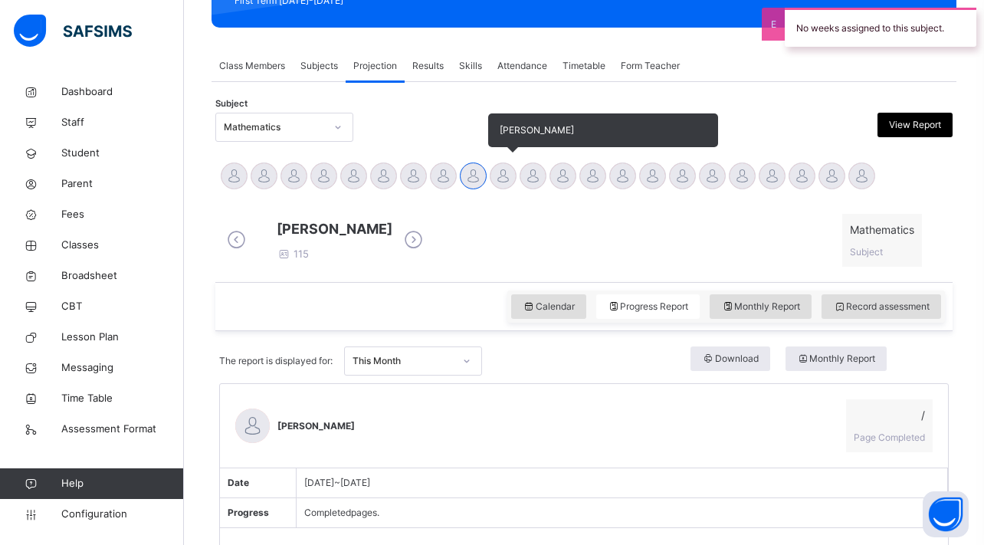
click at [497, 177] on div at bounding box center [503, 175] width 27 height 27
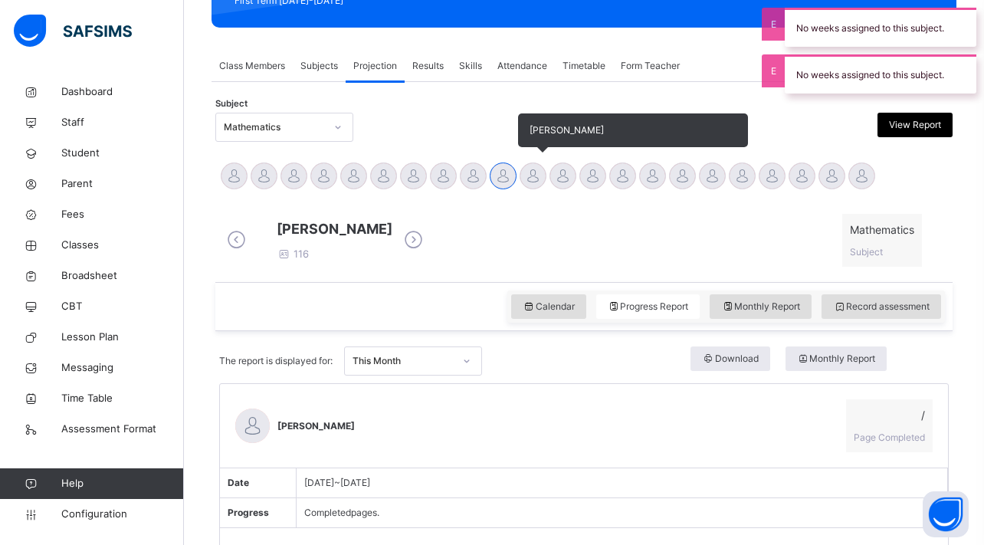
click at [527, 180] on div at bounding box center [532, 175] width 27 height 27
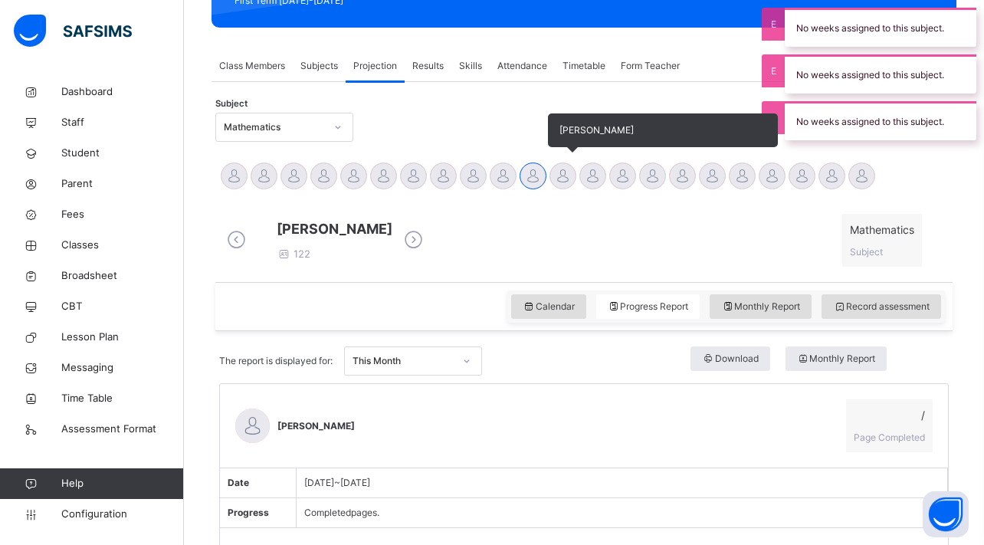
click at [568, 181] on div at bounding box center [562, 175] width 27 height 27
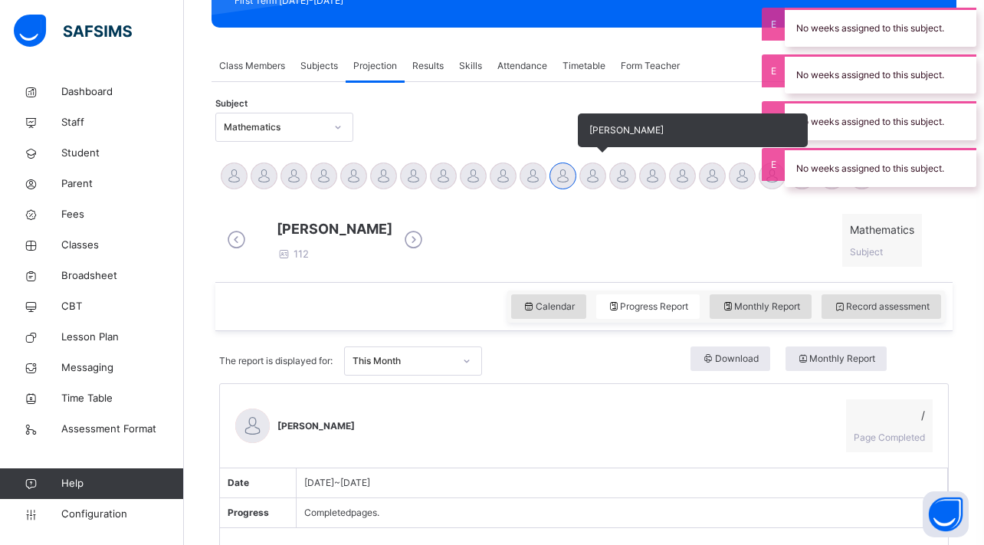
click at [583, 179] on div at bounding box center [592, 175] width 27 height 27
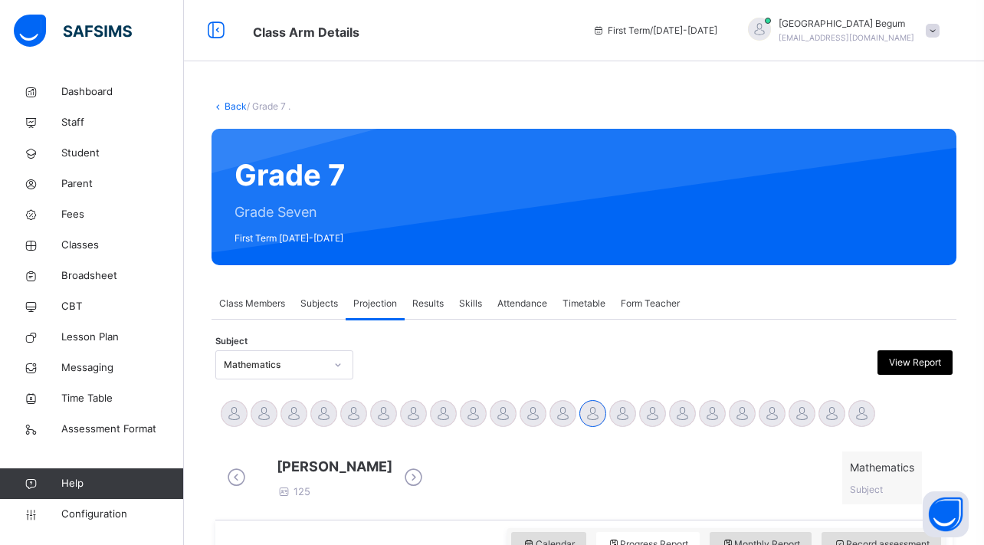
scroll to position [0, 0]
click at [532, 296] on div "Attendance" at bounding box center [522, 303] width 65 height 31
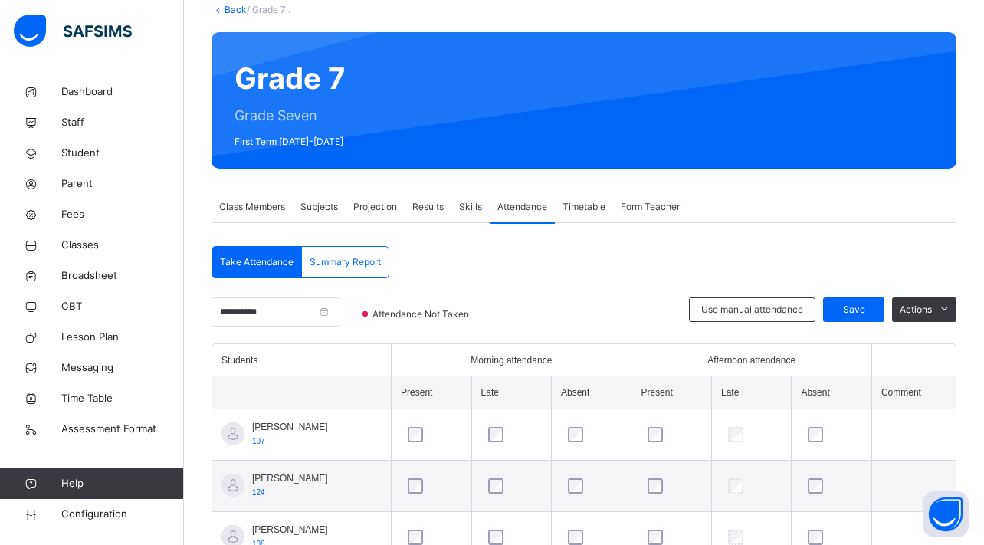
scroll to position [142, 0]
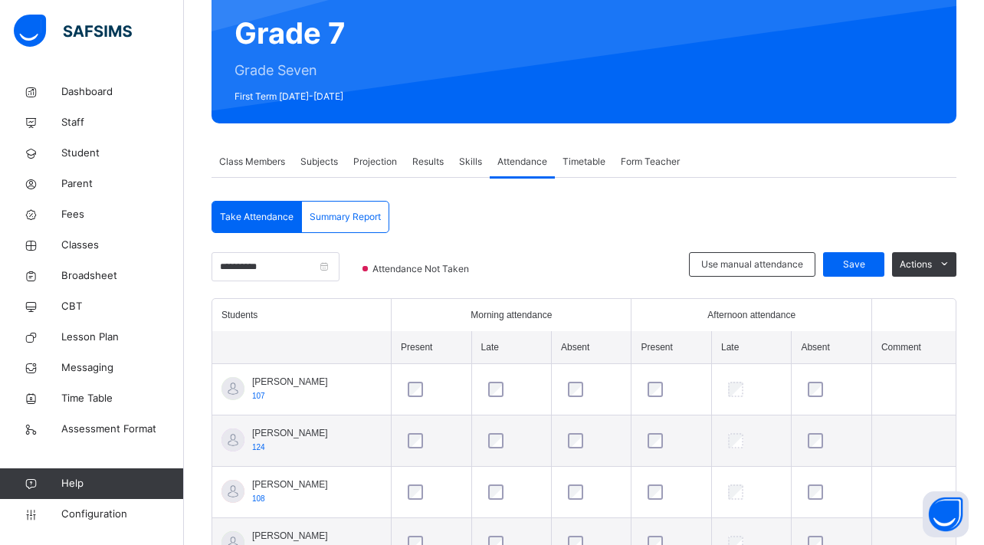
click at [372, 211] on span "Summary Report" at bounding box center [345, 217] width 71 height 14
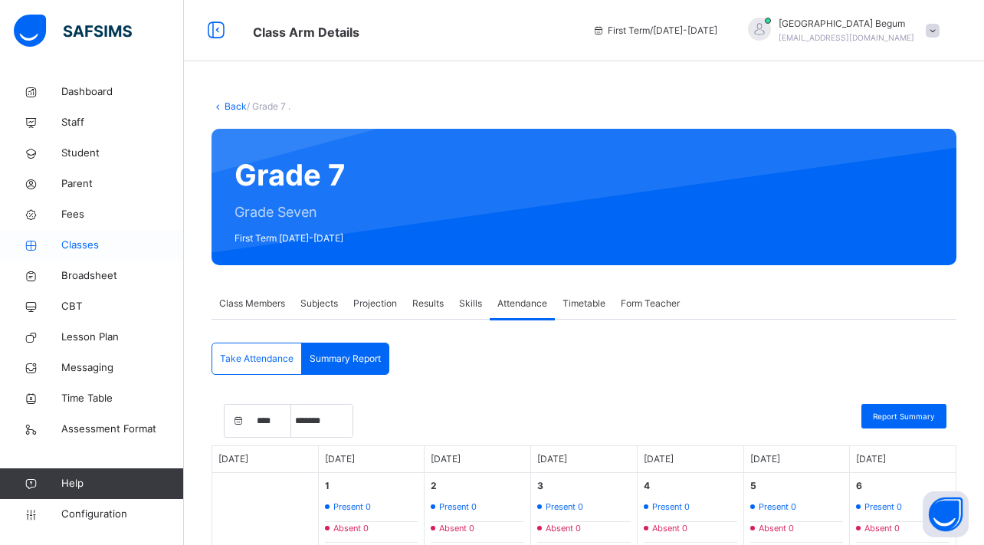
scroll to position [0, 0]
click at [57, 176] on link "Parent" at bounding box center [92, 184] width 184 height 31
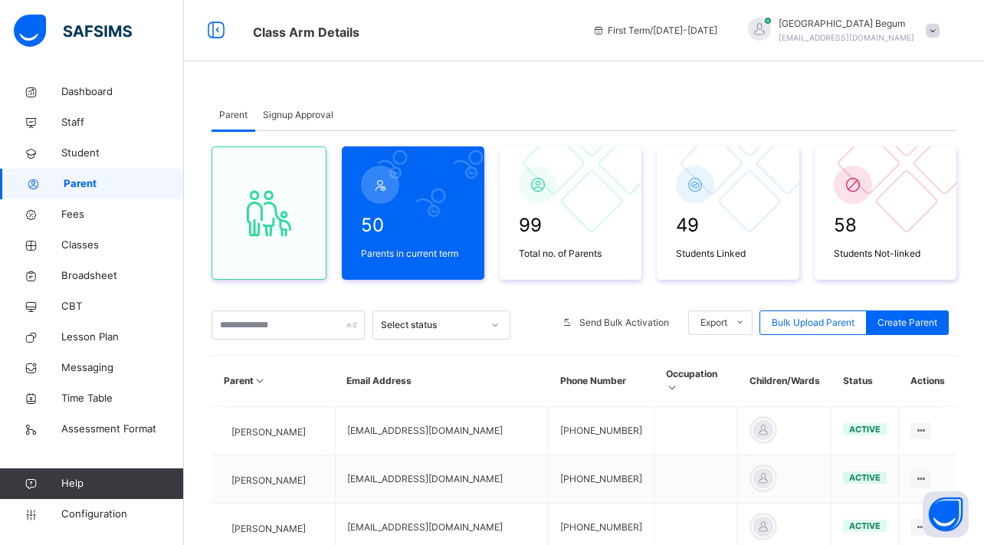
click at [307, 129] on div "Signup Approval" at bounding box center [298, 115] width 86 height 31
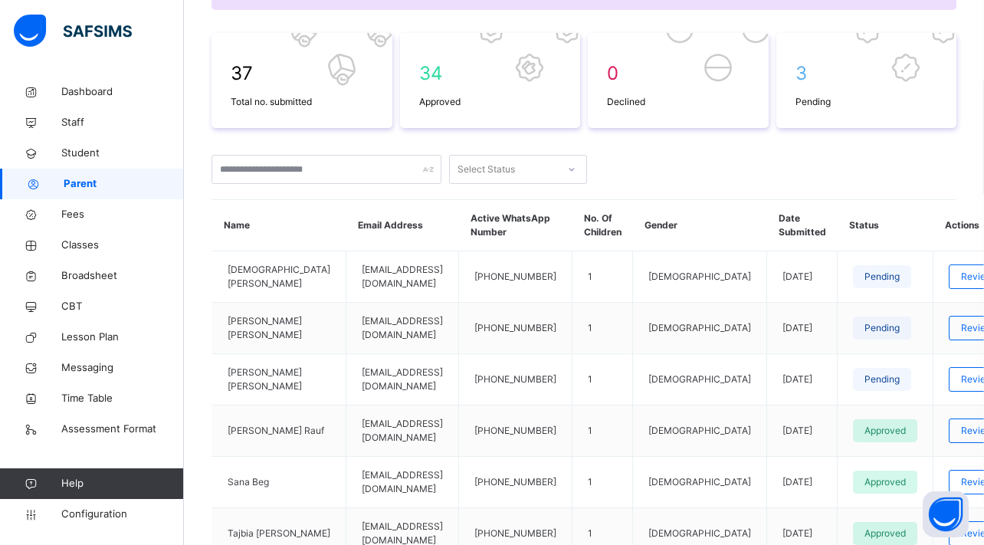
scroll to position [252, 0]
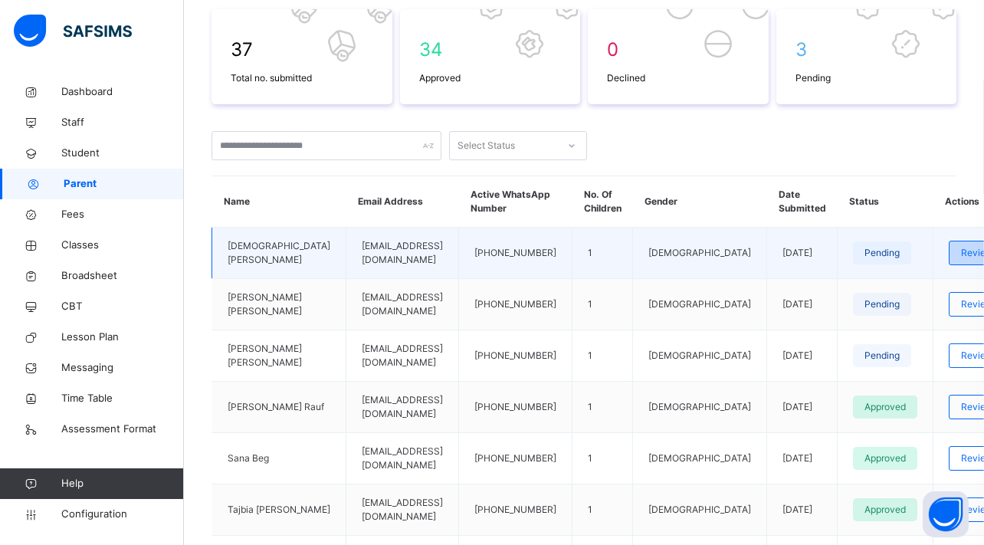
click at [948, 265] on div "Review" at bounding box center [976, 253] width 57 height 25
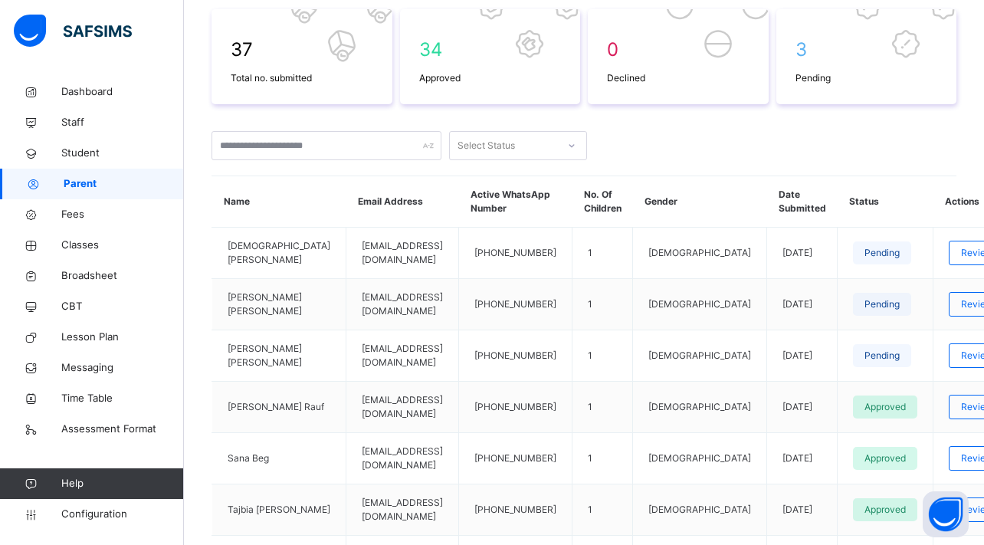
scroll to position [291, 0]
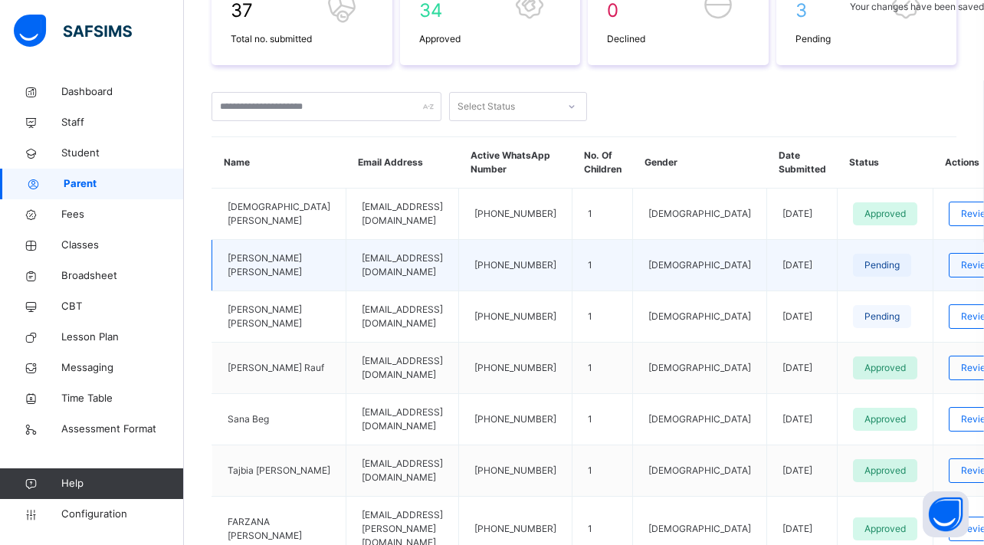
click at [933, 291] on td "Review" at bounding box center [977, 265] width 88 height 51
click at [961, 272] on span "Review" at bounding box center [977, 265] width 32 height 14
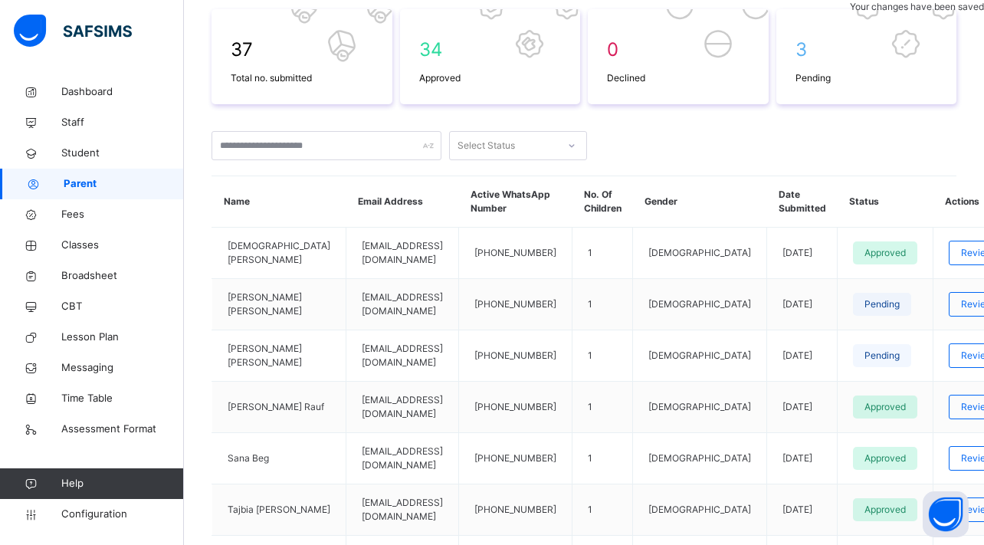
scroll to position [228, 0]
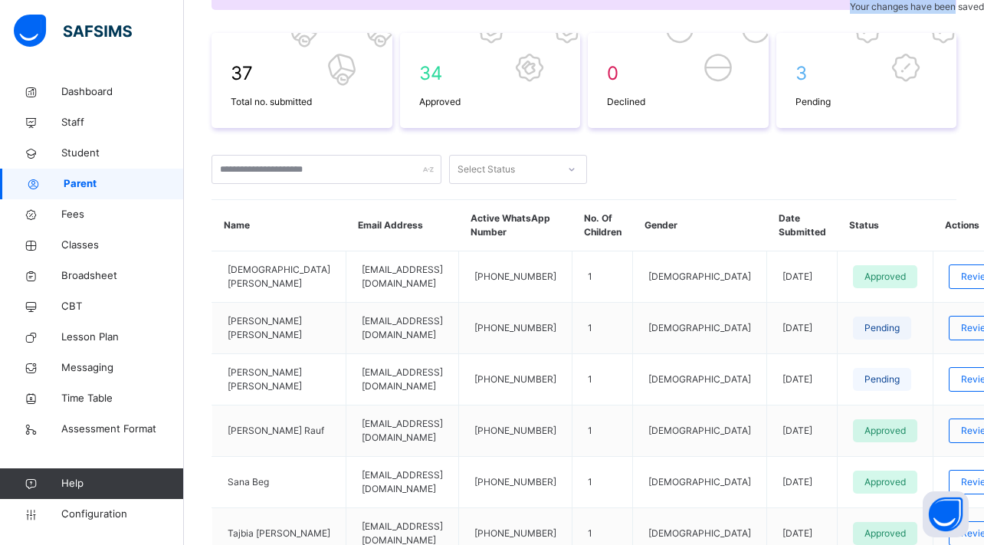
click at [902, 14] on div "Your changes have been saved" at bounding box center [917, 7] width 134 height 14
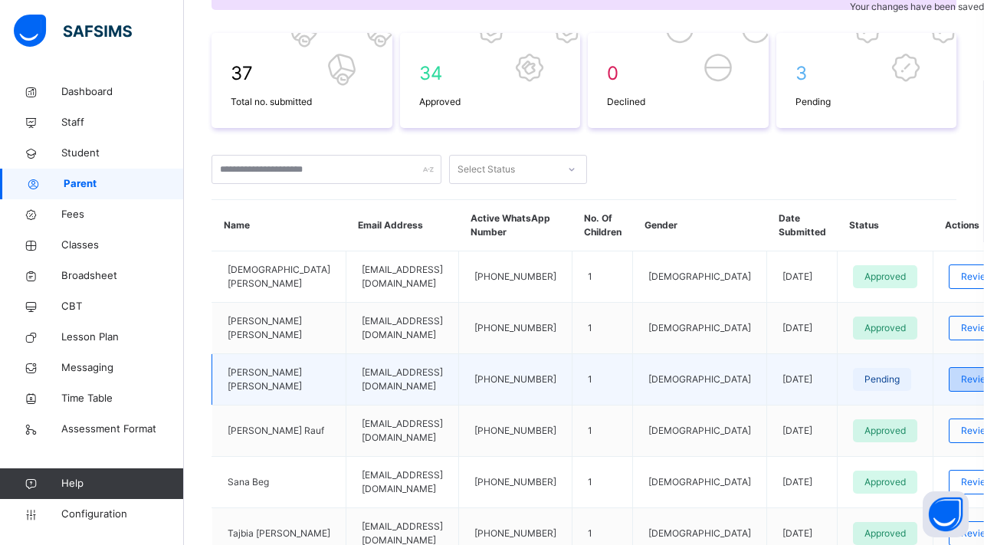
click at [961, 386] on span "Review" at bounding box center [977, 379] width 32 height 14
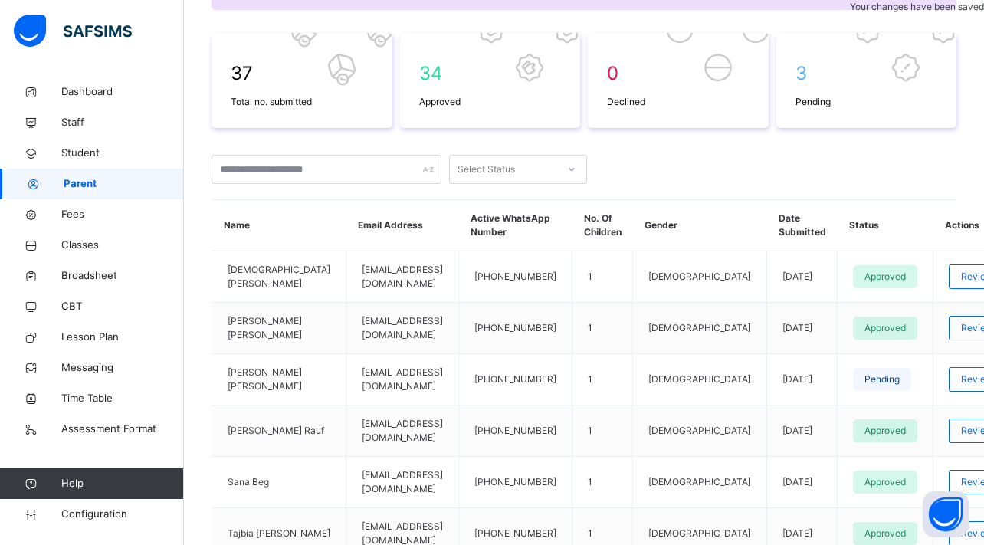
click at [850, 14] on div "Your changes have been saved" at bounding box center [917, 7] width 134 height 14
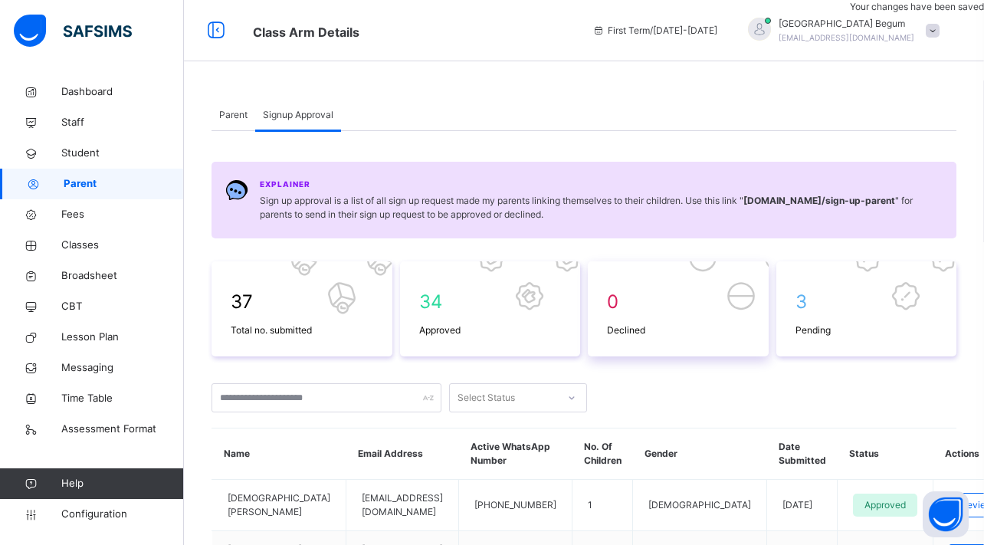
scroll to position [0, 0]
click at [245, 114] on span "Parent" at bounding box center [233, 115] width 28 height 14
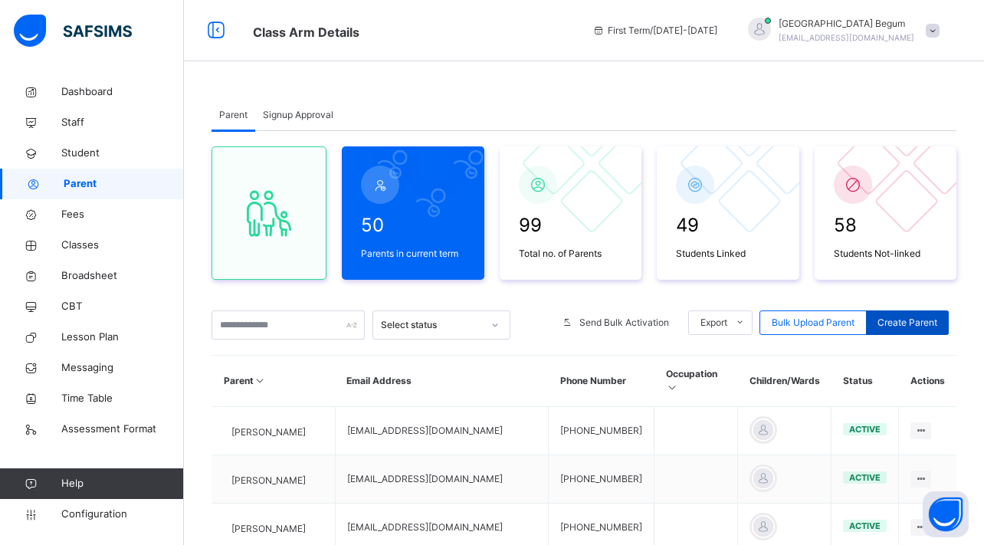
click at [903, 325] on span "Create Parent" at bounding box center [907, 323] width 60 height 14
select select "**"
type input "*******"
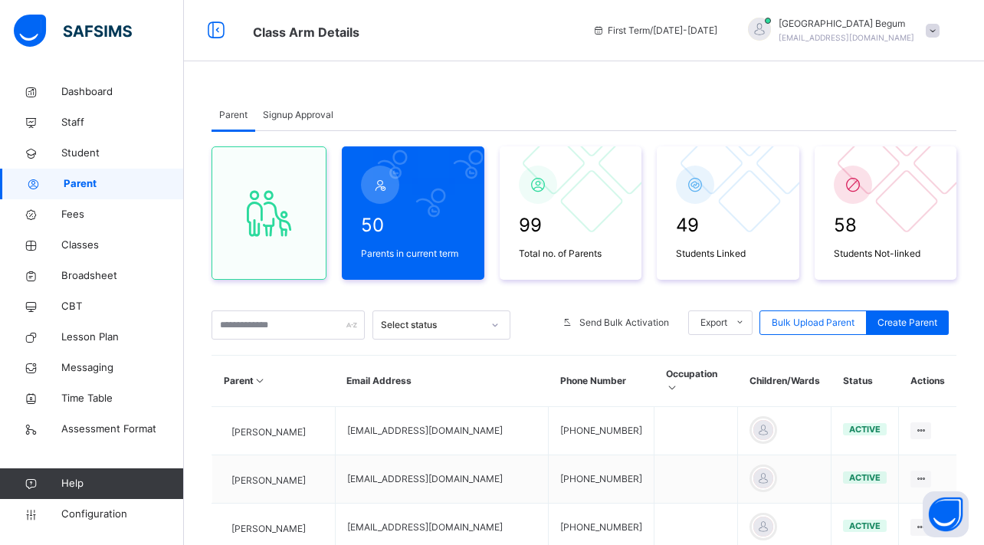
type input "*****"
type input "**********"
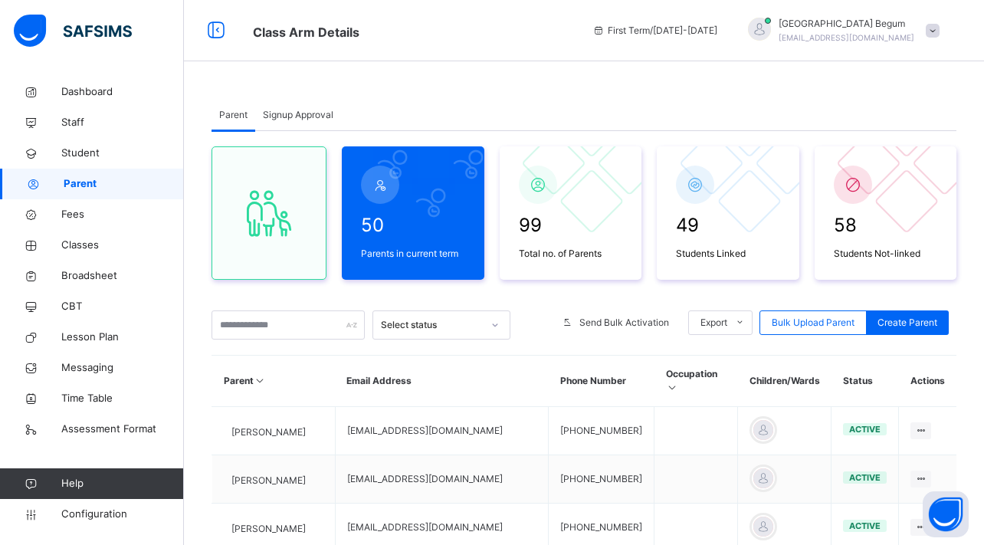
type input "**********"
type textarea "**********"
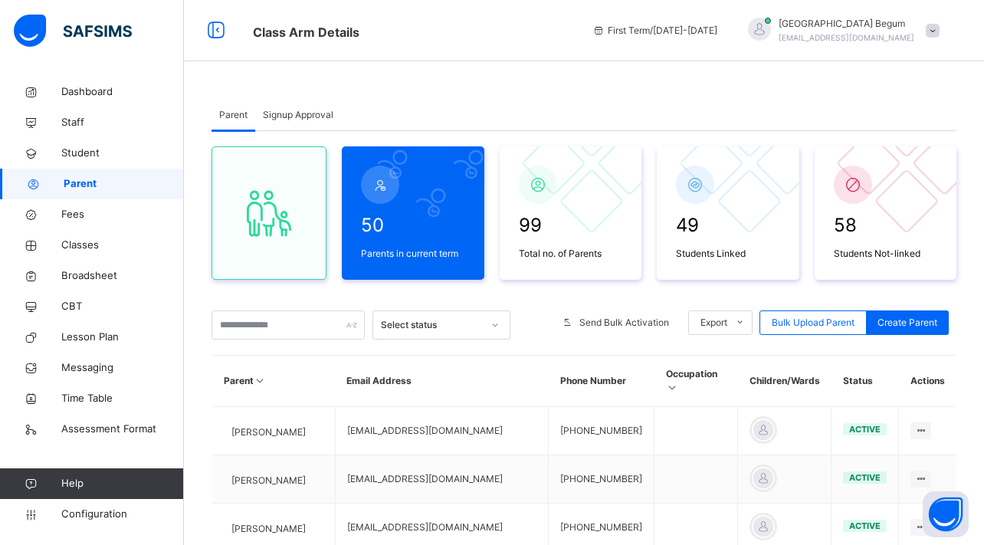
type input "***"
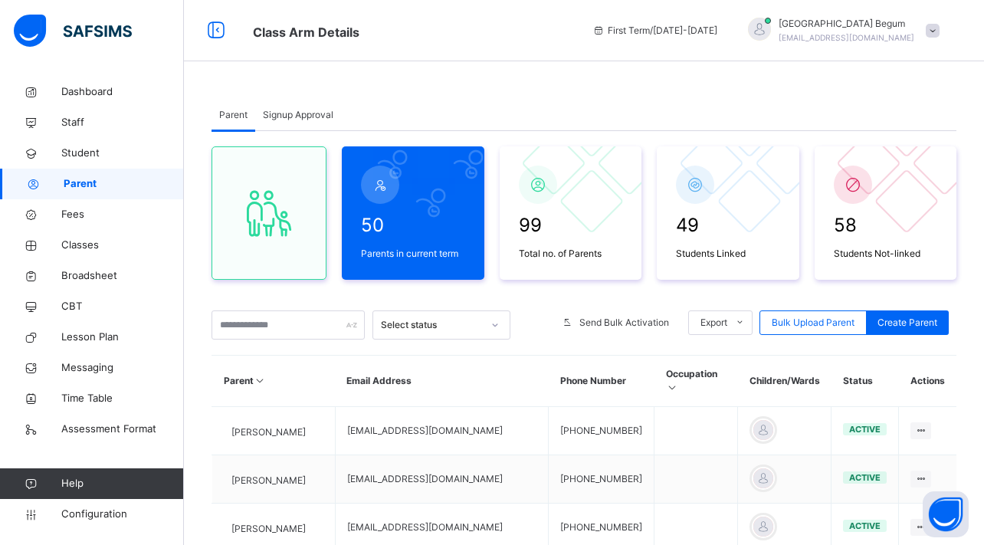
scroll to position [469, 0]
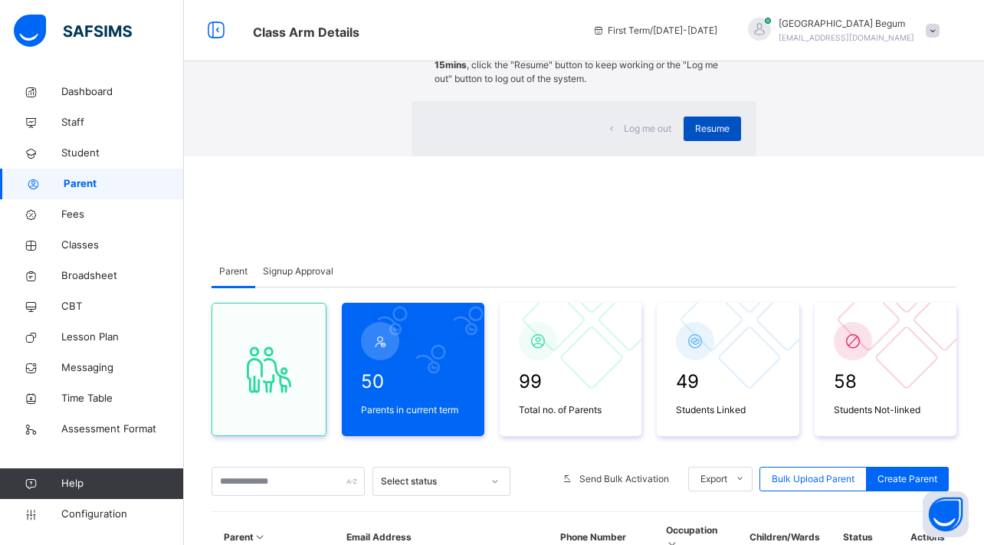
click at [683, 141] on div "Resume" at bounding box center [711, 128] width 57 height 25
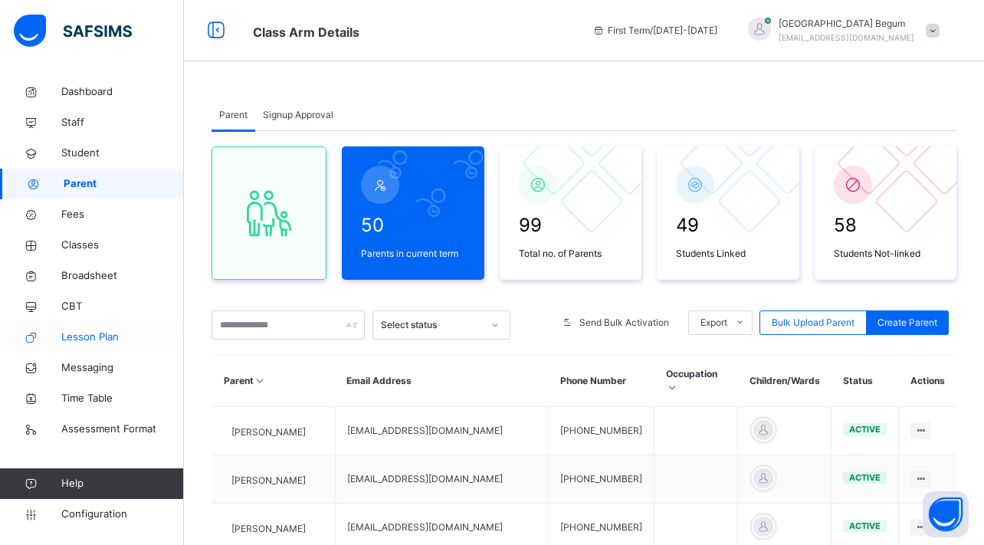
click at [110, 333] on span "Lesson Plan" at bounding box center [122, 336] width 123 height 15
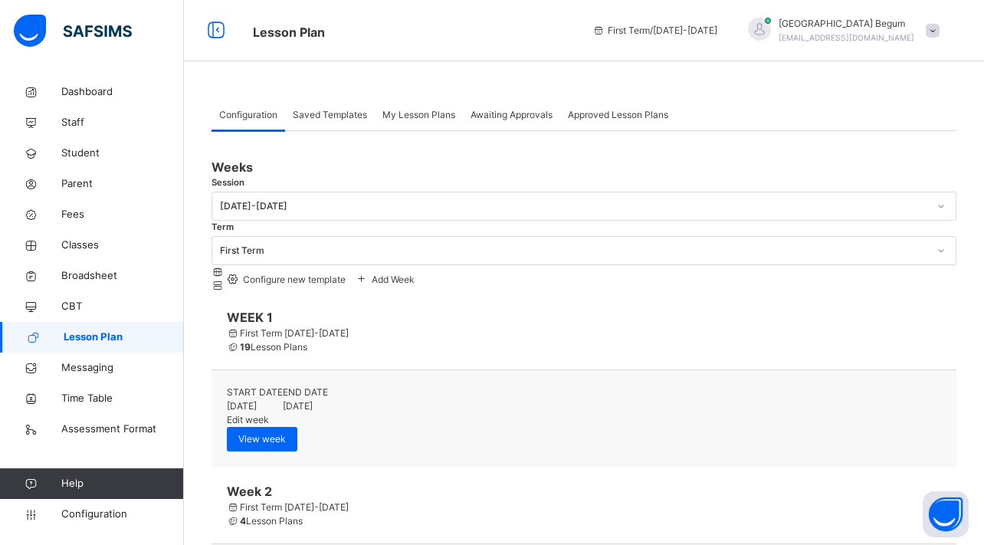
click at [528, 113] on span "Awaiting Approvals" at bounding box center [511, 115] width 82 height 14
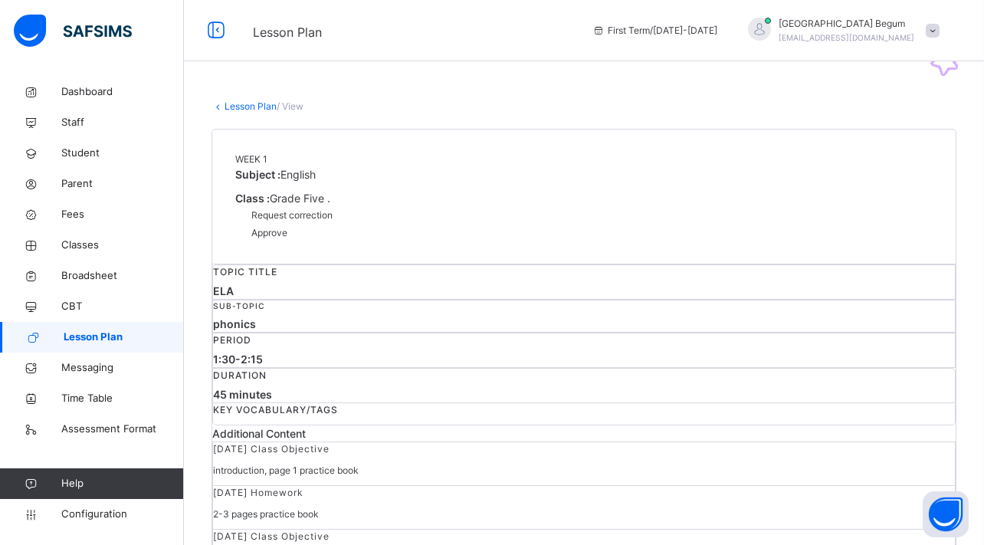
scroll to position [7, 16]
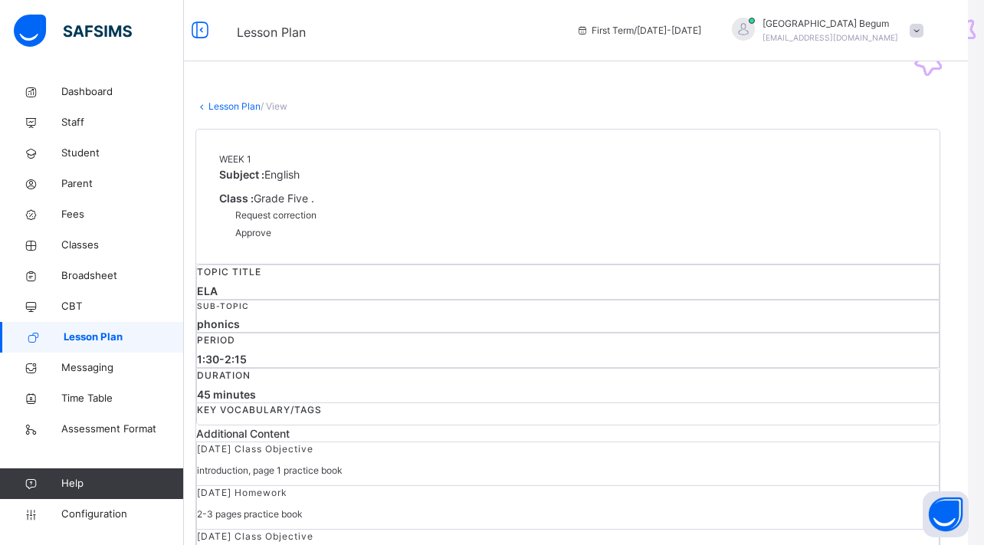
drag, startPoint x: 609, startPoint y: 472, endPoint x: 726, endPoint y: 388, distance: 143.9
click at [271, 227] on span "Approve" at bounding box center [253, 232] width 36 height 11
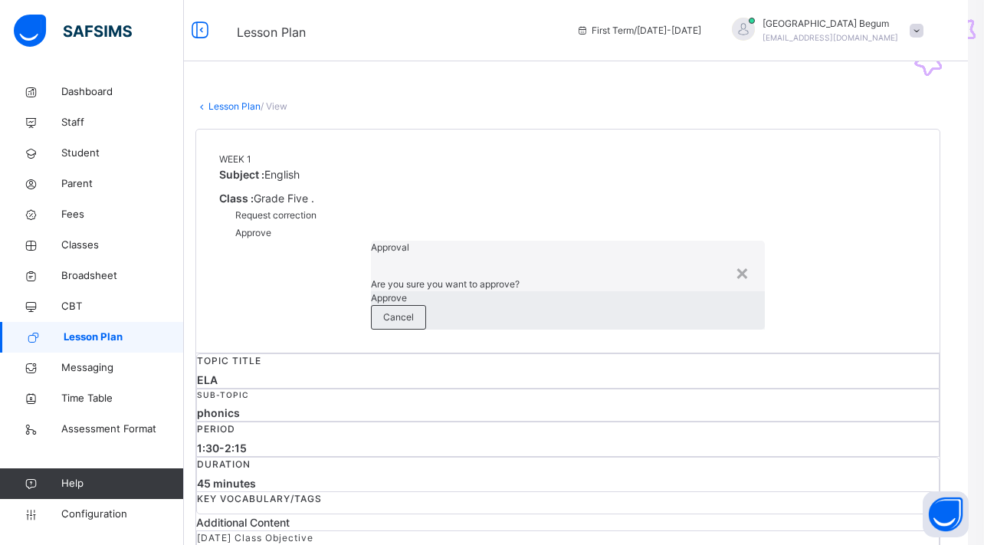
click at [567, 305] on div "Approve" at bounding box center [568, 298] width 394 height 14
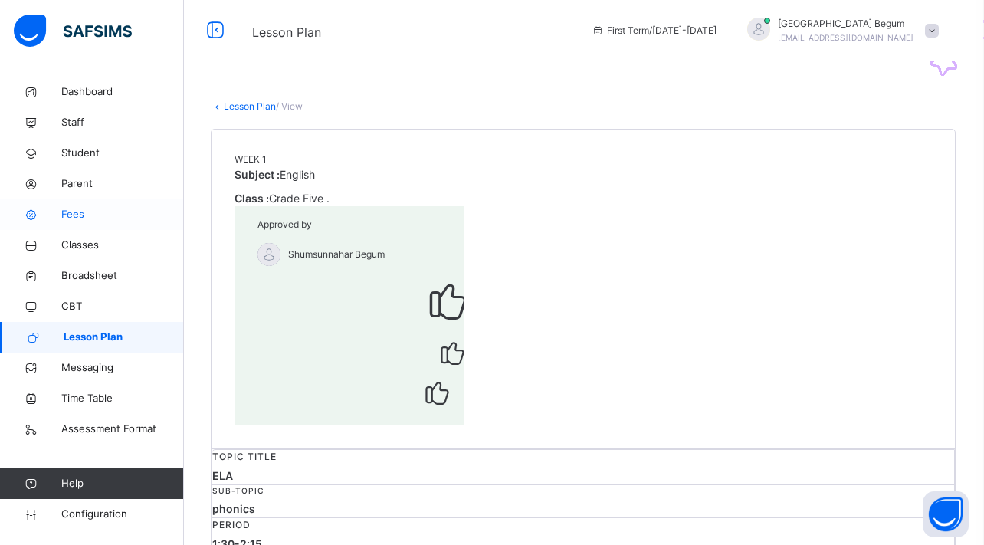
scroll to position [0, 1]
click at [227, 107] on link "Lesson Plan" at bounding box center [250, 105] width 52 height 11
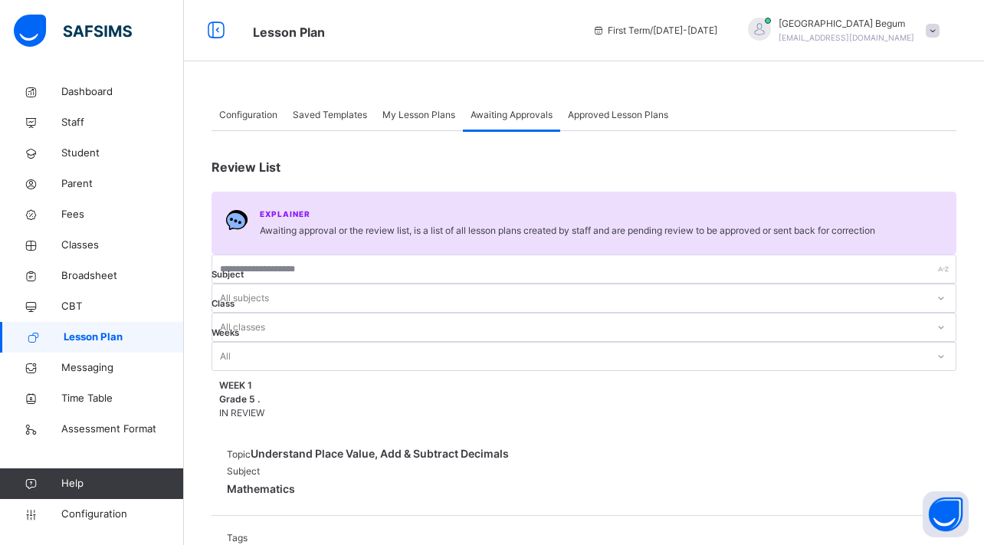
click at [446, 115] on span "My Lesson Plans" at bounding box center [418, 115] width 73 height 14
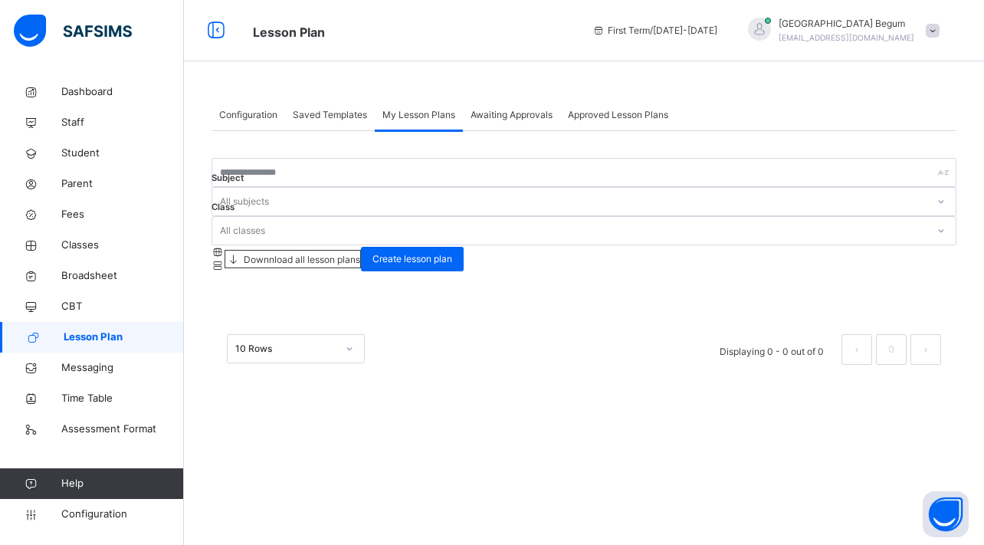
click at [575, 108] on span "Approved Lesson Plans" at bounding box center [618, 115] width 100 height 14
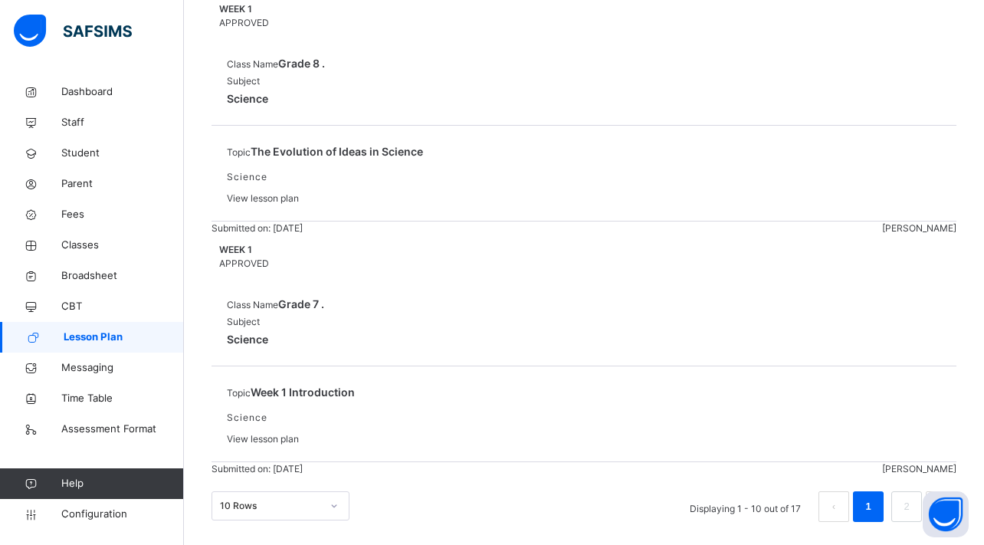
scroll to position [2386, 0]
click at [900, 493] on li "2" at bounding box center [906, 506] width 31 height 31
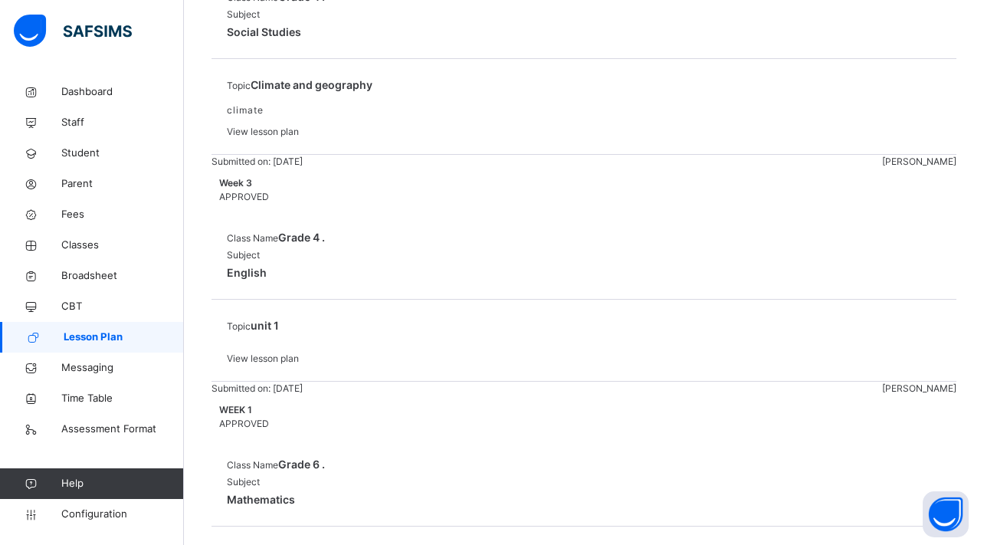
scroll to position [650, 0]
click at [299, 352] on span "View lesson plan" at bounding box center [263, 357] width 72 height 11
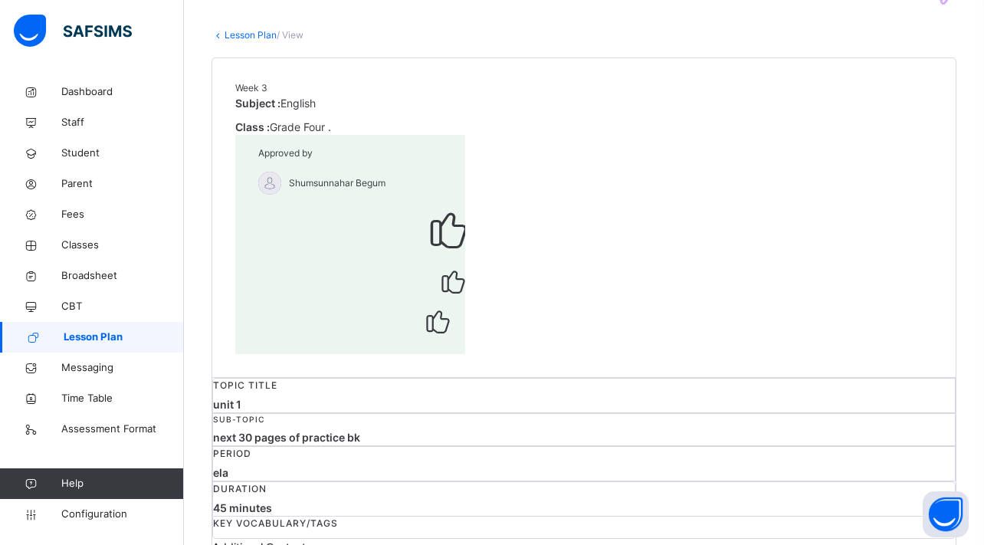
scroll to position [4, 0]
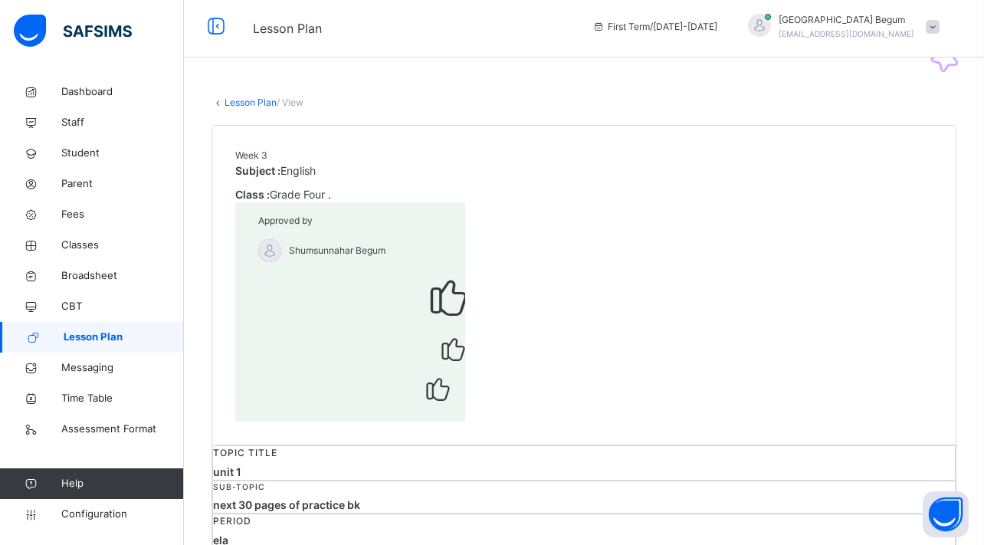
click at [264, 104] on link "Lesson Plan" at bounding box center [250, 102] width 52 height 11
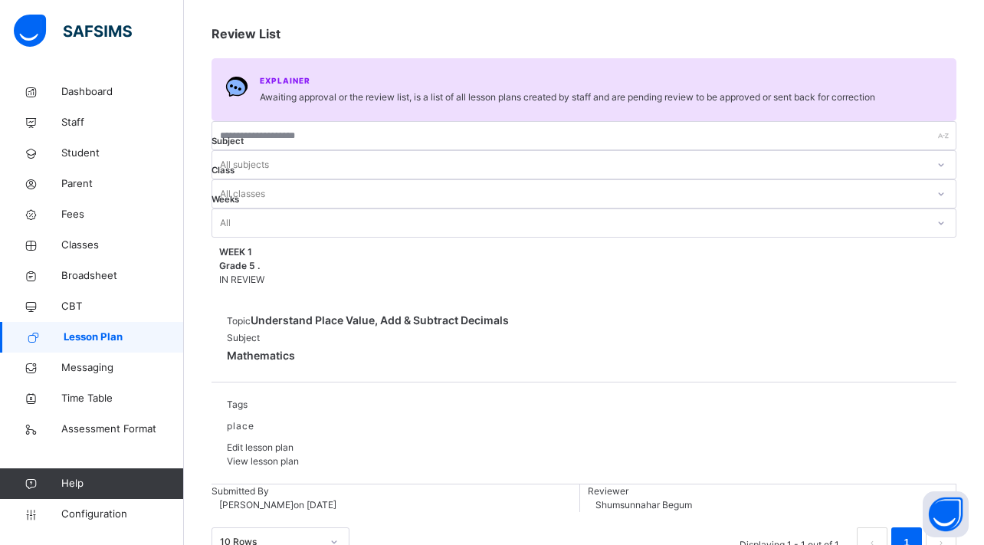
scroll to position [132, 0]
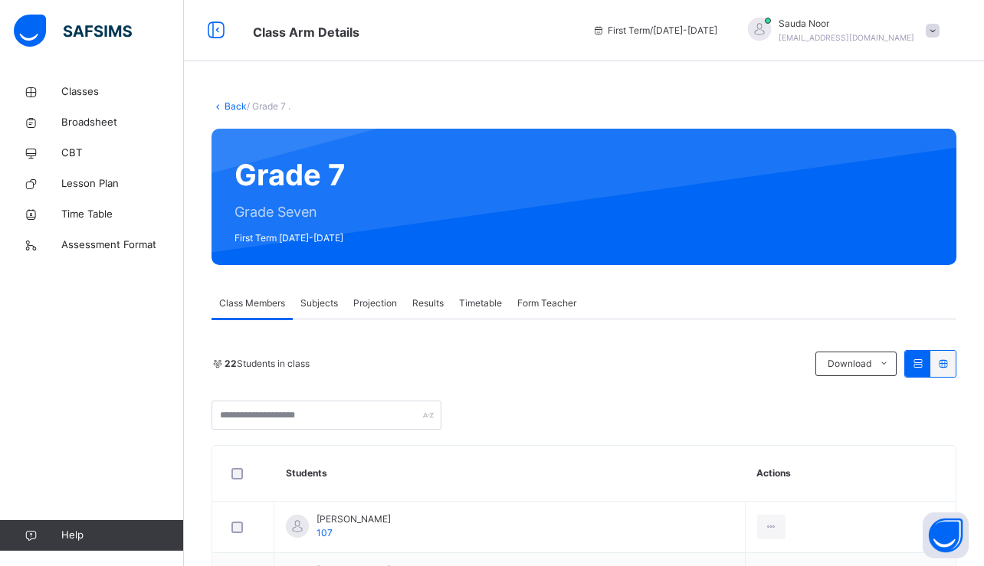
click at [374, 314] on div "Projection" at bounding box center [375, 303] width 59 height 31
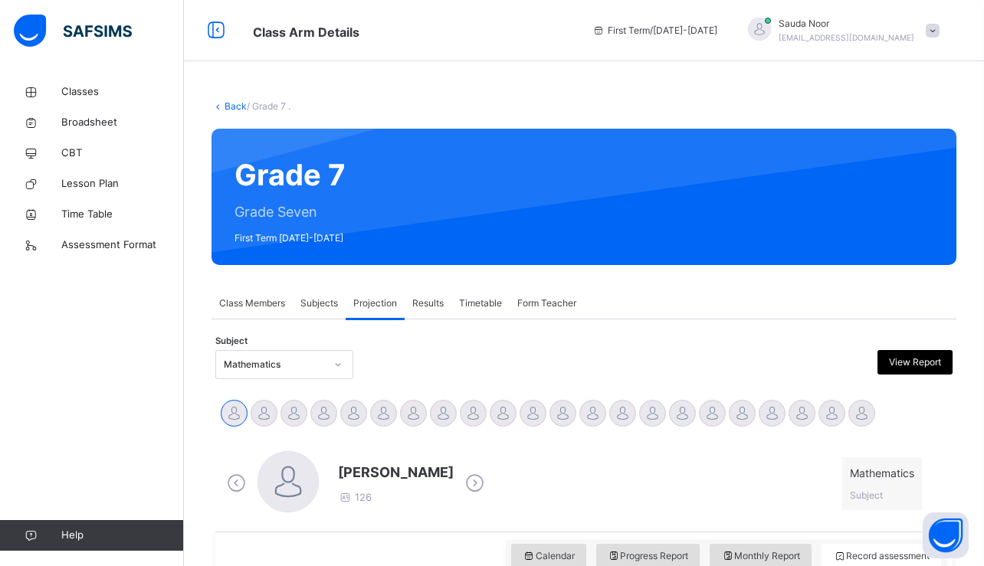
scroll to position [308, 0]
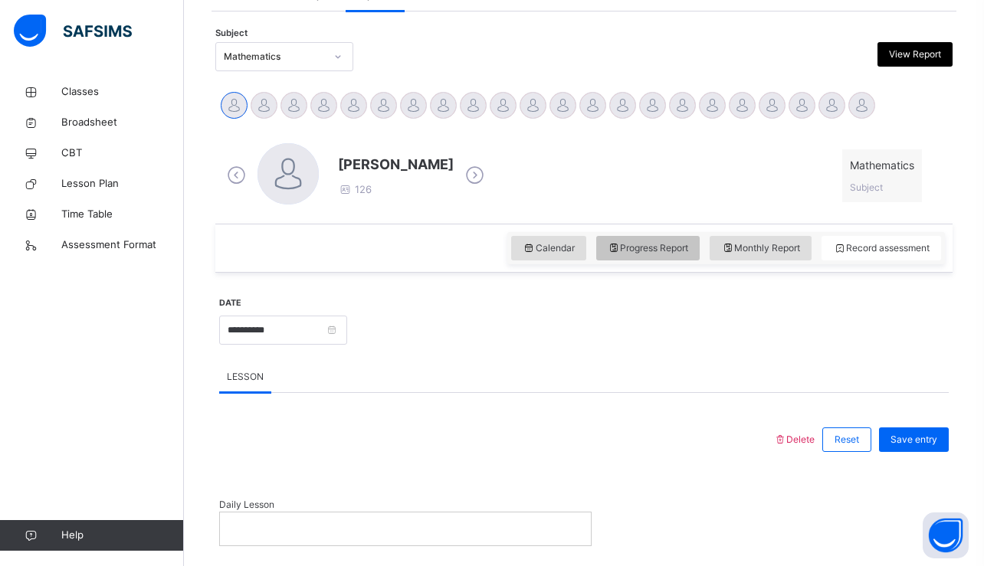
click at [658, 255] on div "Progress Report" at bounding box center [648, 248] width 104 height 25
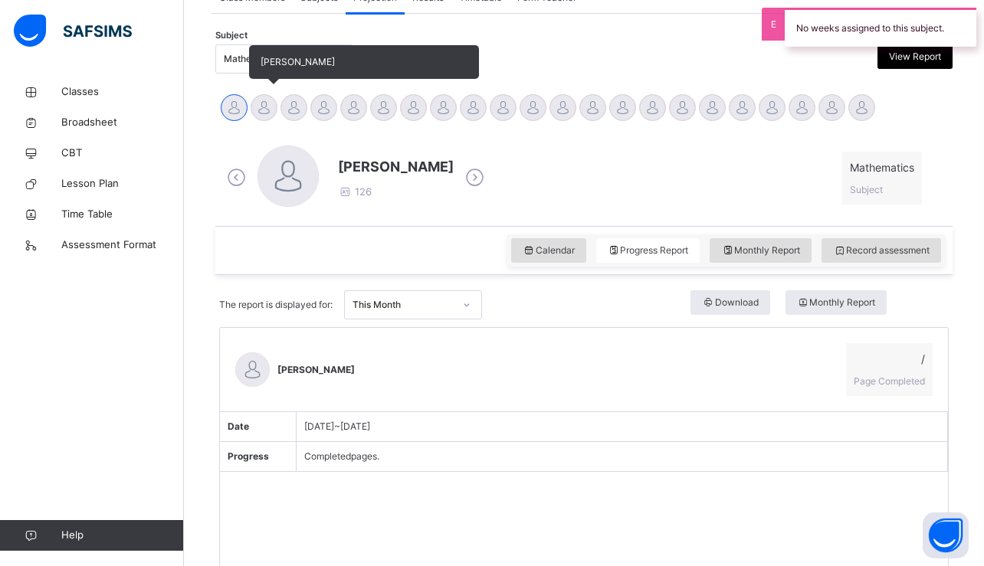
click at [262, 109] on div at bounding box center [264, 107] width 27 height 27
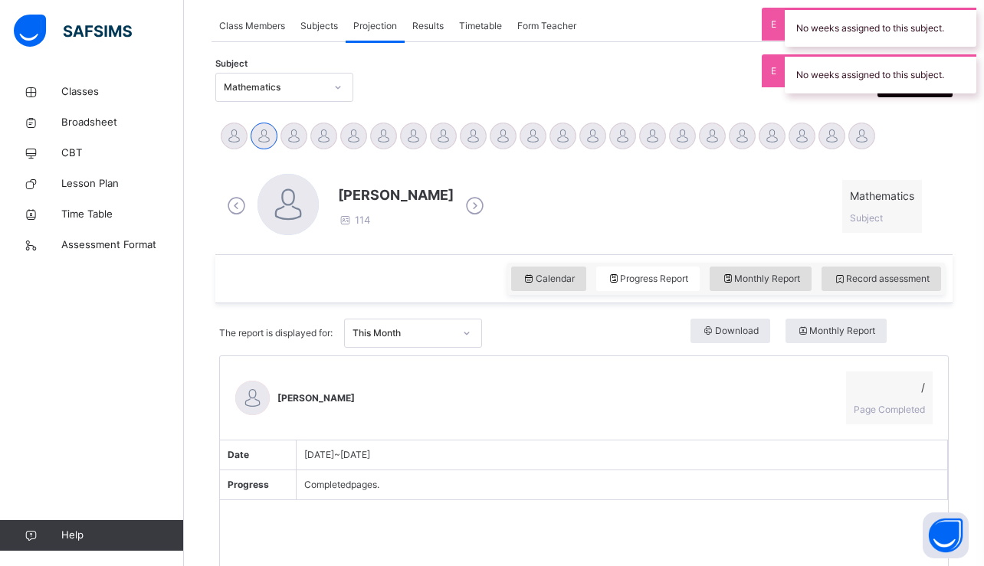
scroll to position [157, 0]
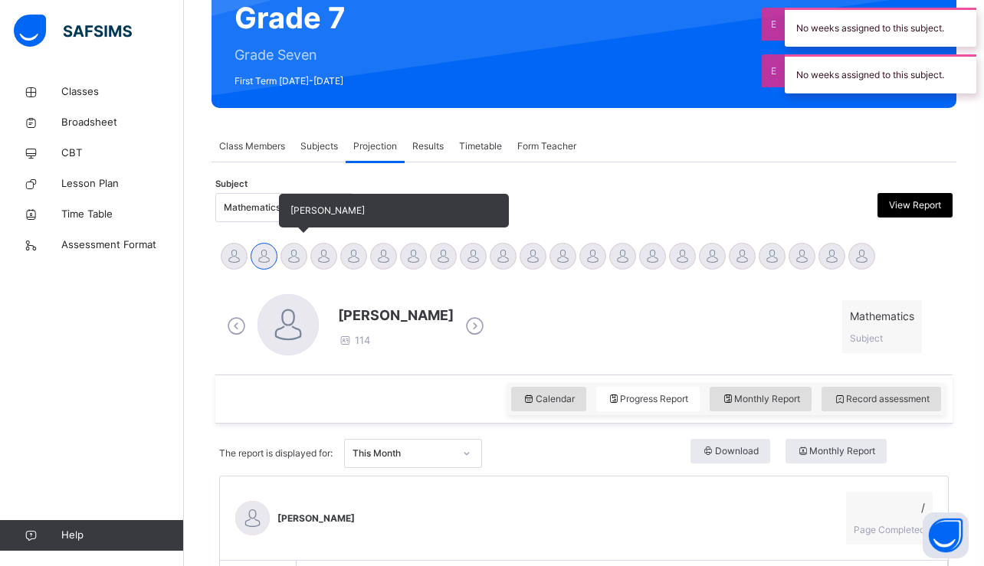
click at [291, 256] on div at bounding box center [293, 256] width 27 height 27
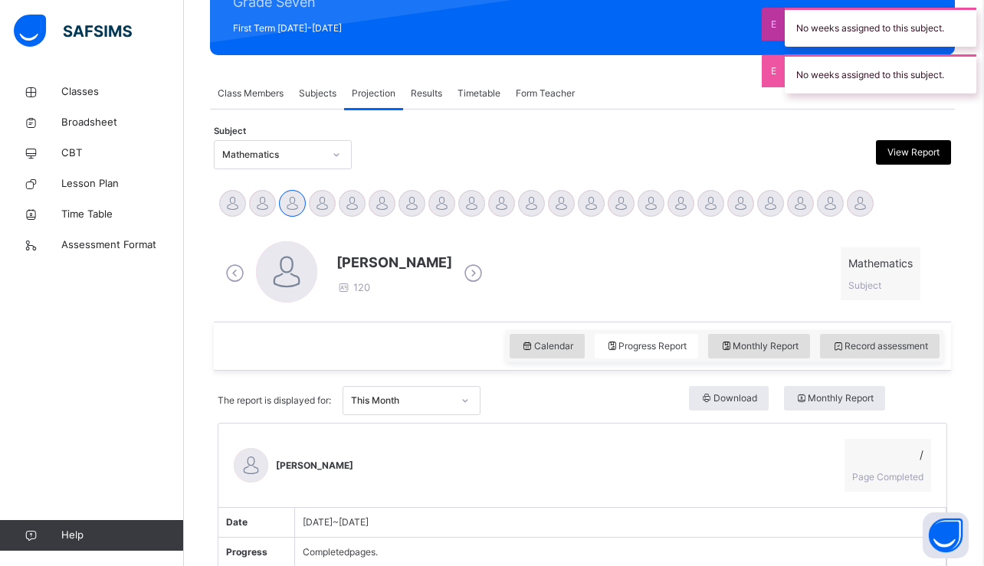
scroll to position [155, 2]
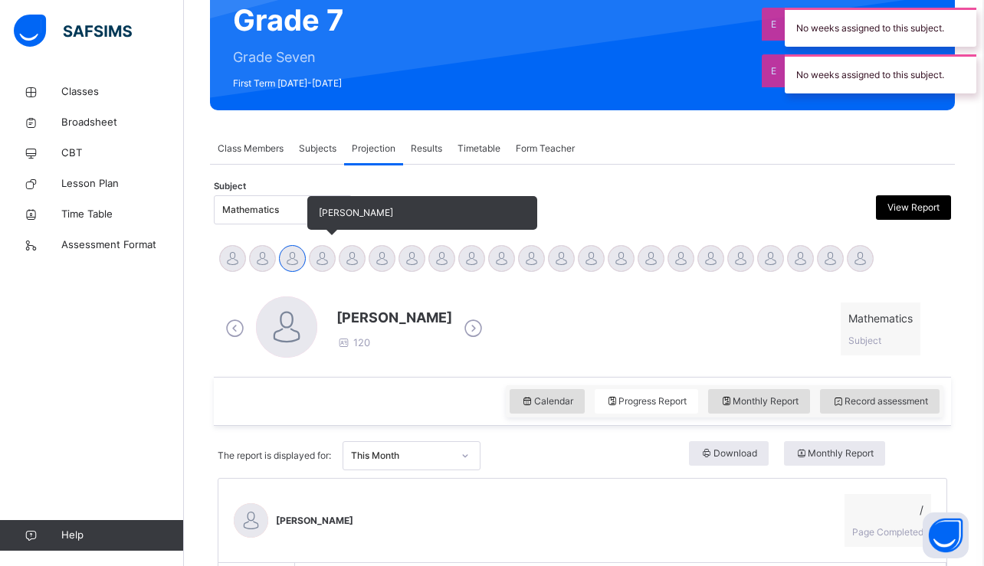
click at [330, 264] on div at bounding box center [322, 258] width 27 height 27
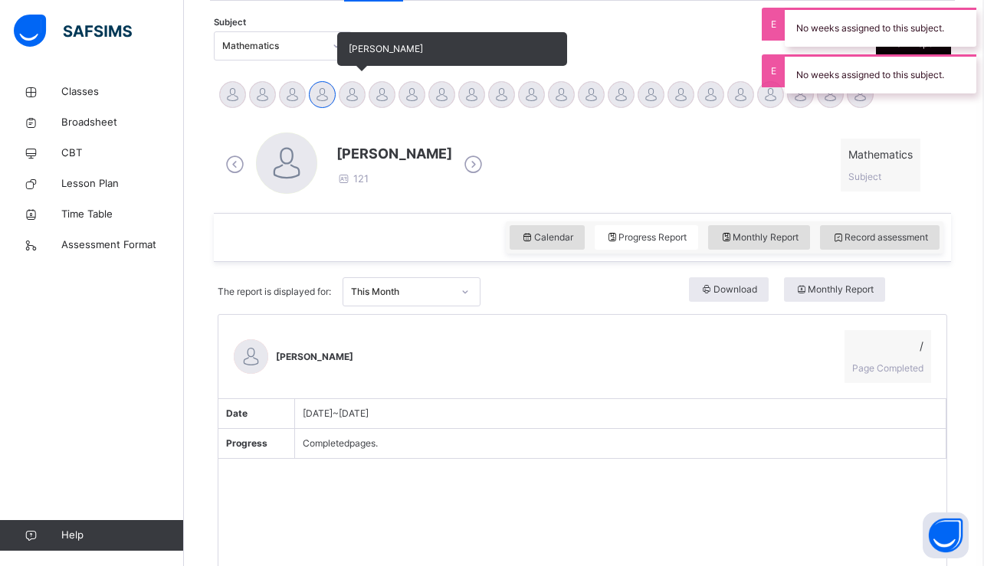
click at [348, 98] on div at bounding box center [352, 94] width 27 height 27
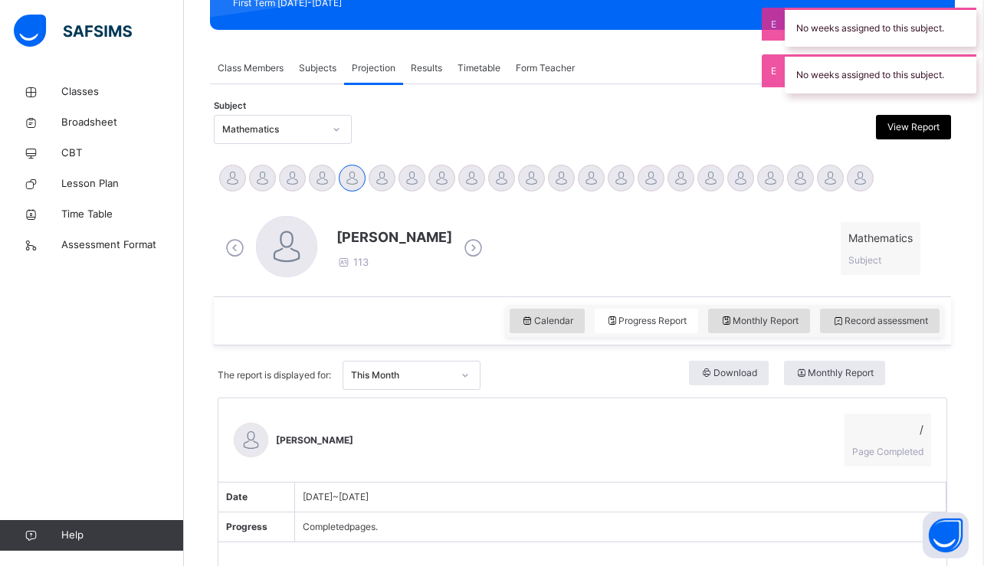
scroll to position [240, 2]
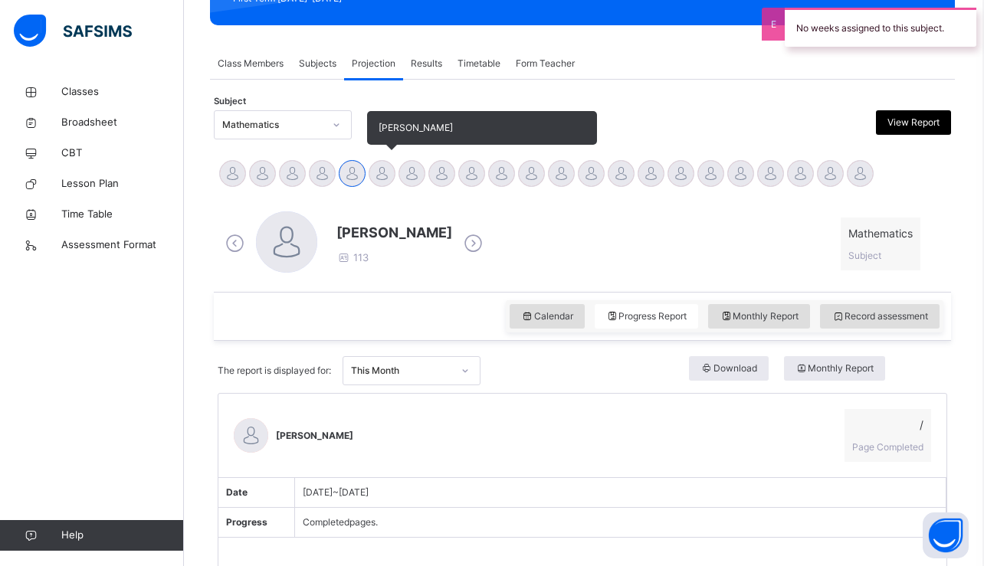
click at [384, 160] on div at bounding box center [381, 173] width 27 height 27
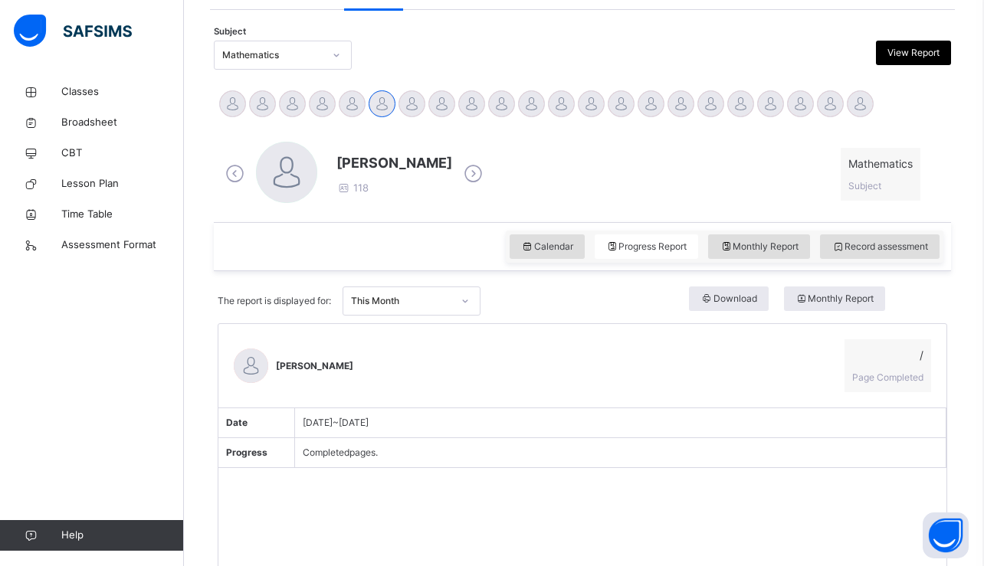
scroll to position [313, 2]
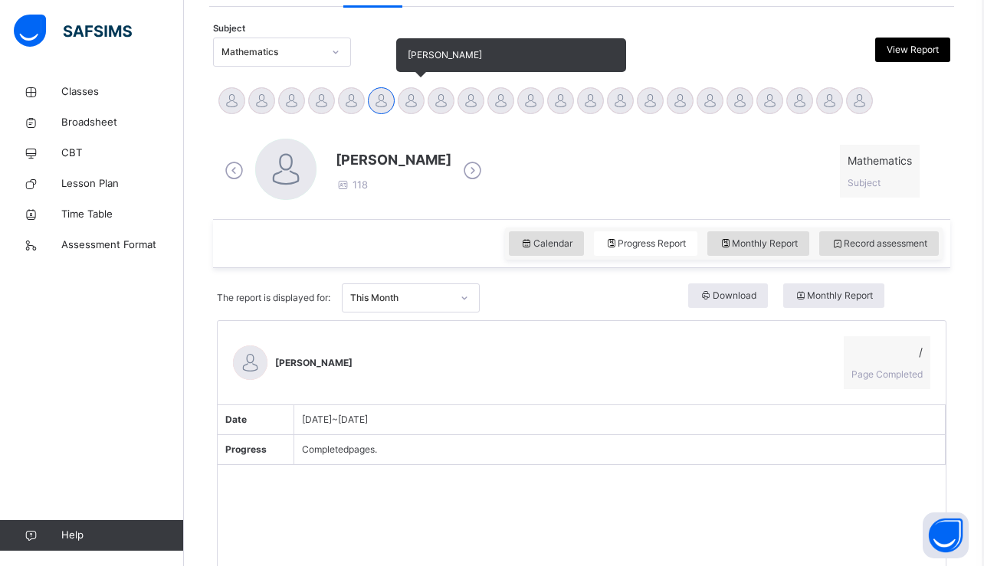
click at [407, 101] on div at bounding box center [411, 100] width 27 height 27
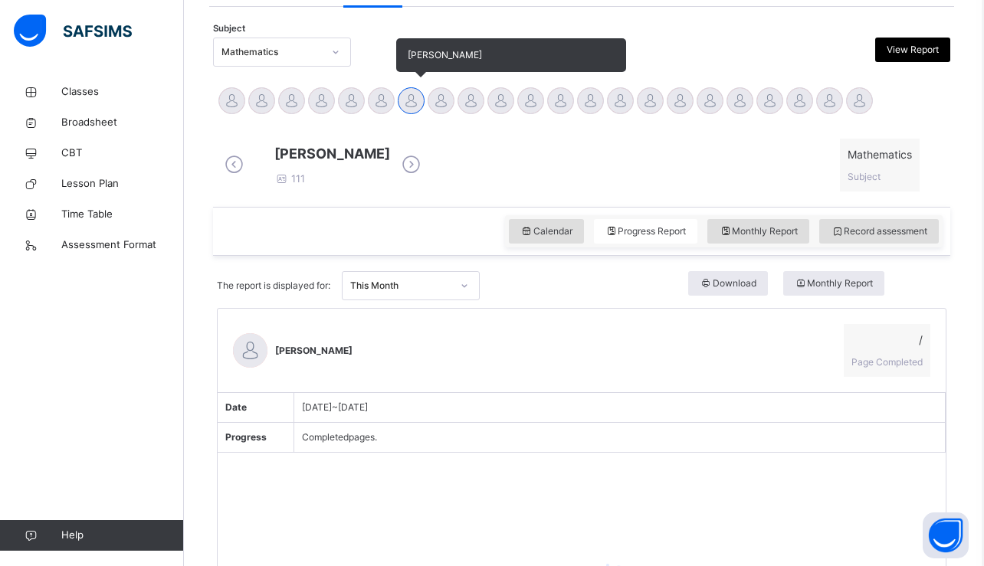
scroll to position [216, 2]
